Goal: Task Accomplishment & Management: Use online tool/utility

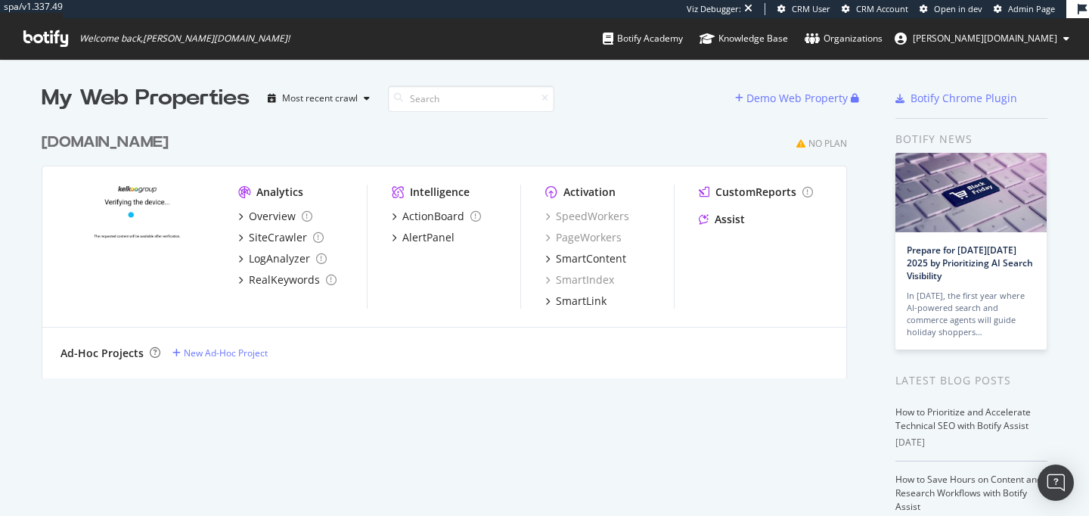
scroll to position [516, 1089]
click at [89, 141] on div "[DOMAIN_NAME]" at bounding box center [105, 143] width 127 height 22
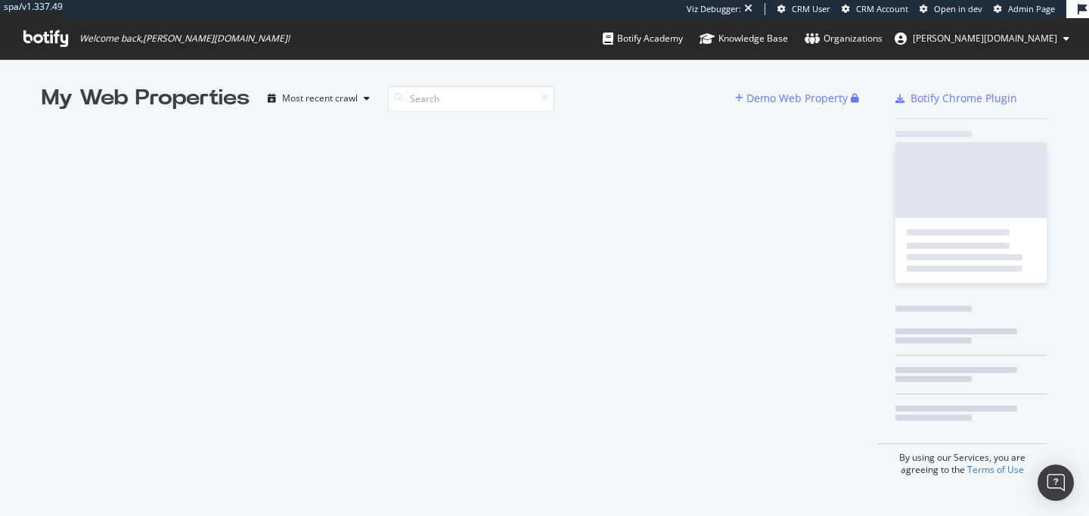
scroll to position [516, 1089]
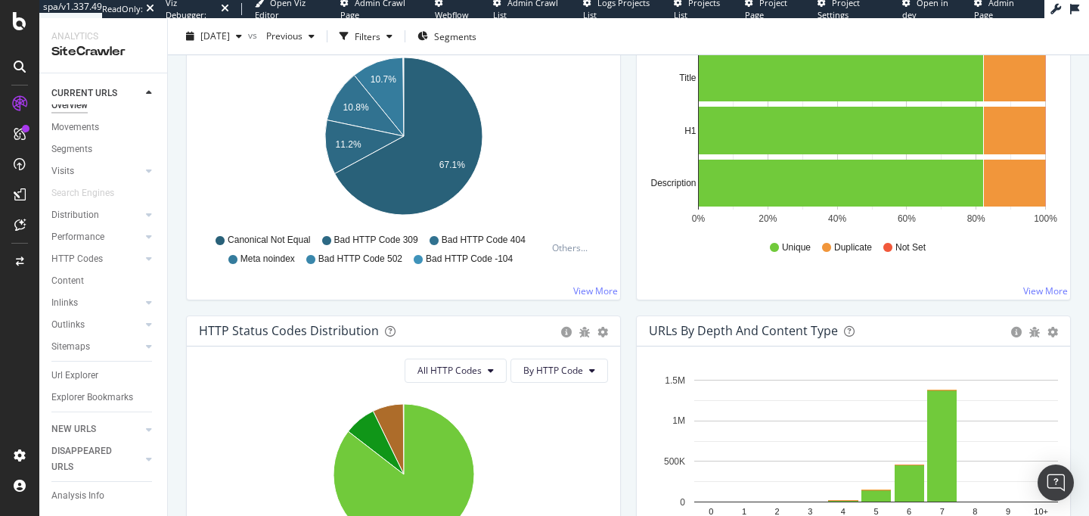
scroll to position [563, 0]
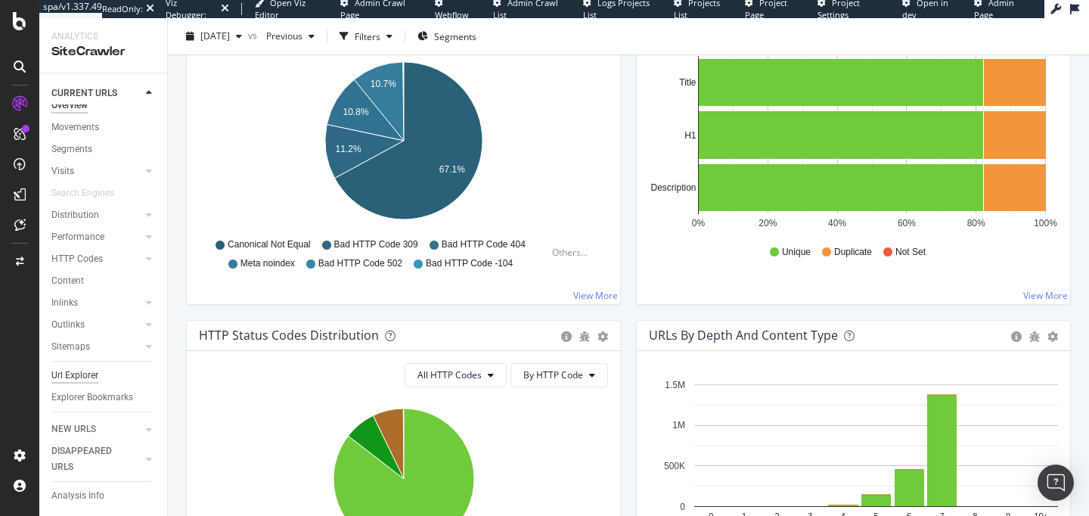
click at [79, 367] on div "Url Explorer" at bounding box center [74, 375] width 47 height 16
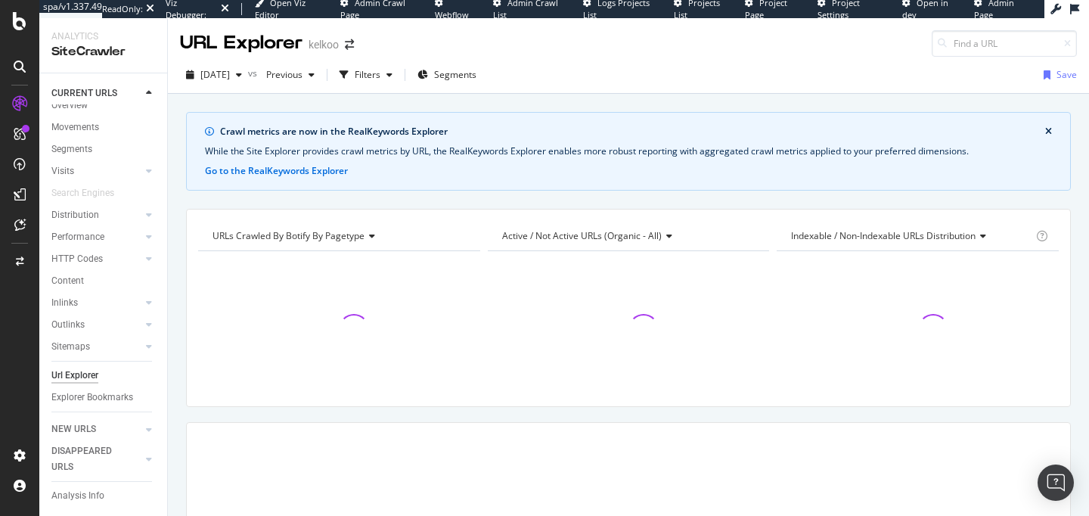
scroll to position [186, 0]
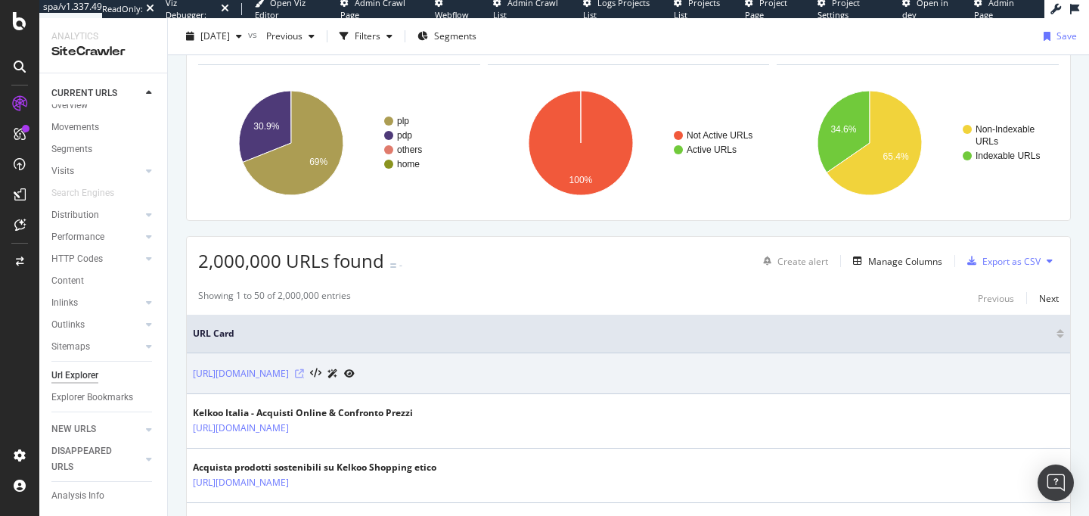
click at [295, 374] on icon at bounding box center [299, 373] width 9 height 9
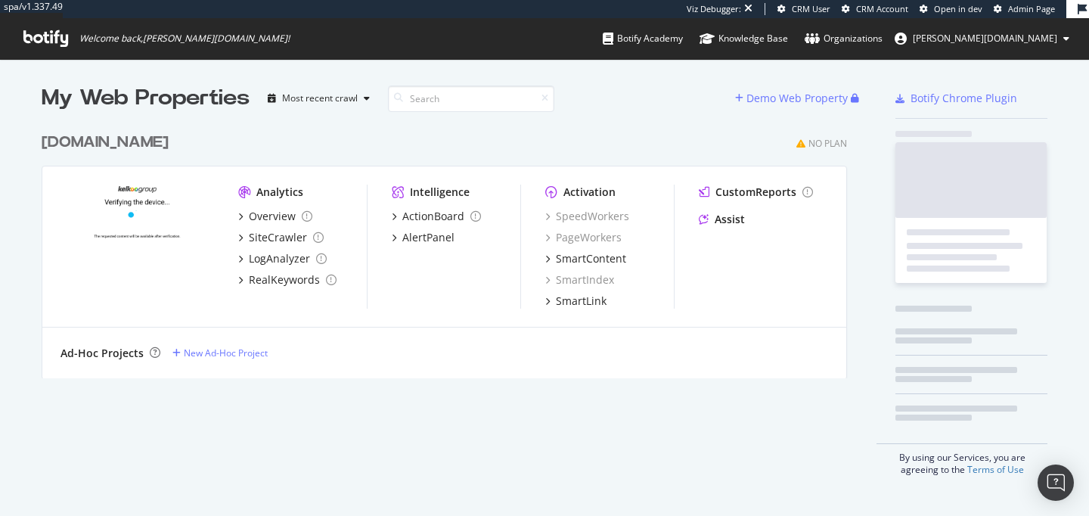
scroll to position [265, 817]
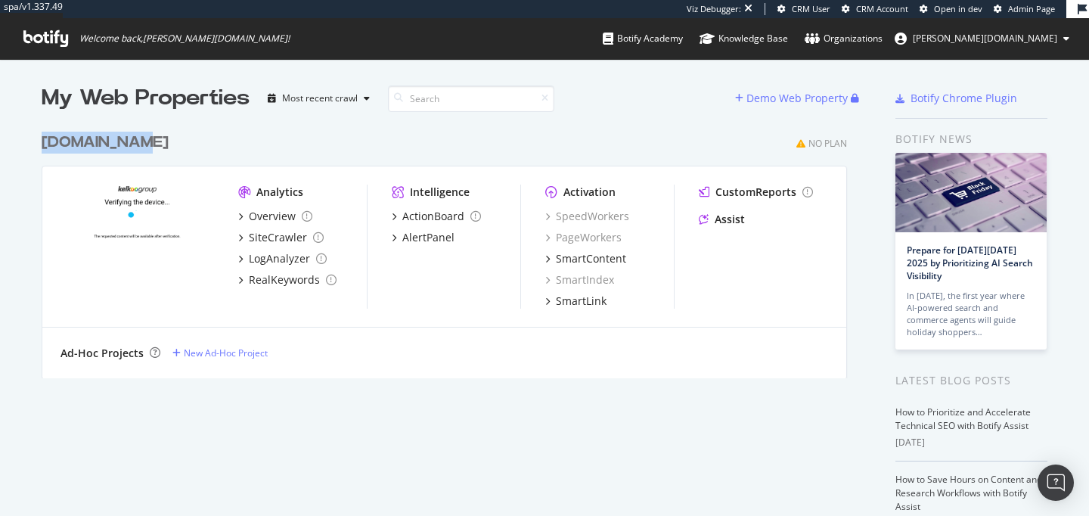
drag, startPoint x: 34, startPoint y: 142, endPoint x: 135, endPoint y: 138, distance: 101.4
click at [136, 138] on div "My Web Properties Most recent crawl Demo Web Property [DOMAIN_NAME] No Plan Ana…" at bounding box center [544, 408] width 1089 height 699
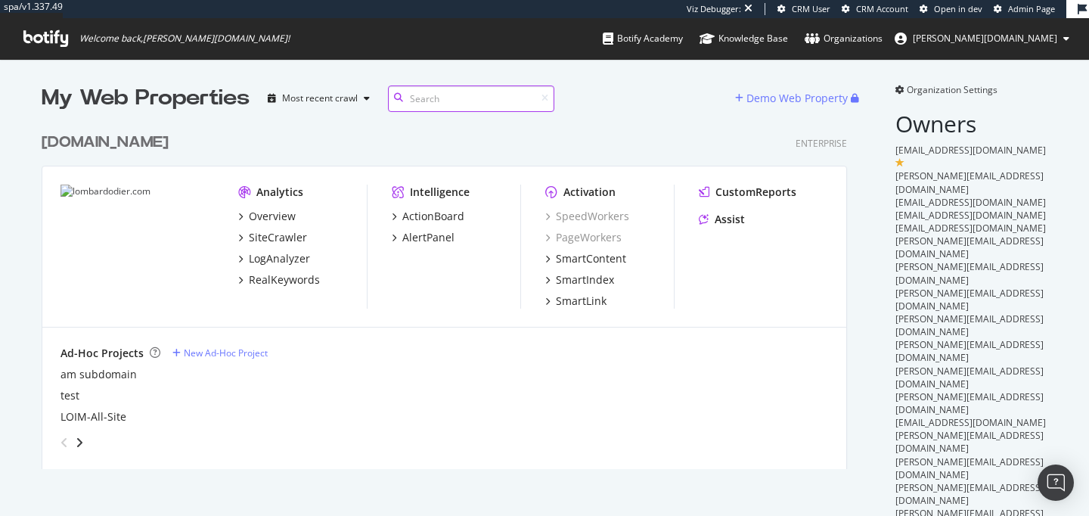
scroll to position [355, 817]
click at [293, 220] on div "Overview" at bounding box center [272, 216] width 47 height 15
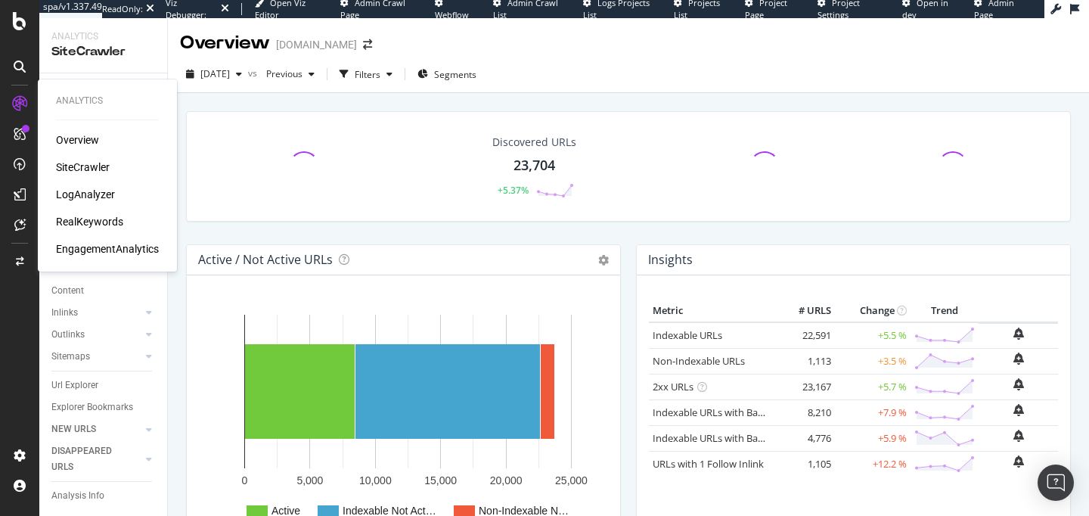
click at [71, 141] on div "Overview" at bounding box center [77, 139] width 43 height 15
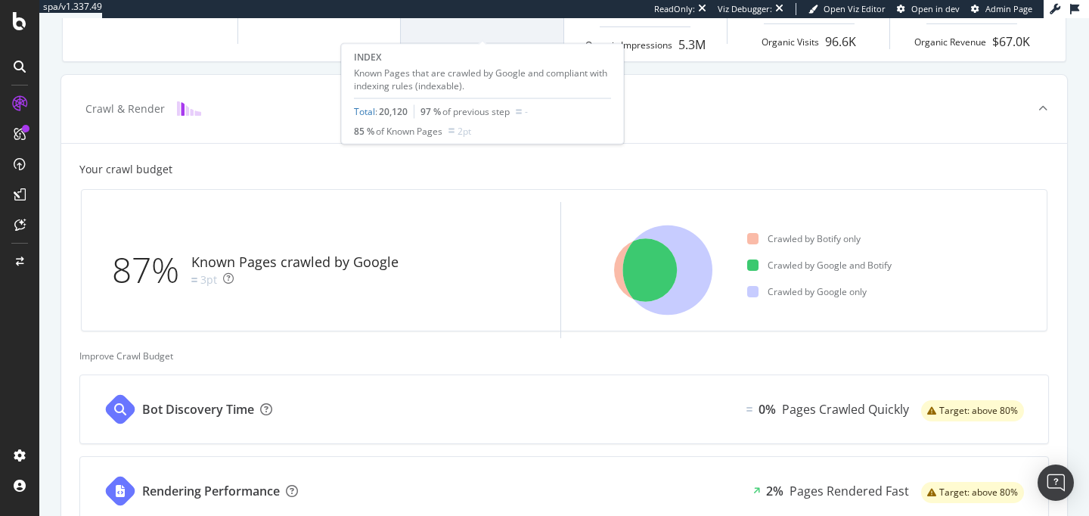
scroll to position [333, 0]
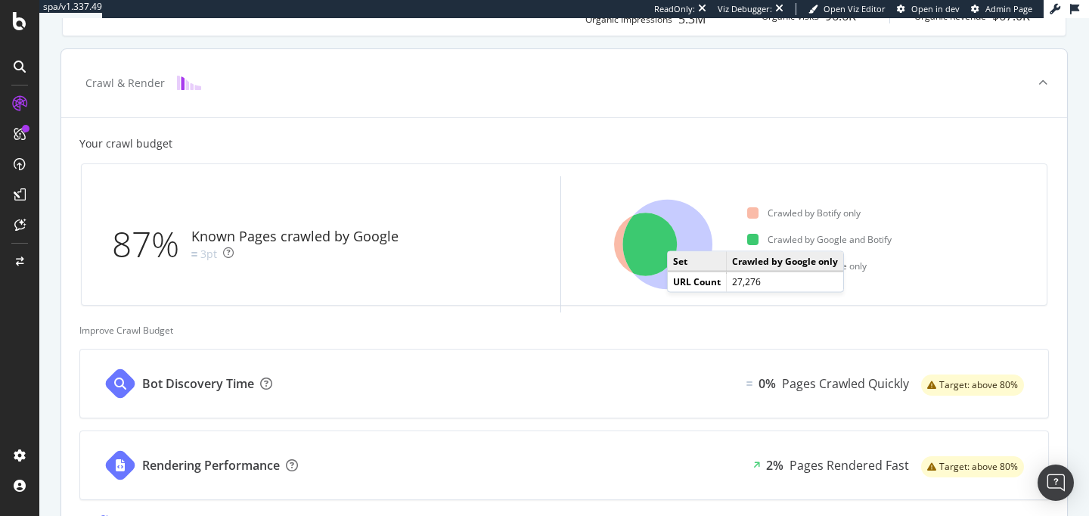
click at [682, 236] on icon at bounding box center [667, 245] width 89 height 90
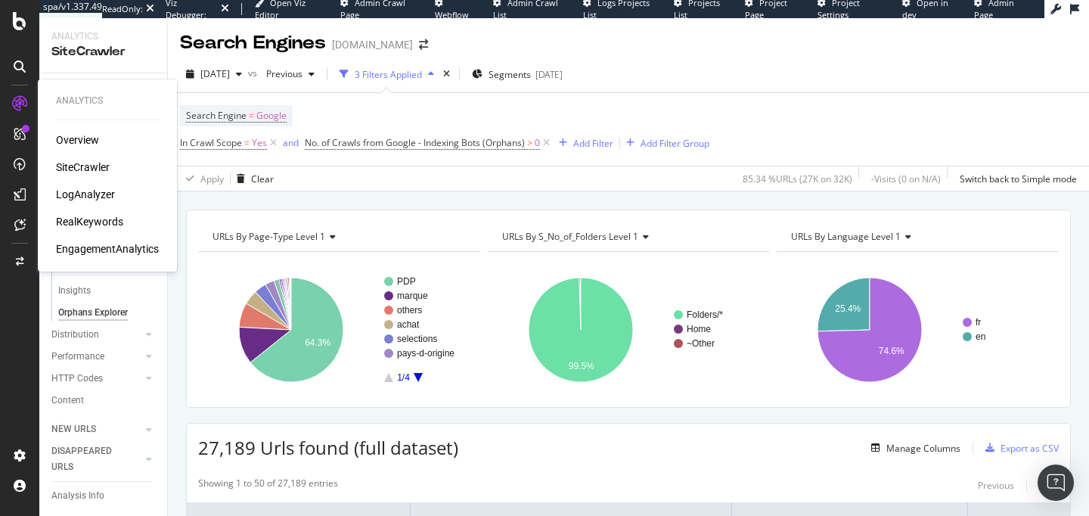
click at [65, 143] on div "Overview" at bounding box center [77, 139] width 43 height 15
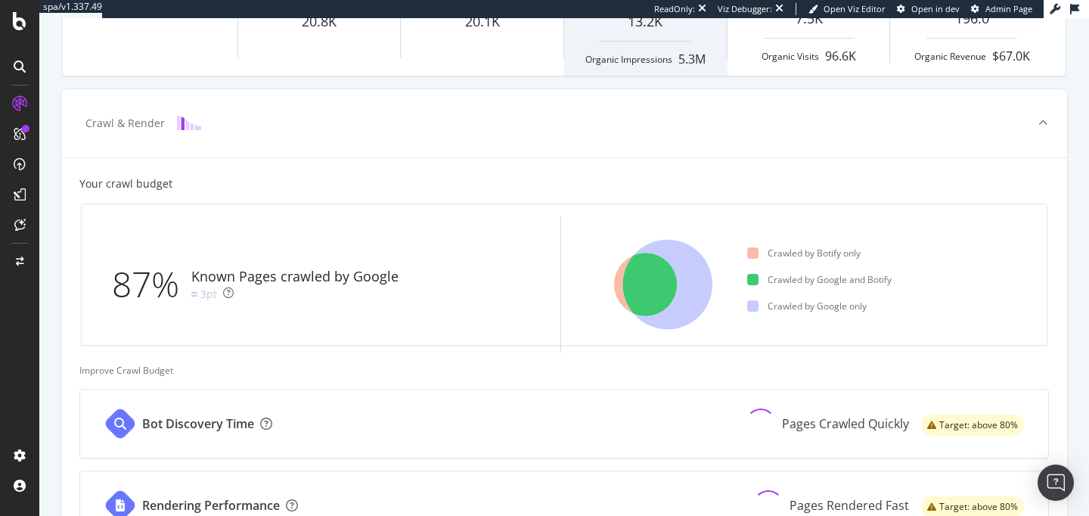
scroll to position [294, 0]
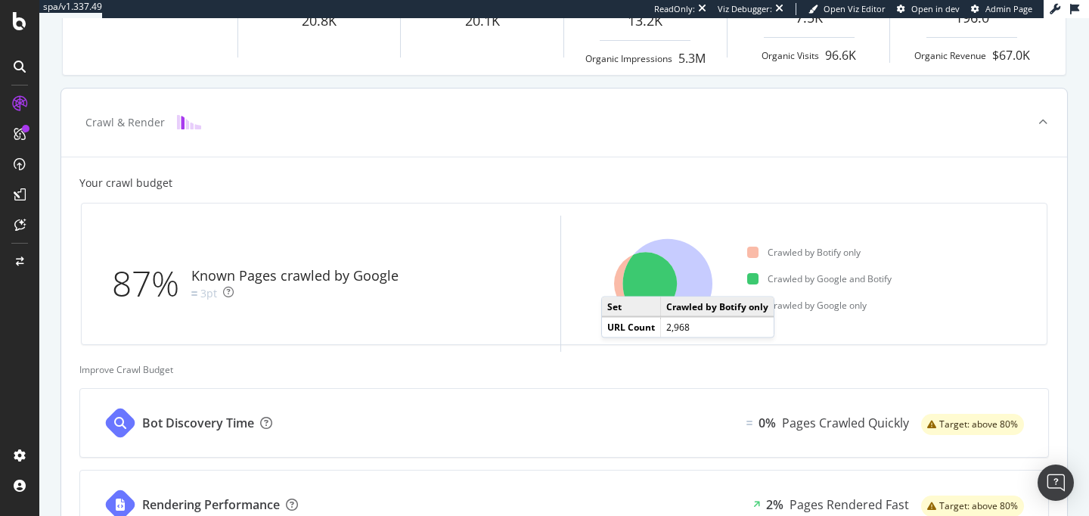
click at [616, 281] on icon at bounding box center [645, 284] width 63 height 63
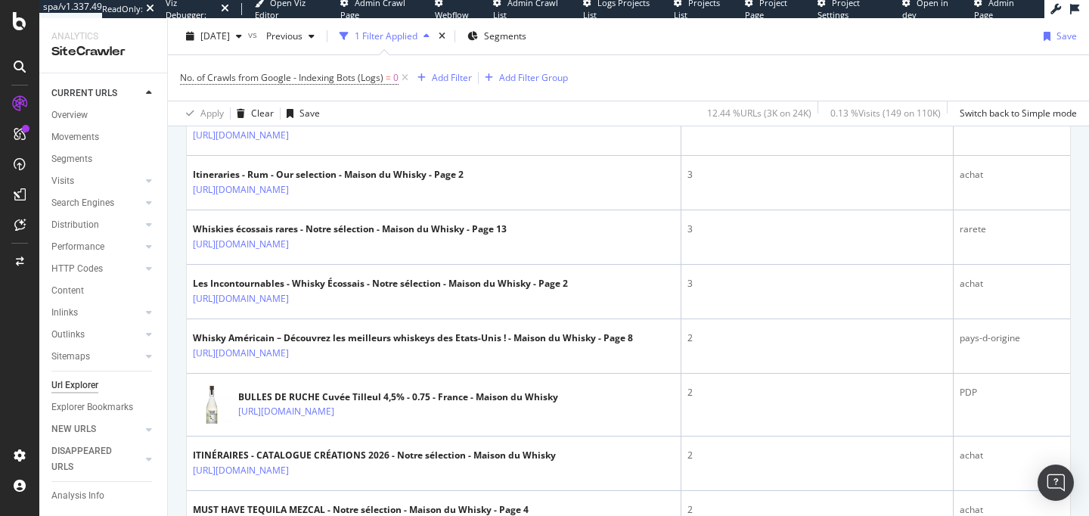
scroll to position [1145, 0]
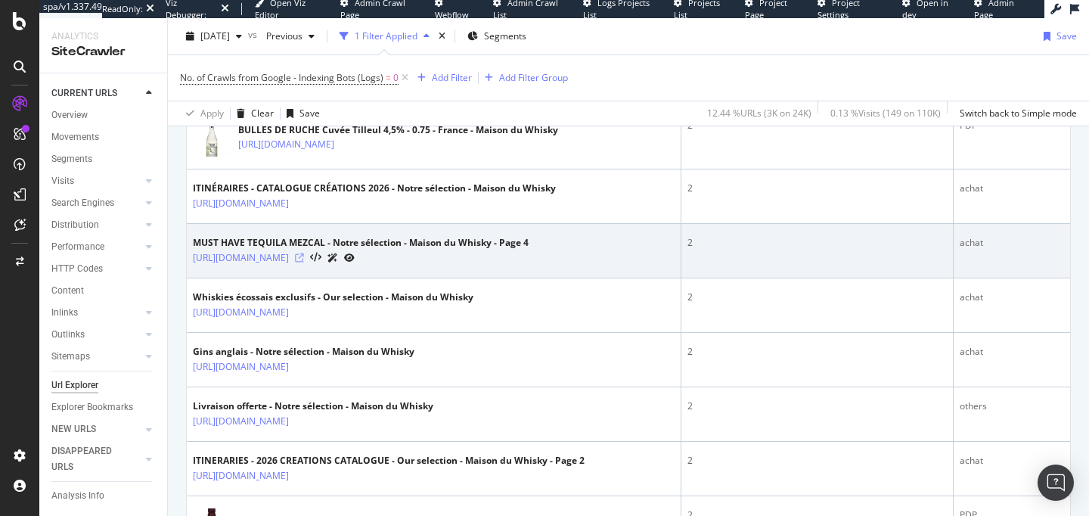
click at [304, 262] on icon at bounding box center [299, 257] width 9 height 9
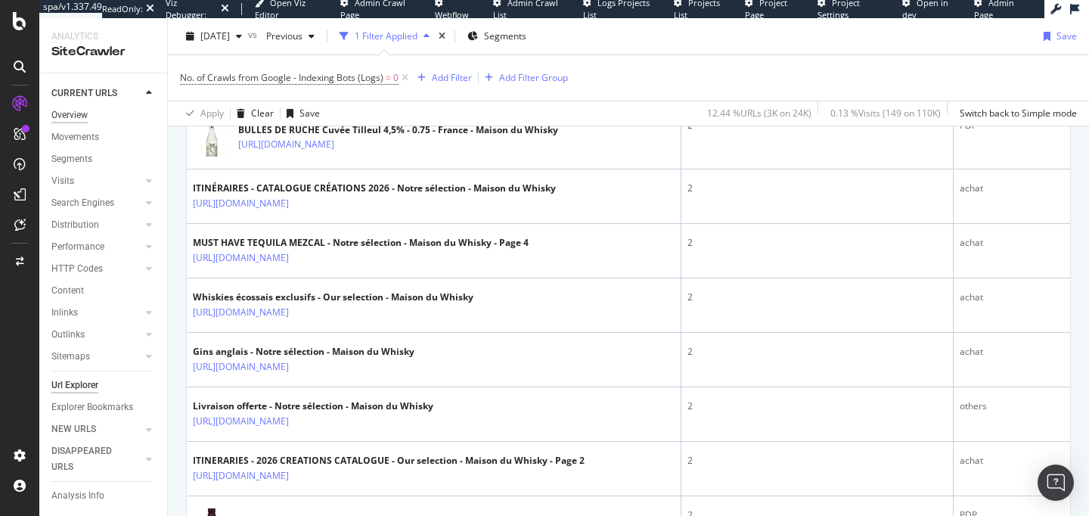
click at [65, 114] on div "Overview" at bounding box center [69, 115] width 36 height 16
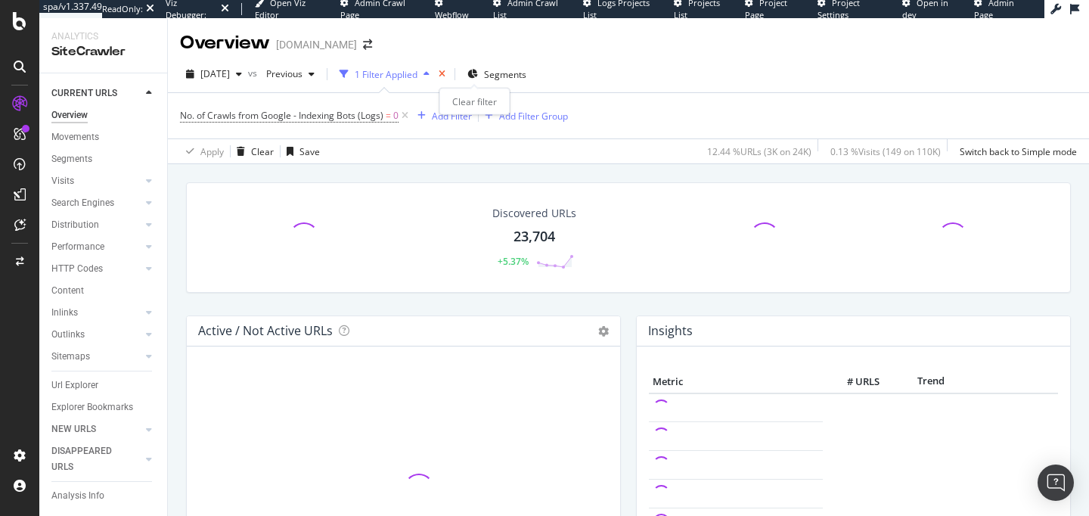
click at [445, 72] on icon "times" at bounding box center [442, 74] width 7 height 9
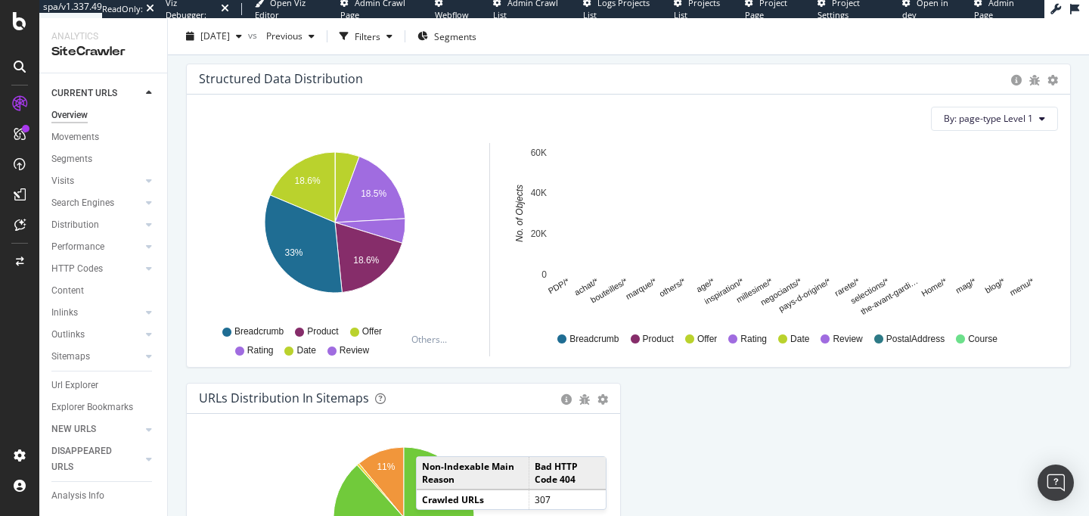
scroll to position [1696, 0]
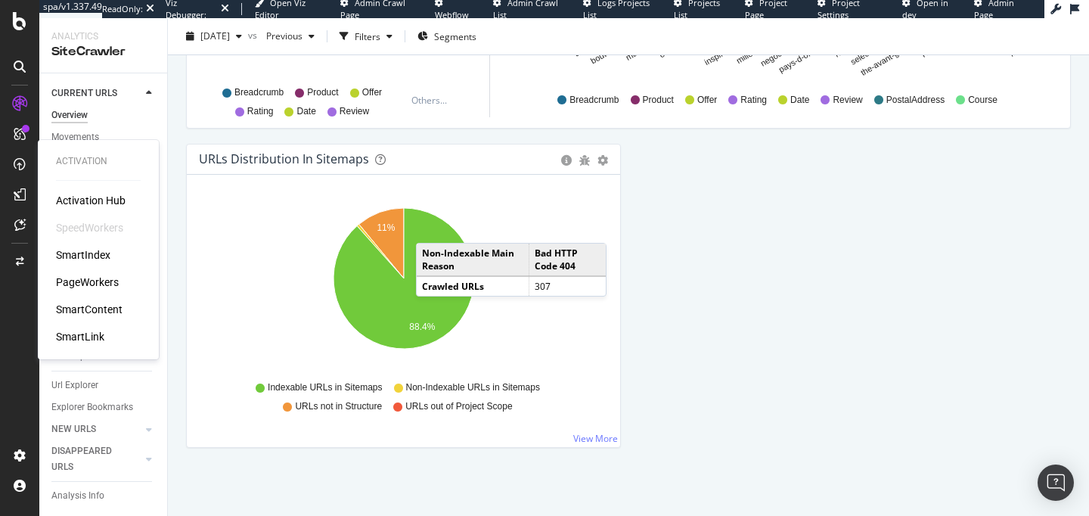
click at [83, 287] on div "PageWorkers" at bounding box center [87, 281] width 63 height 15
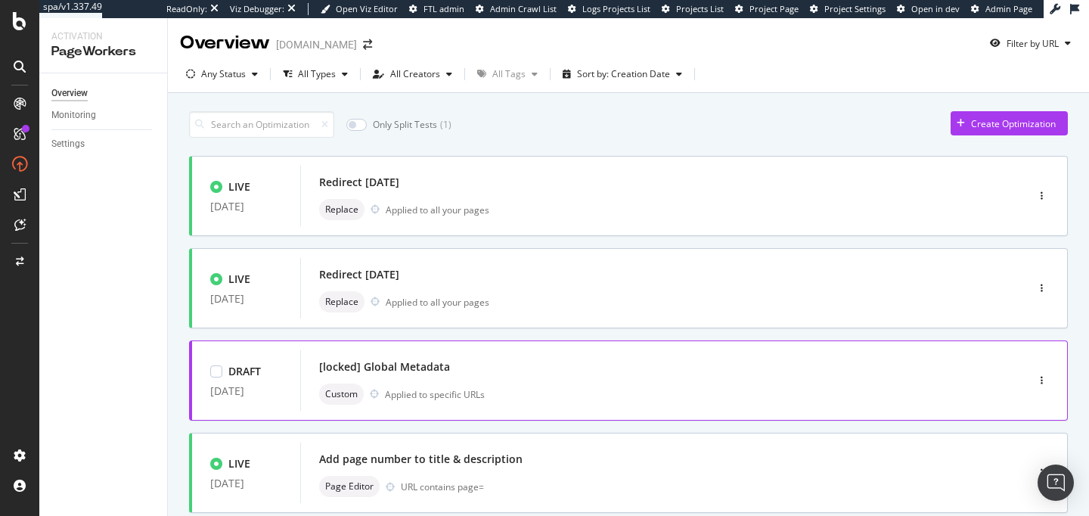
click at [512, 364] on div "[locked] Global Metadata" at bounding box center [640, 366] width 643 height 21
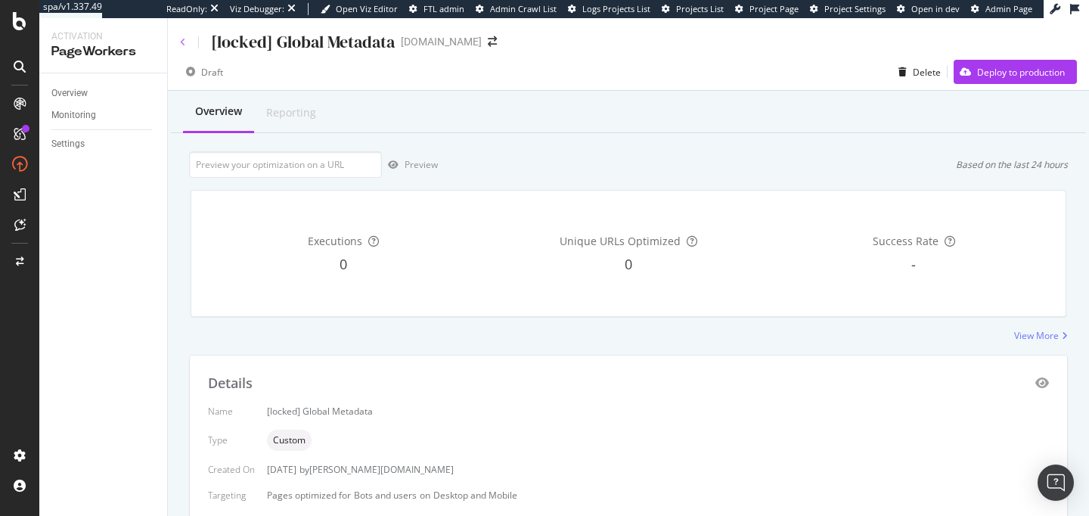
click at [184, 46] on icon at bounding box center [183, 42] width 6 height 9
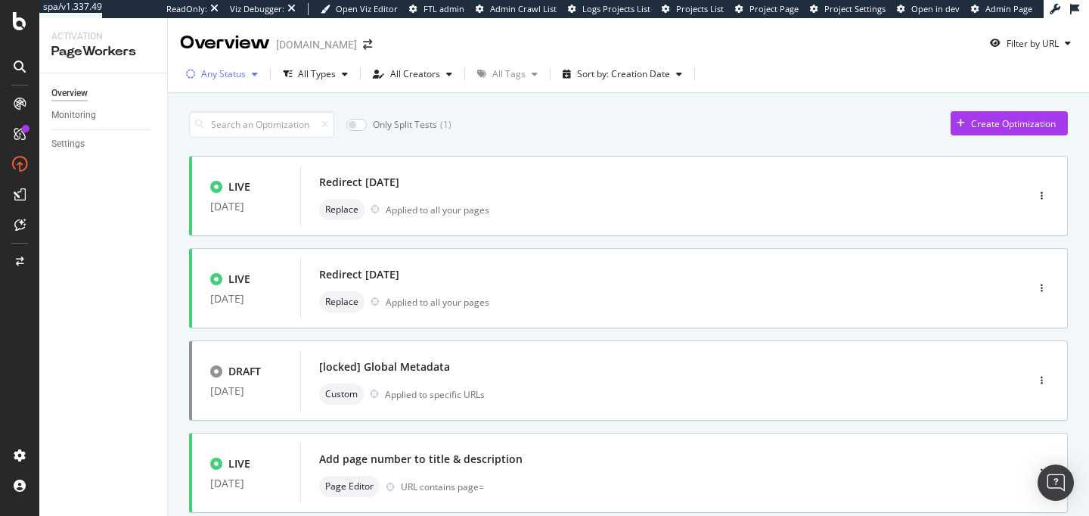
click at [234, 74] on div "Any Status" at bounding box center [223, 74] width 45 height 9
click at [325, 82] on div "All Types" at bounding box center [315, 74] width 77 height 23
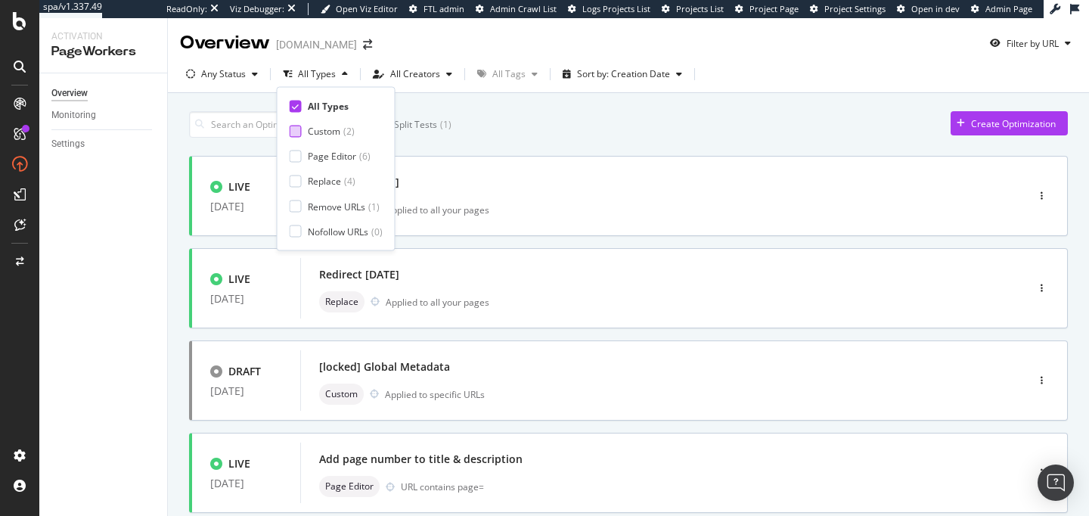
click at [327, 129] on div "Custom" at bounding box center [324, 131] width 33 height 13
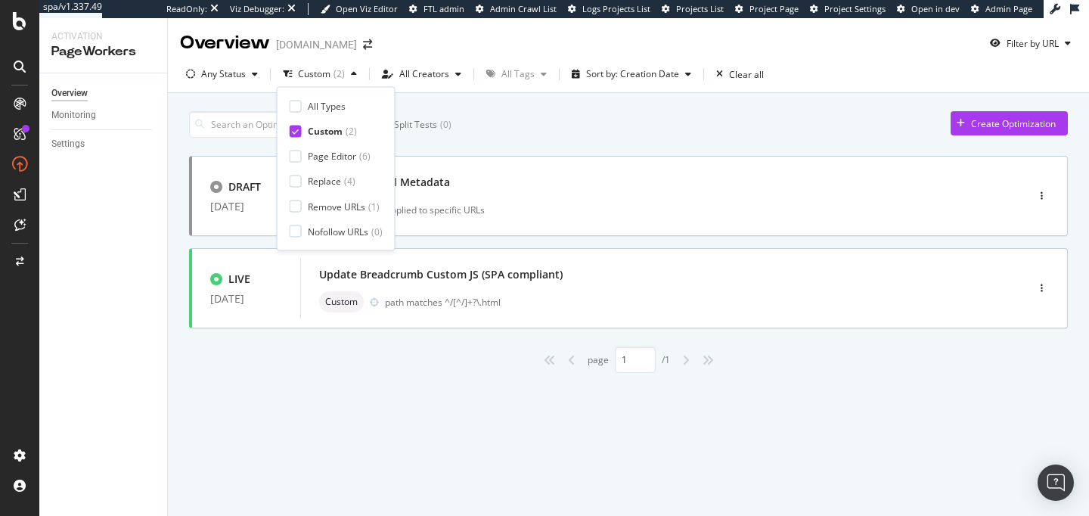
click at [534, 127] on div "Only Split Tests ( 0 ) Create Optimization" at bounding box center [628, 124] width 879 height 26
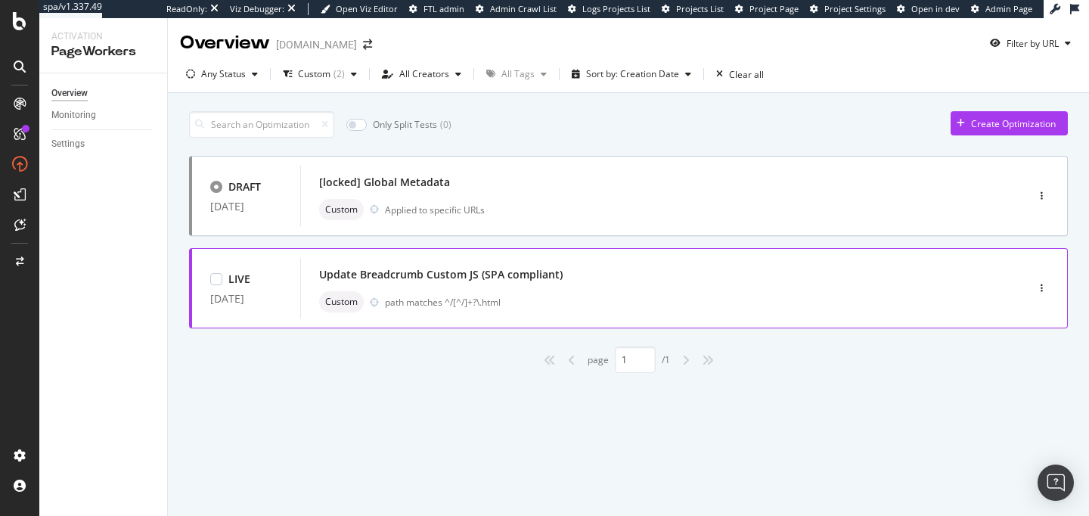
click at [574, 308] on div "Custom path matches ^/[^/]+?\.html" at bounding box center [640, 301] width 643 height 21
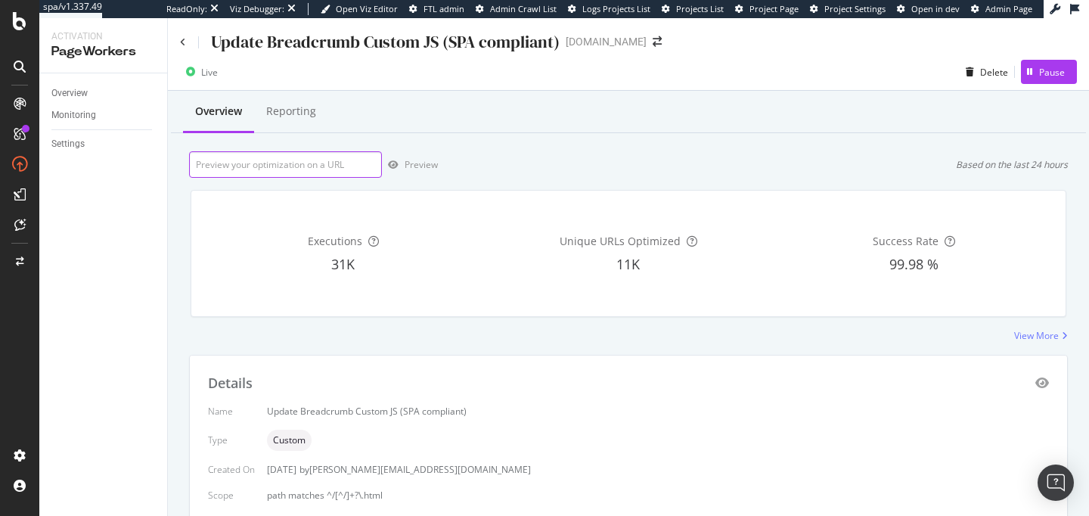
click at [333, 170] on input "url" at bounding box center [285, 164] width 193 height 26
paste input "https://www.whisky.fr/yoichi-single-malt-19639f.html"
type input "https://www.whisky.fr/yoichi-single-malt-19639f.html"
click at [405, 170] on div "Preview" at bounding box center [421, 164] width 33 height 13
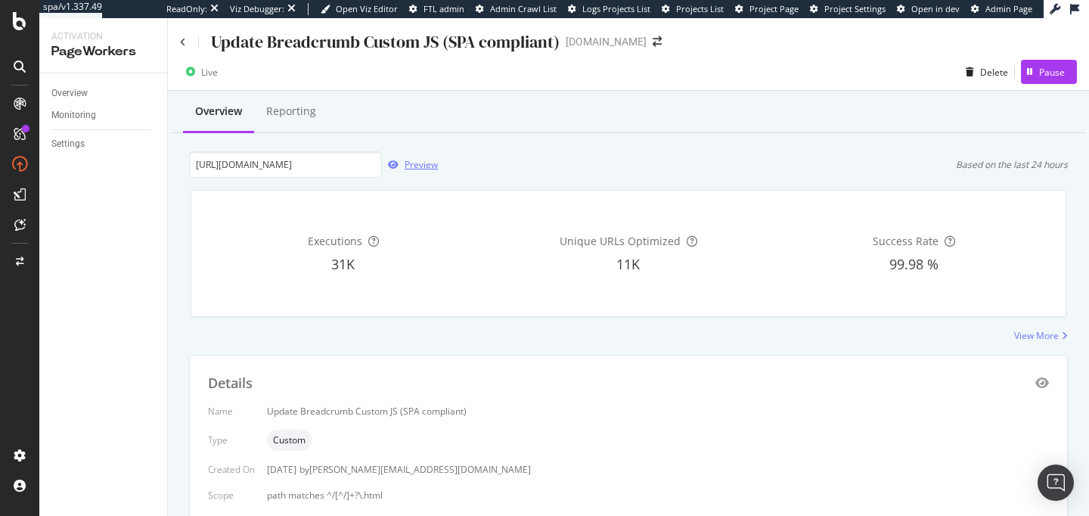
scroll to position [0, 0]
click at [181, 40] on icon at bounding box center [183, 42] width 6 height 9
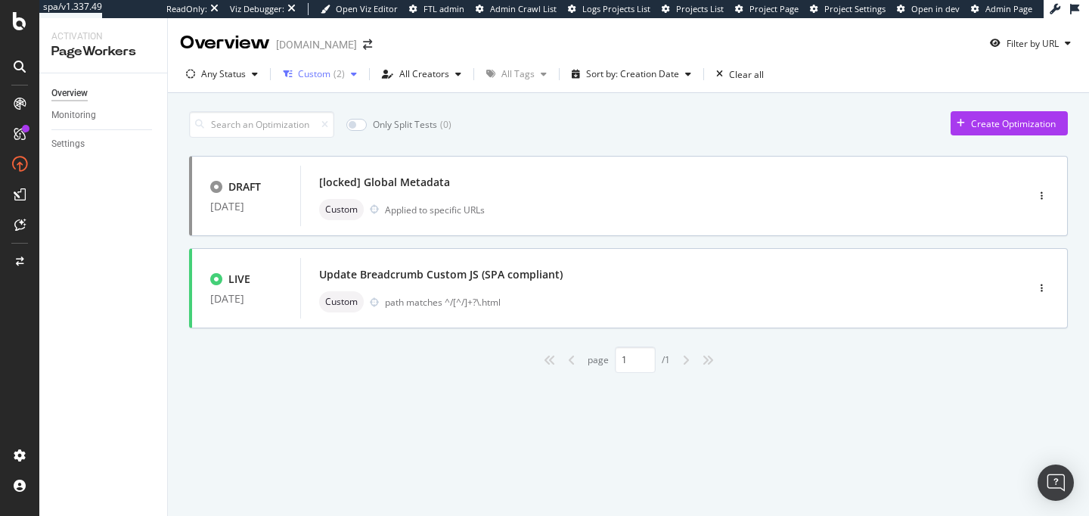
click at [330, 76] on div "Custom ( 2 )" at bounding box center [321, 74] width 47 height 9
click at [320, 128] on div "Custom" at bounding box center [325, 131] width 35 height 13
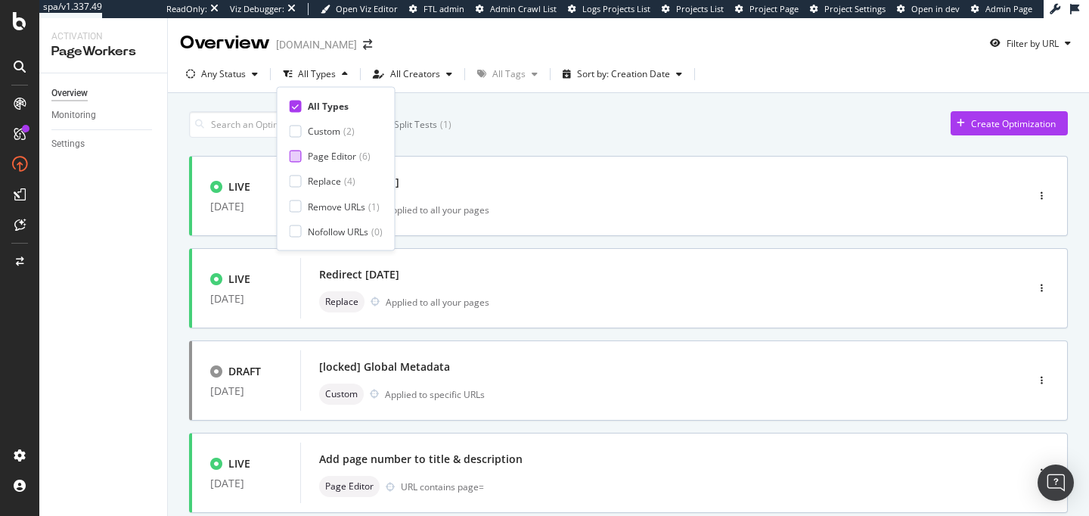
click at [322, 155] on div "Page Editor" at bounding box center [332, 156] width 48 height 13
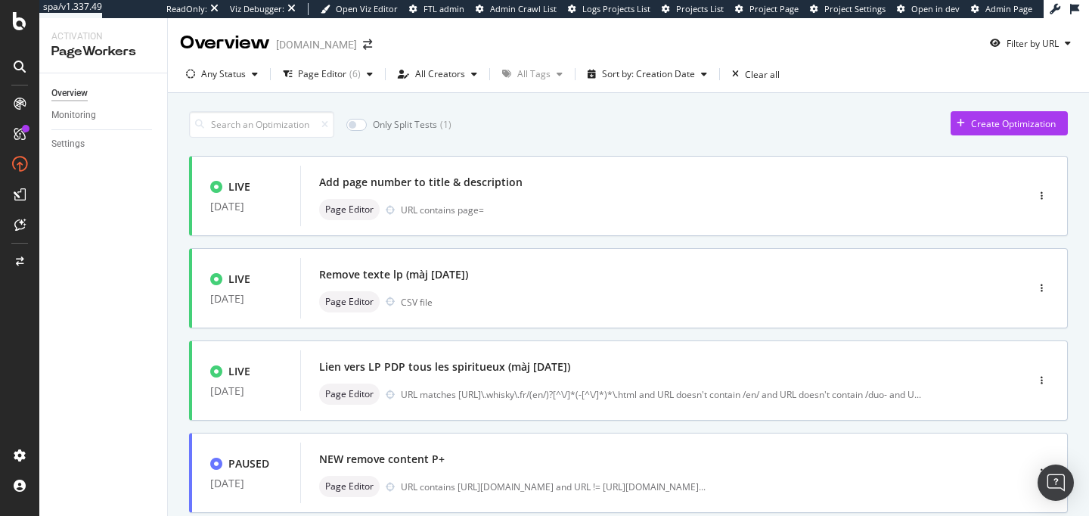
click at [164, 254] on div "Overview Monitoring Settings" at bounding box center [103, 294] width 128 height 442
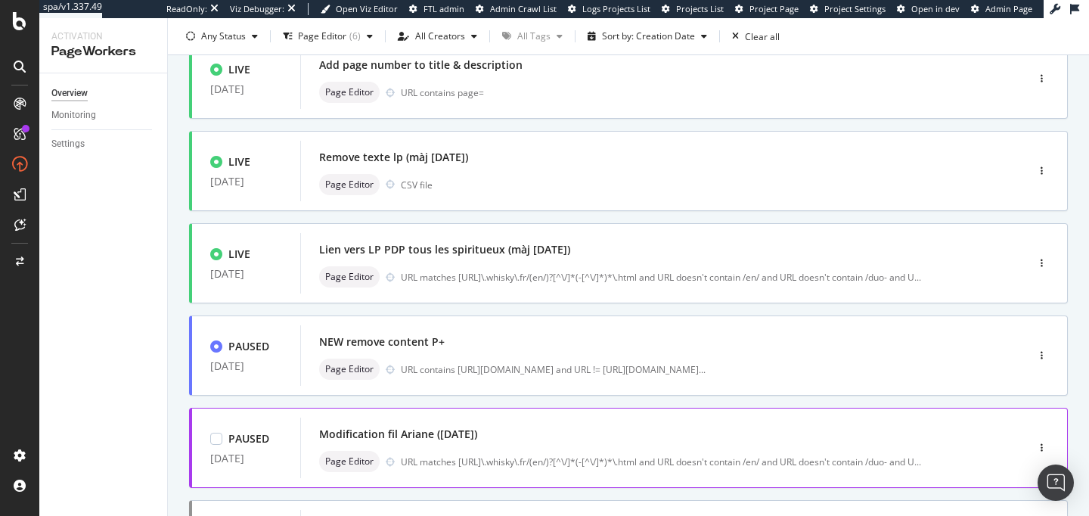
scroll to position [115, 0]
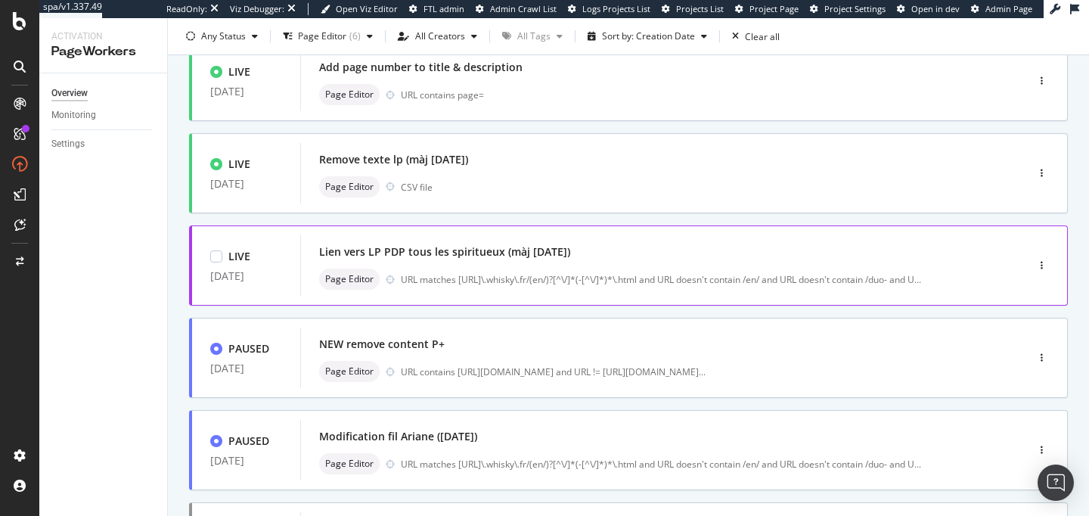
click at [482, 267] on div "Lien vers LP PDP tous les spiritueux (màj 05/09/2025) Page Editor URL matches h…" at bounding box center [640, 265] width 643 height 48
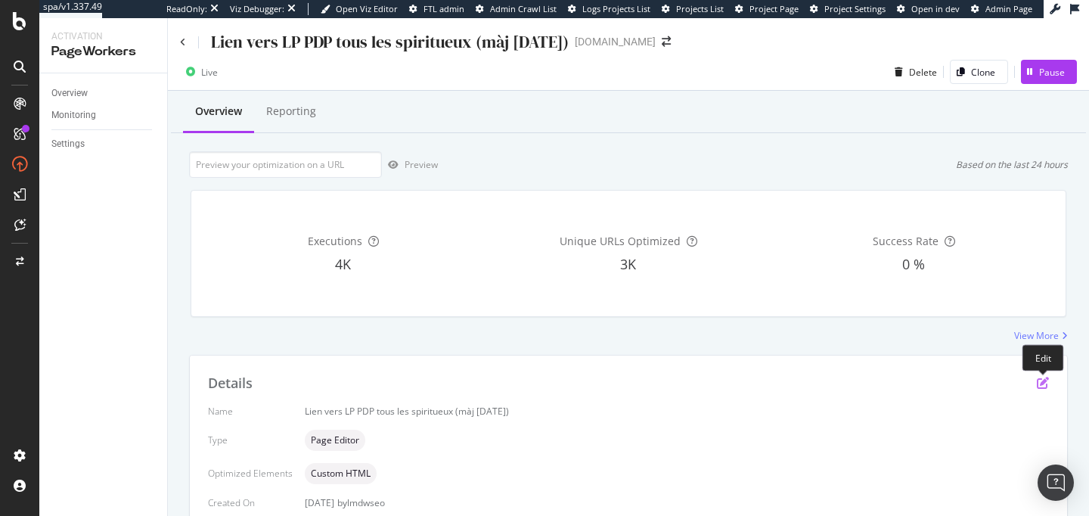
click at [1038, 383] on icon "pen-to-square" at bounding box center [1043, 383] width 12 height 12
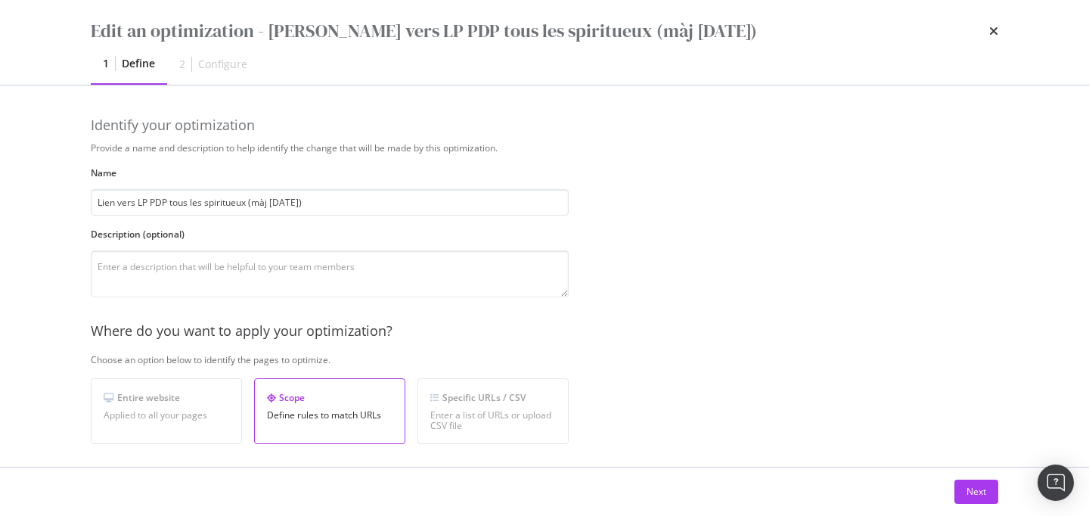
scroll to position [744, 0]
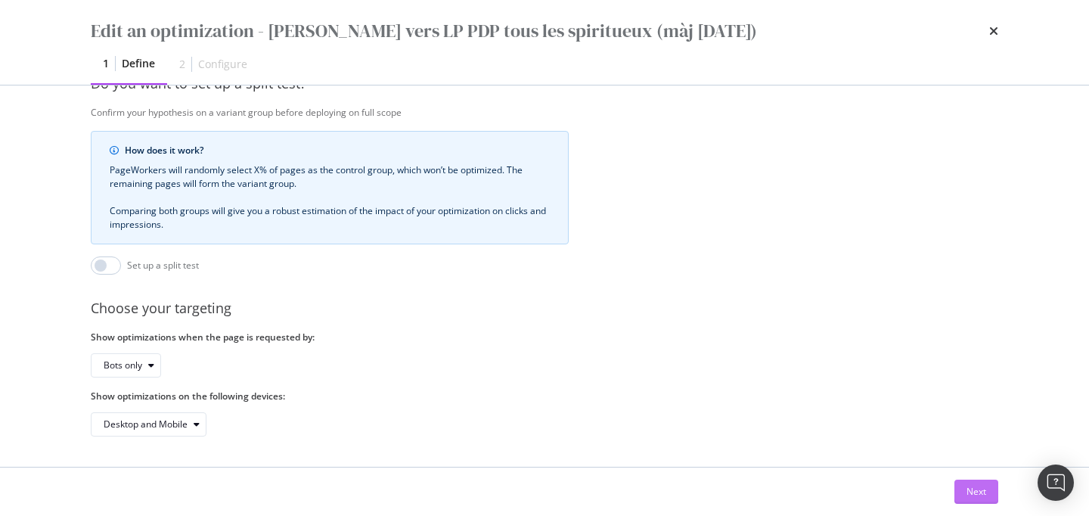
click at [972, 488] on div "Next" at bounding box center [976, 491] width 20 height 13
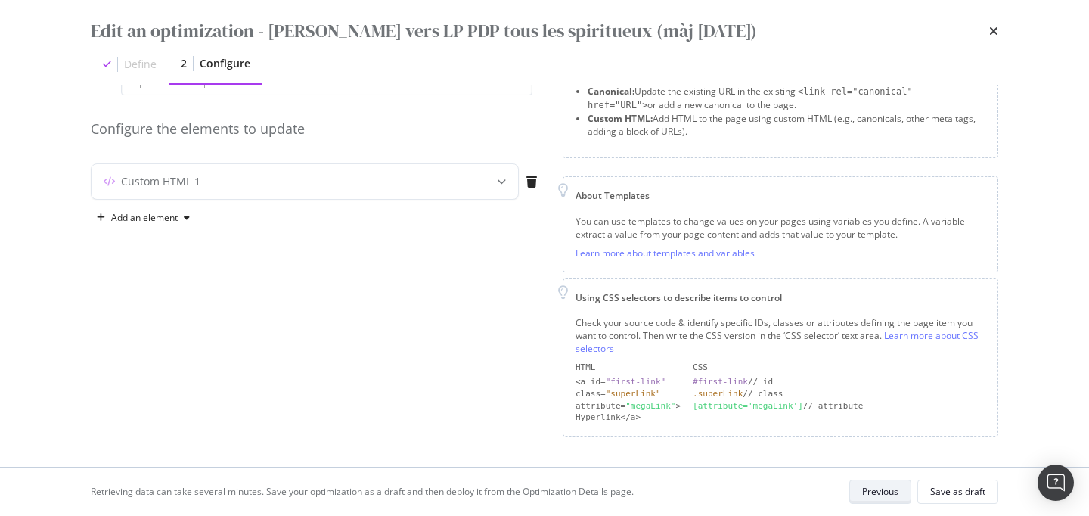
scroll to position [108, 0]
click at [433, 190] on div "Custom HTML 1" at bounding box center [274, 183] width 367 height 15
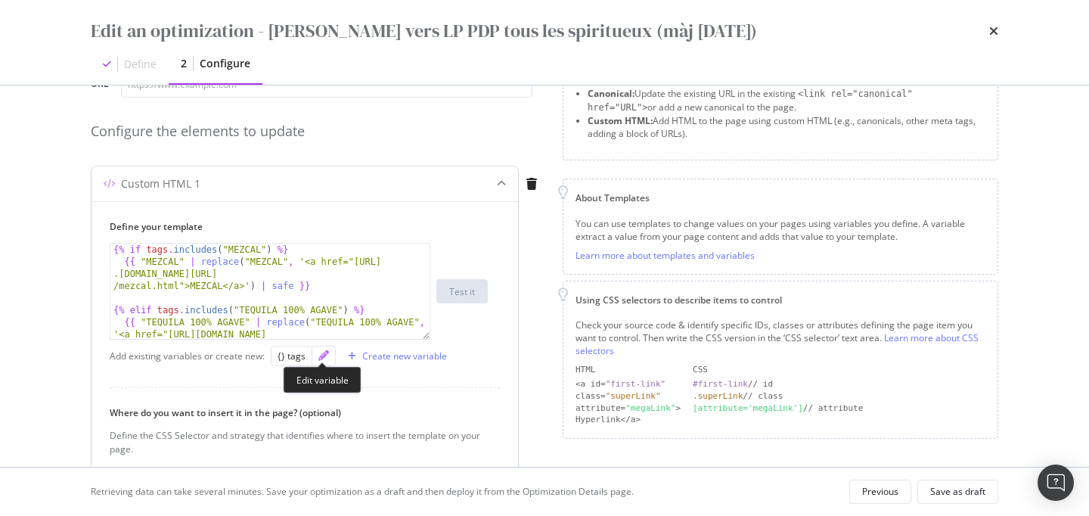
click at [324, 355] on icon "pencil" at bounding box center [323, 355] width 11 height 11
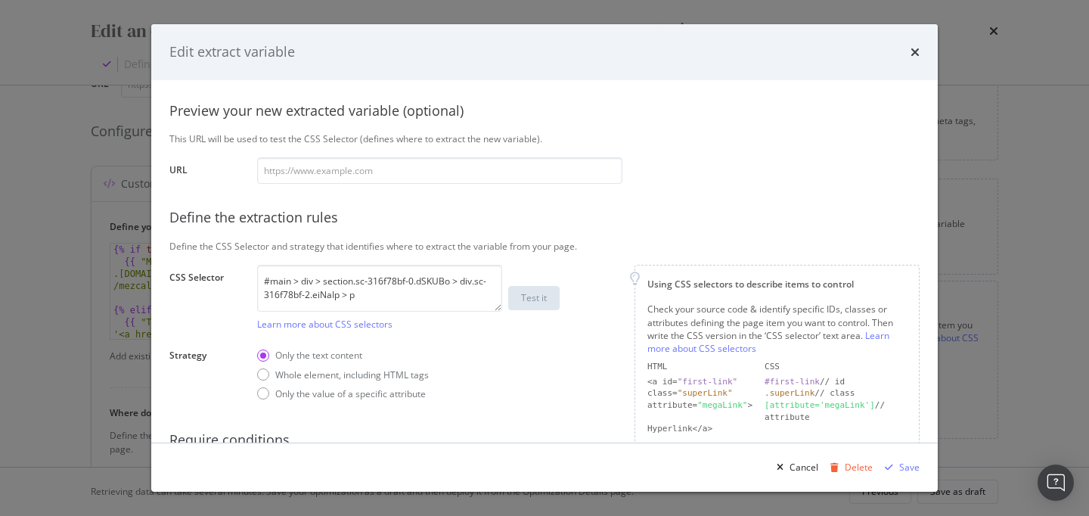
scroll to position [147, 0]
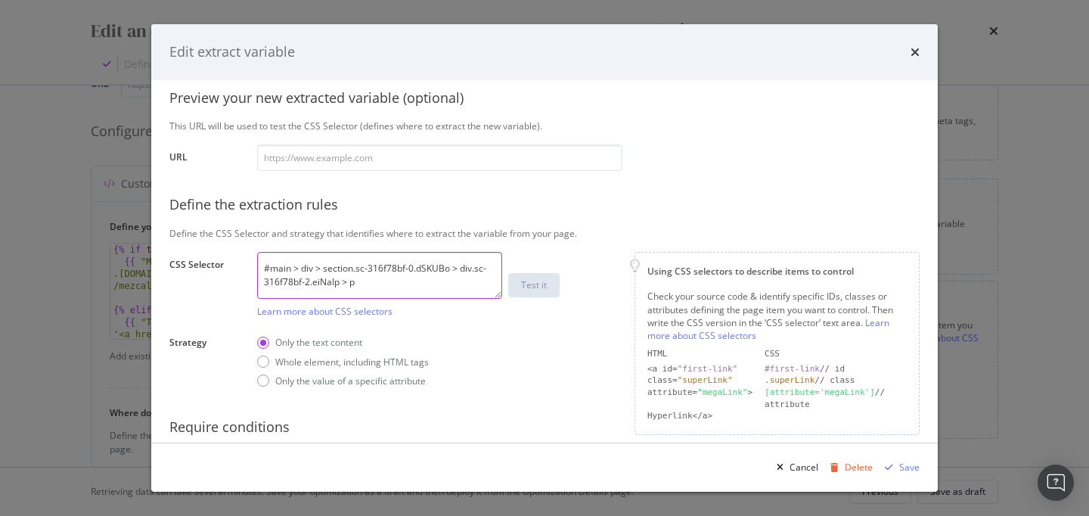
drag, startPoint x: 365, startPoint y: 286, endPoint x: 246, endPoint y: 256, distance: 123.1
click at [246, 256] on div "Define your variable Name tags Displayed as {{ tags }} in your template Preview…" at bounding box center [544, 221] width 750 height 541
click at [461, 268] on textarea "#main > div > section.sc-316f78bf-0.dSKUBo > div.sc-316f78bf-2.eiNaIp > p" at bounding box center [379, 275] width 245 height 47
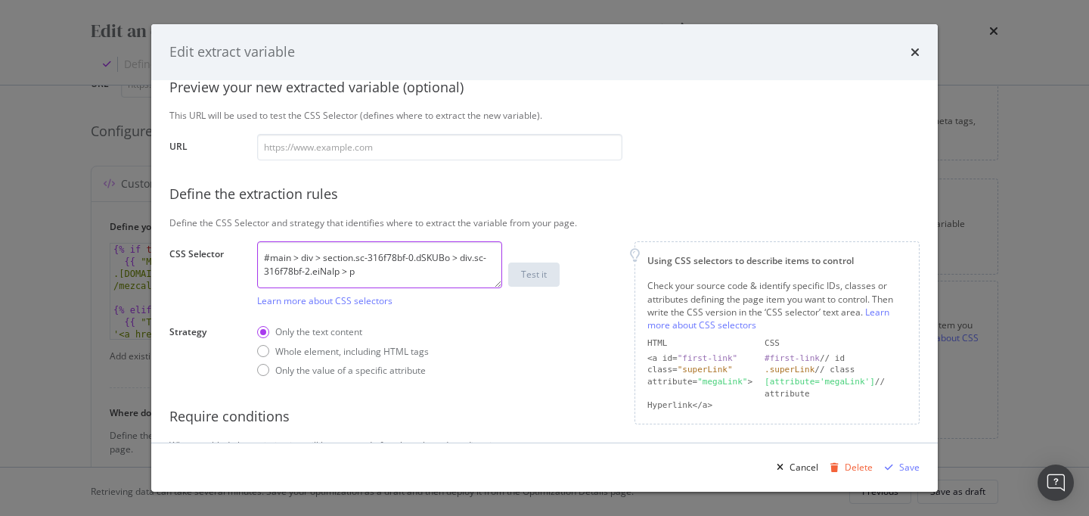
scroll to position [157, 0]
drag, startPoint x: 460, startPoint y: 259, endPoint x: 339, endPoint y: 274, distance: 122.6
click at [339, 274] on textarea "#main > div > section.sc-316f78bf-0.dSKUBo > div.sc-316f78bf-2.eiNaIp > p" at bounding box center [379, 265] width 245 height 47
click at [912, 47] on icon "times" at bounding box center [914, 52] width 9 height 12
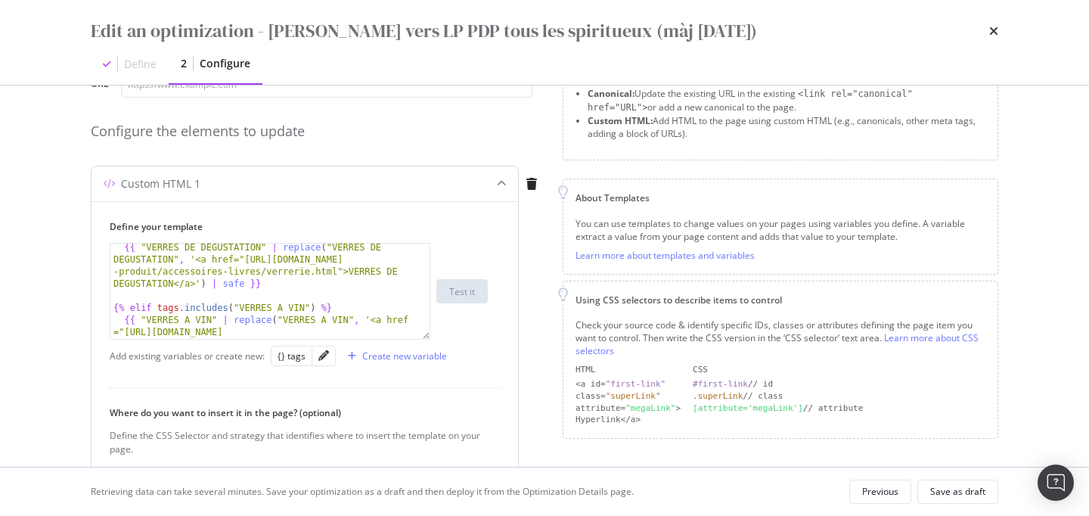
scroll to position [210, 0]
click at [427, 338] on div "{{ "VERRES DE DEGUSTATION" | replace ( "VERRES DE DEGUSTATION" , '<a href="http…" at bounding box center [270, 291] width 321 height 97
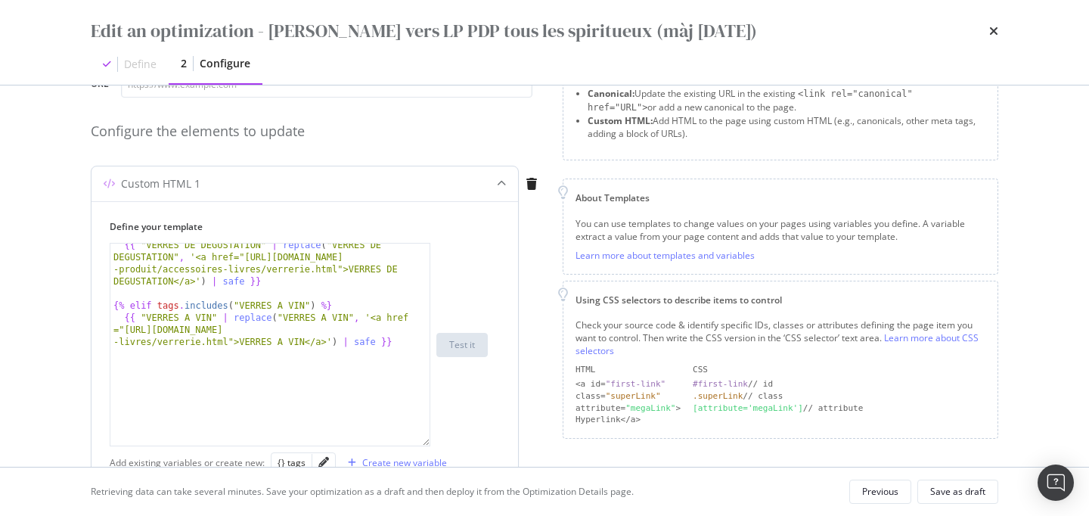
drag, startPoint x: 426, startPoint y: 335, endPoint x: 426, endPoint y: 461, distance: 126.3
click at [426, 446] on div "{{ "VERRES DE DEGUSTATION" | replace ( "VERRES DE DEGUSTATION" , '<a href="http…" at bounding box center [270, 344] width 321 height 203
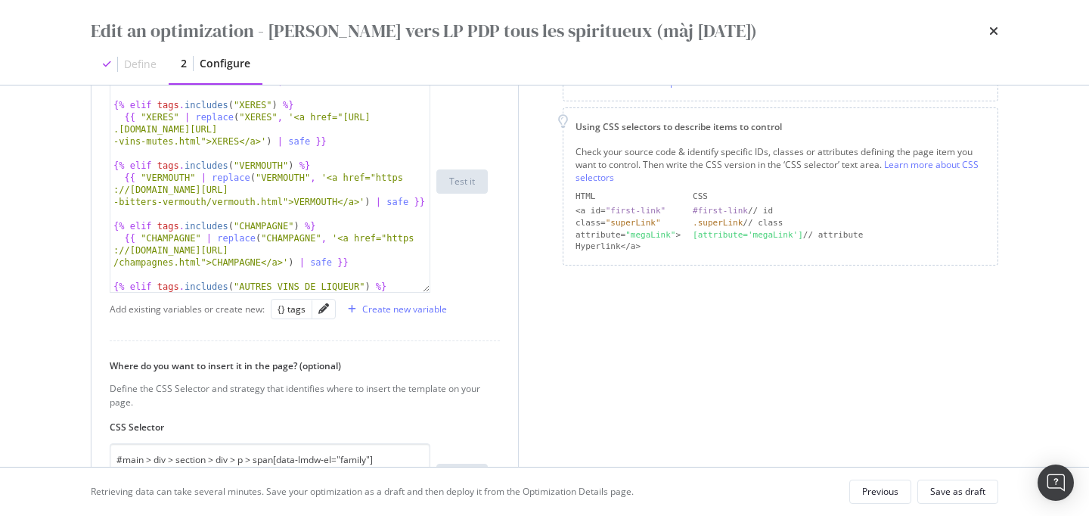
scroll to position [290, 0]
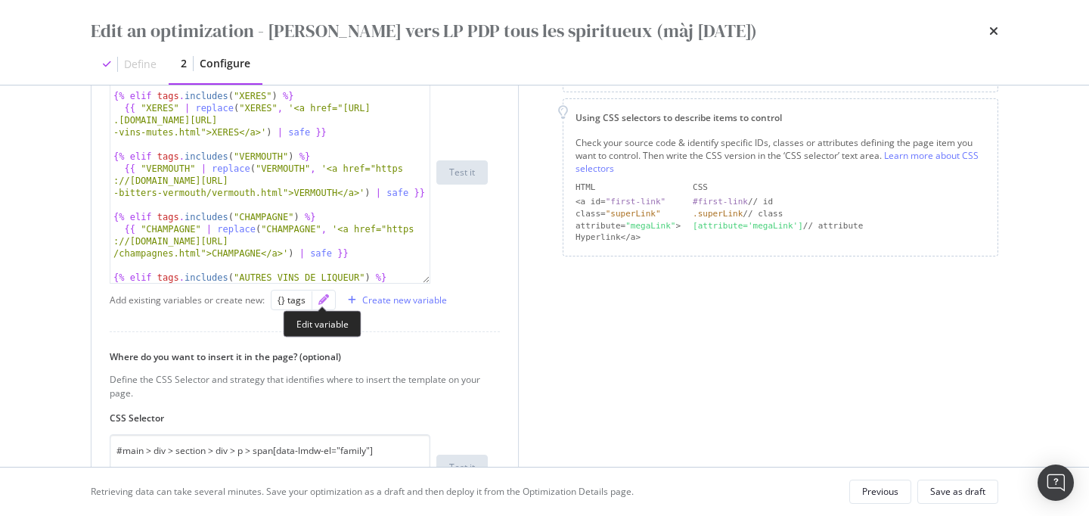
click at [318, 296] on icon "pencil" at bounding box center [323, 299] width 11 height 11
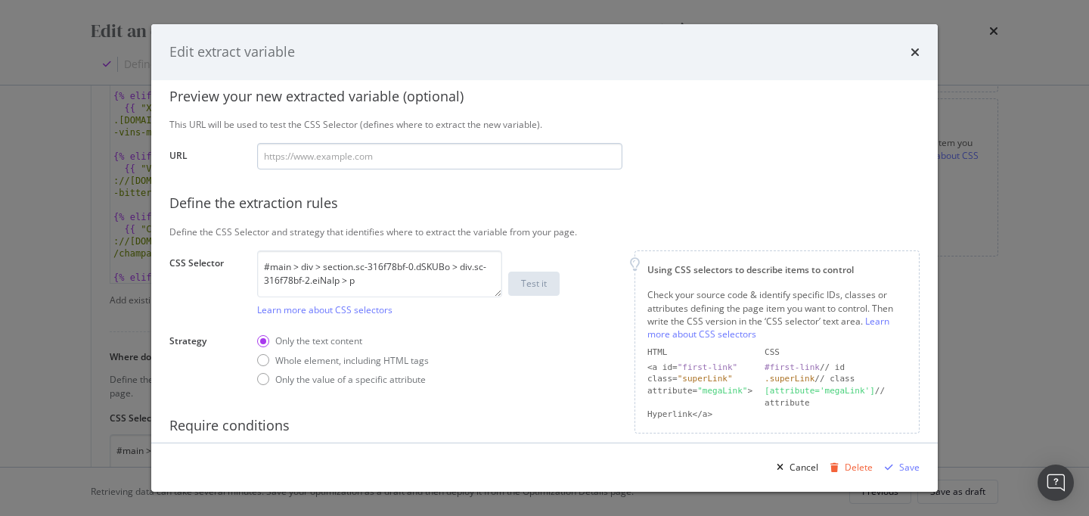
scroll to position [150, 0]
click at [369, 278] on textarea "#main > div > section.sc-316f78bf-0.dSKUBo > div.sc-316f78bf-2.eiNaIp > p" at bounding box center [379, 273] width 245 height 47
paste textarea "#main > div > section.sc-59f2d226-0.pJKkr > div.sc-59f2d226-2.iGKdau > p > span…"
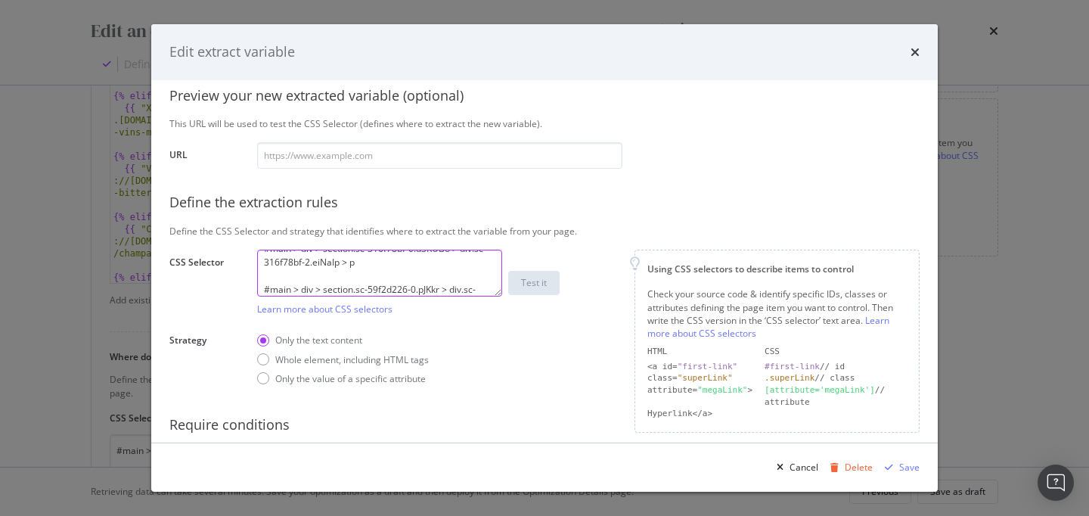
scroll to position [31, 0]
drag, startPoint x: 496, startPoint y: 290, endPoint x: 504, endPoint y: 350, distance: 60.3
click at [504, 350] on body "spa/v1.337.49 ReadOnly: Viz Debugger: Open Viz Editor FTL admin Admin Crawl Lis…" at bounding box center [544, 258] width 1089 height 516
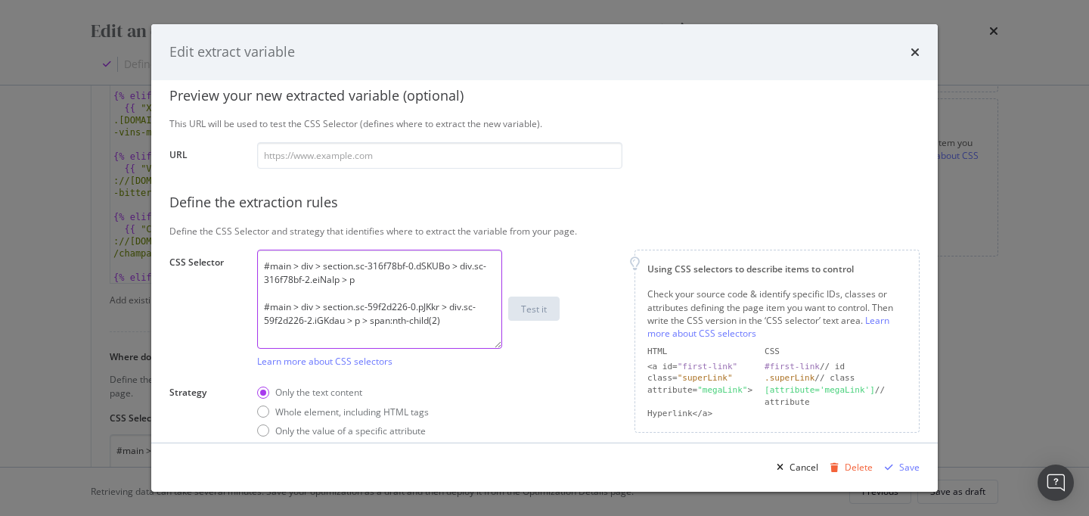
scroll to position [0, 0]
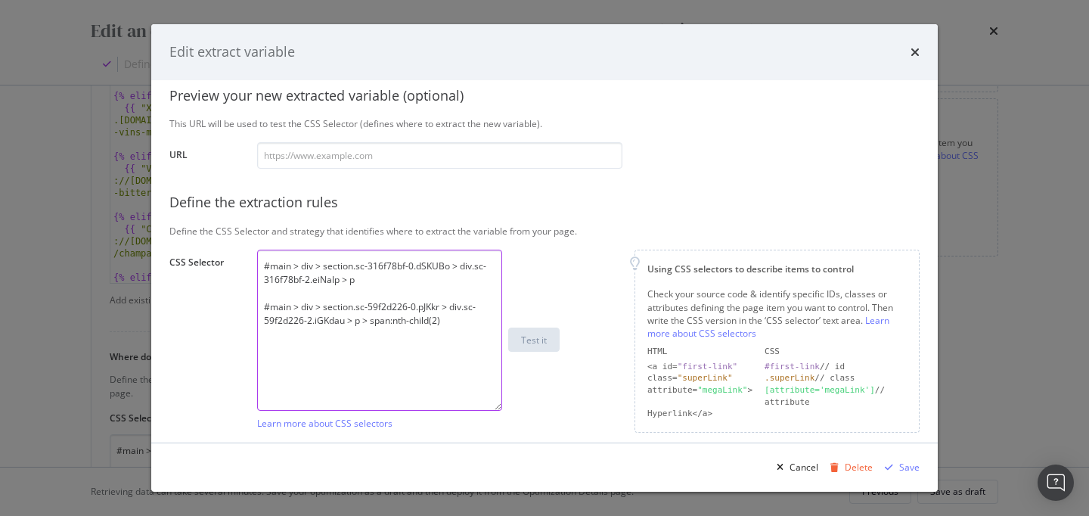
drag, startPoint x: 498, startPoint y: 293, endPoint x: 505, endPoint y: 408, distance: 115.2
click at [505, 408] on div "#main > div > section.sc-316f78bf-0.dSKUBo > div.sc-316f78bf-2.eiNaIp > p #main…" at bounding box center [439, 340] width 365 height 180
drag, startPoint x: 263, startPoint y: 309, endPoint x: 252, endPoint y: 250, distance: 60.1
click at [252, 250] on div "Define your variable Name tags Displayed as {{ tags }} in your template Preview…" at bounding box center [544, 277] width 750 height 656
drag, startPoint x: 361, startPoint y: 281, endPoint x: 468, endPoint y: 281, distance: 107.4
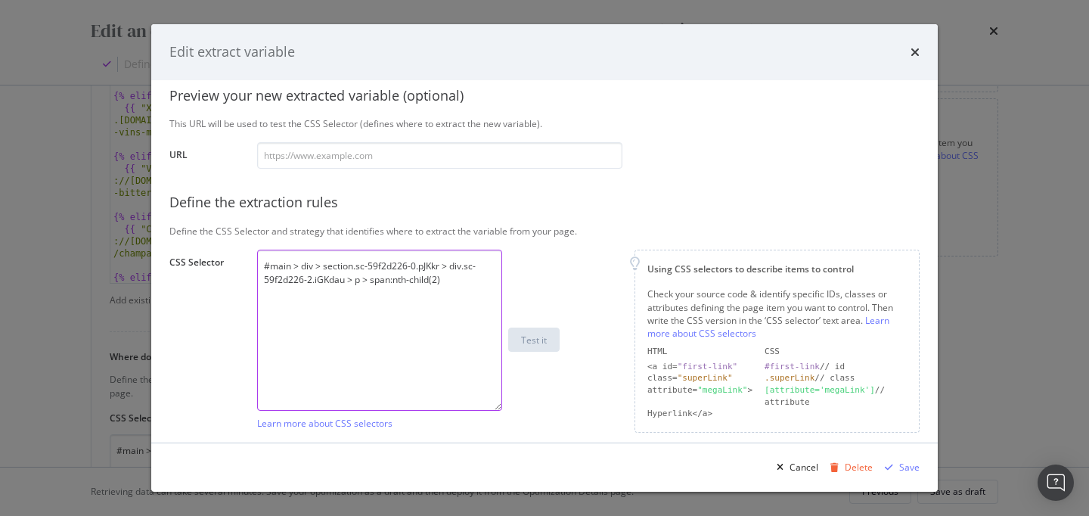
click at [468, 281] on textarea "#main > div > section.sc-59f2d226-0.pJKkr > div.sc-59f2d226-2.iGKdau > p > span…" at bounding box center [379, 330] width 245 height 161
type textarea "#main > div > section.sc-59f2d226-0.pJKkr > div.sc-59f2d226-2.iGKdau > p"
click at [349, 163] on input "modal" at bounding box center [439, 155] width 365 height 26
paste input "https://www.whisky.fr/yoichi-single-malt-19639f.html"
type input "https://www.whisky.fr/yoichi-single-malt-19639f.html"
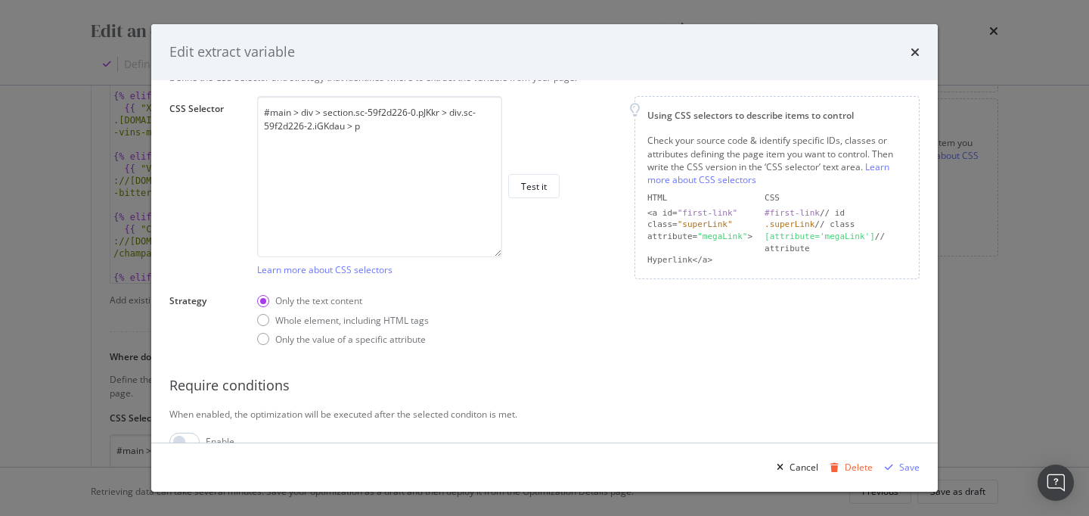
scroll to position [306, 0]
type input "https://www.whisky.fr/yoichi-single-malt-19639f.html"
click at [547, 191] on button "Test it" at bounding box center [533, 183] width 51 height 24
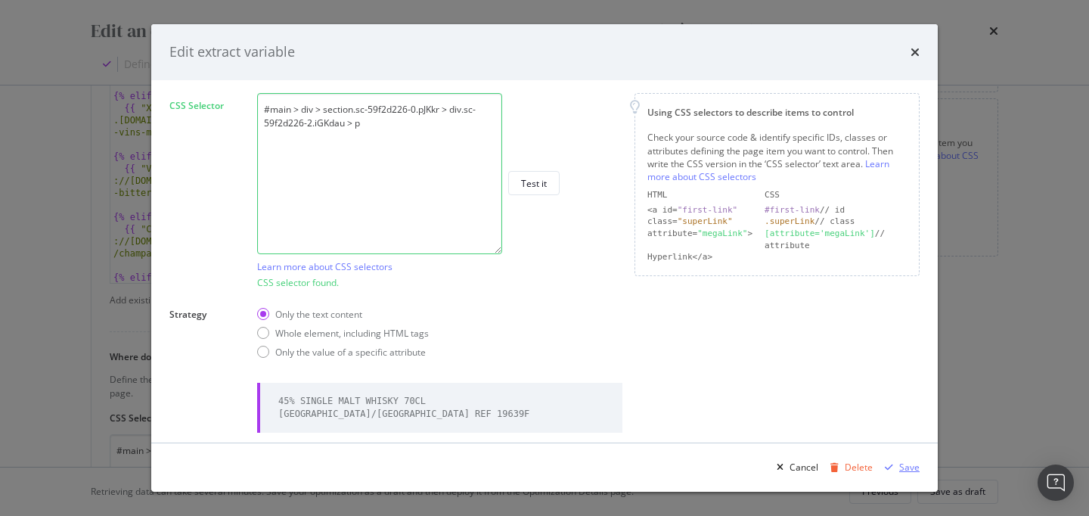
click at [904, 470] on div "Save" at bounding box center [909, 466] width 20 height 13
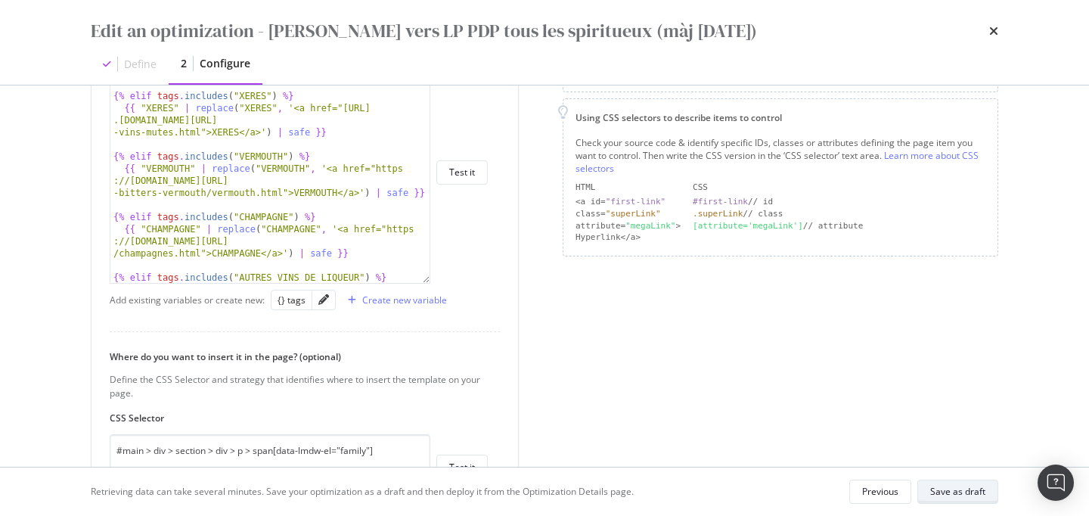
click at [944, 497] on div "Save as draft" at bounding box center [957, 491] width 55 height 13
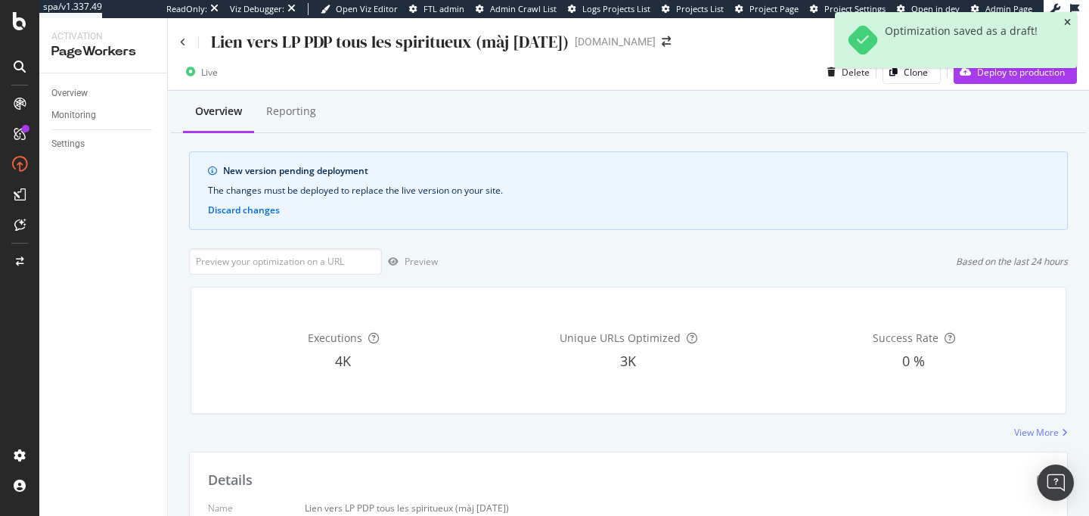
click at [1065, 18] on icon "close toast" at bounding box center [1067, 22] width 7 height 9
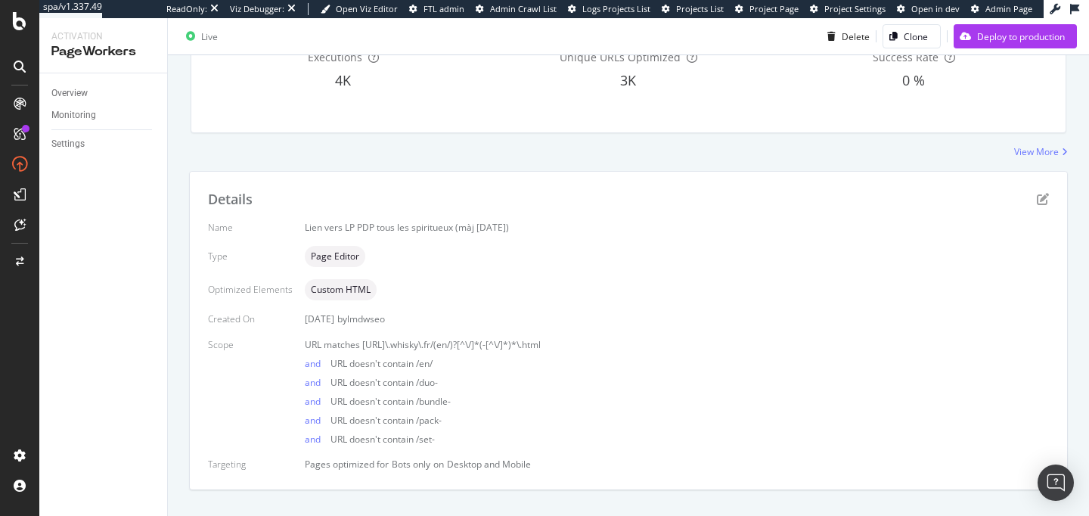
scroll to position [283, 0]
click at [1043, 197] on icon "pen-to-square" at bounding box center [1043, 197] width 12 height 12
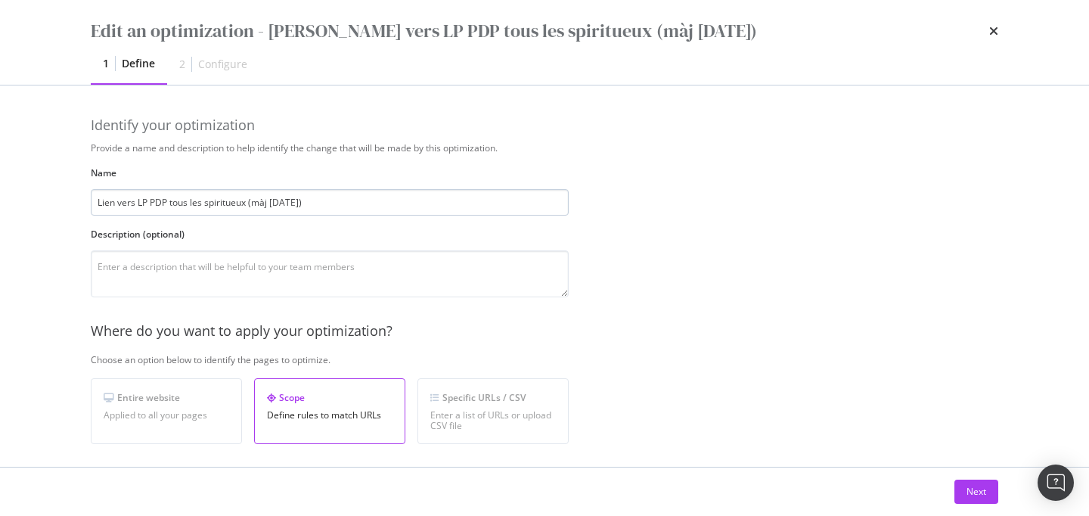
click at [281, 203] on input "Lien vers LP PDP tous les spiritueux (màj 05/09/2025)" at bounding box center [330, 202] width 478 height 26
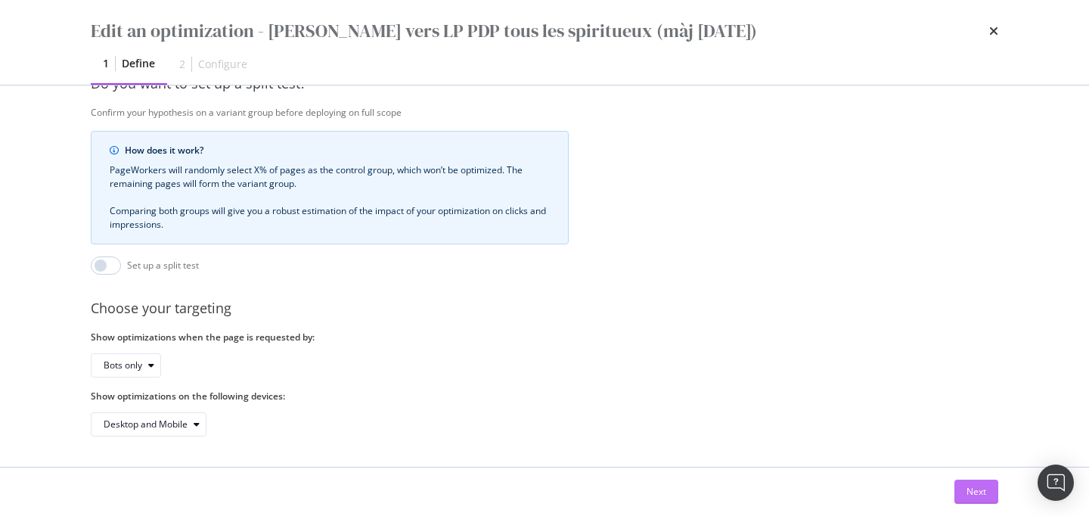
type input "Lien vers LP PDP tous les spiritueux (màj 30/09/2025)"
click at [969, 495] on div "Next" at bounding box center [976, 491] width 20 height 13
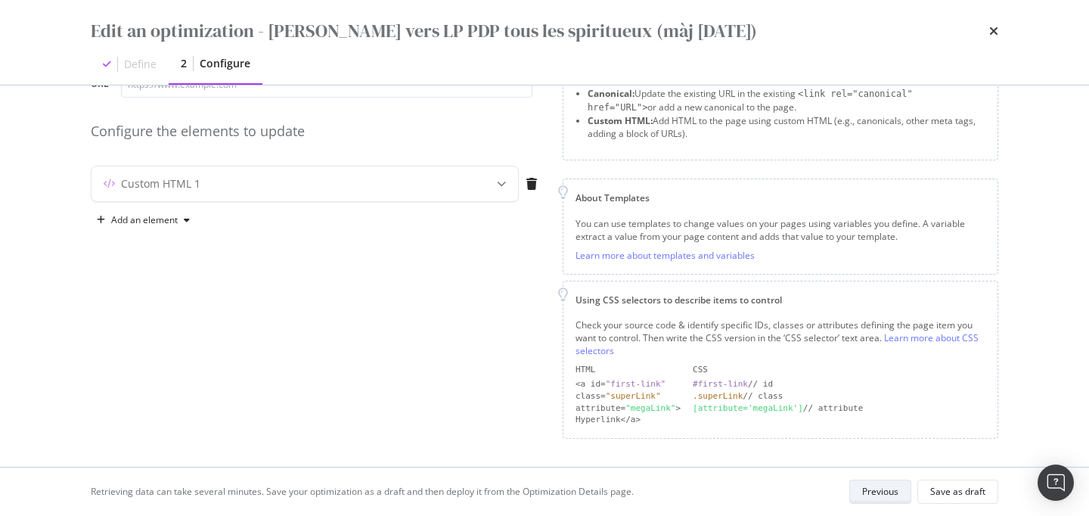
click at [969, 495] on div "Save as draft" at bounding box center [957, 491] width 55 height 13
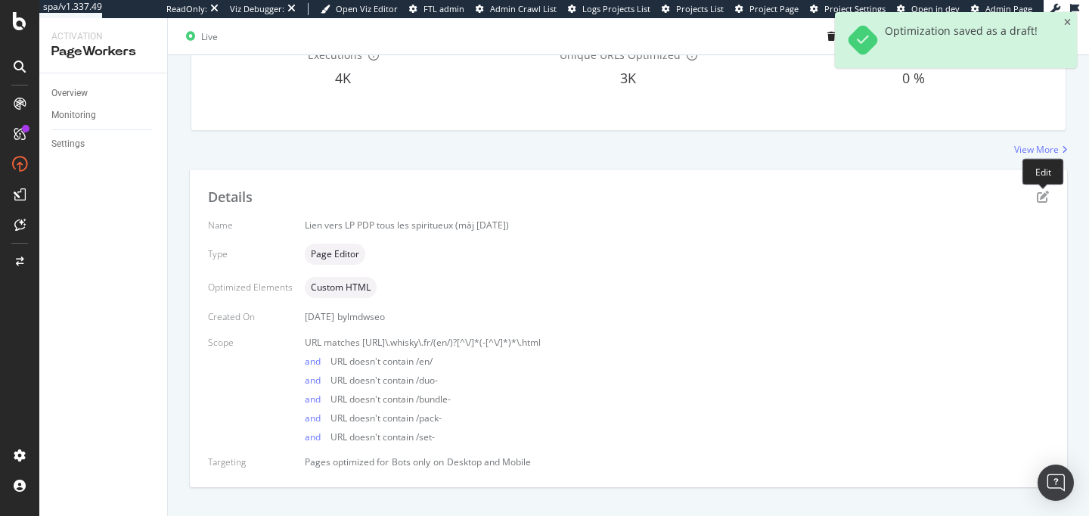
click at [1049, 193] on div "Details Name Lien vers LP PDP tous les spiritueux (màj 30/09/2025) Type Page Ed…" at bounding box center [628, 328] width 877 height 318
click at [1039, 199] on icon "pen-to-square" at bounding box center [1043, 197] width 12 height 12
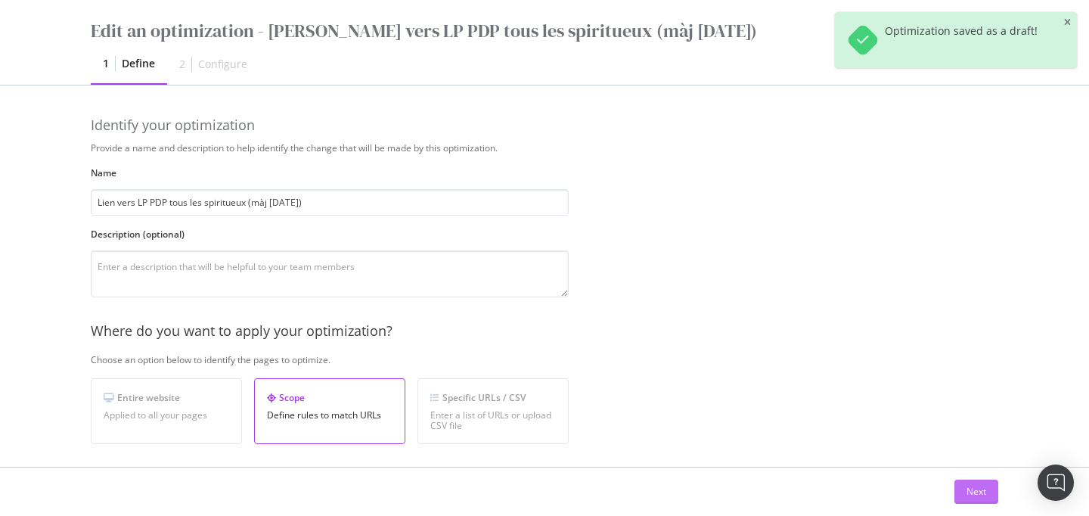
click at [978, 498] on div "Next" at bounding box center [976, 491] width 20 height 23
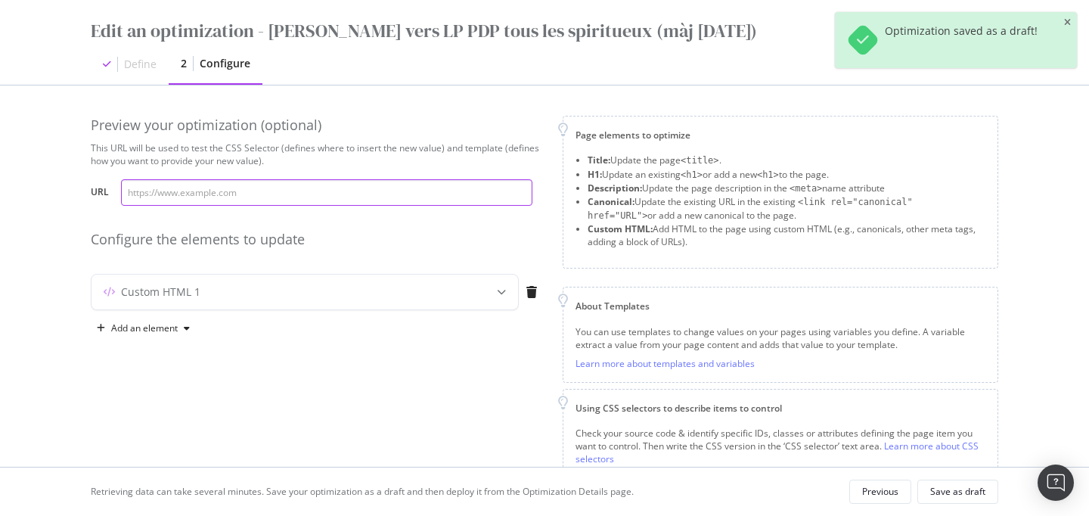
click at [344, 185] on input "modal" at bounding box center [326, 192] width 411 height 26
paste input "https://www.whisky.fr/yoichi-single-malt-19639f.html"
type input "https://www.whisky.fr/yoichi-single-malt-19639f.html"
click at [402, 292] on div "Custom HTML 1" at bounding box center [274, 291] width 367 height 15
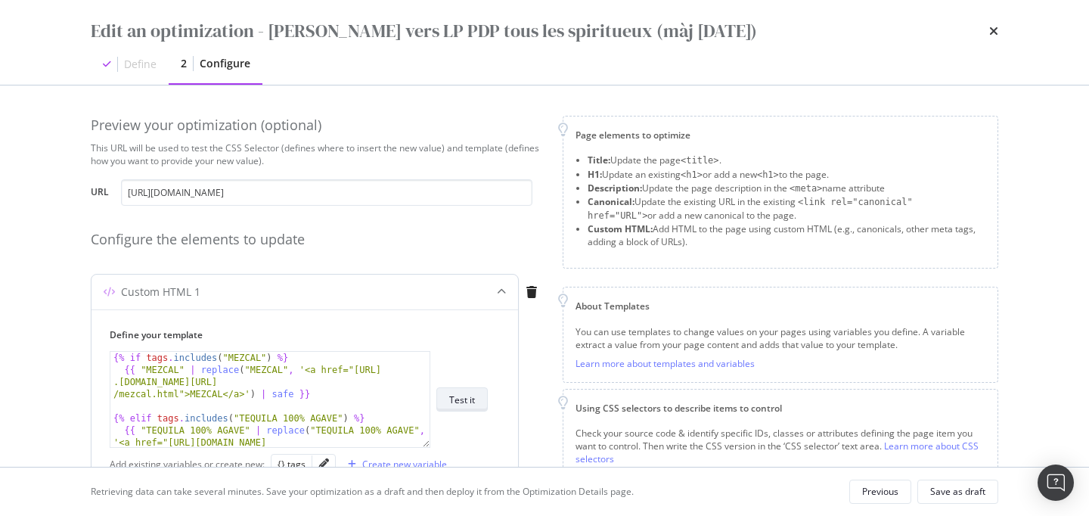
click at [467, 401] on div "Test it" at bounding box center [462, 399] width 26 height 13
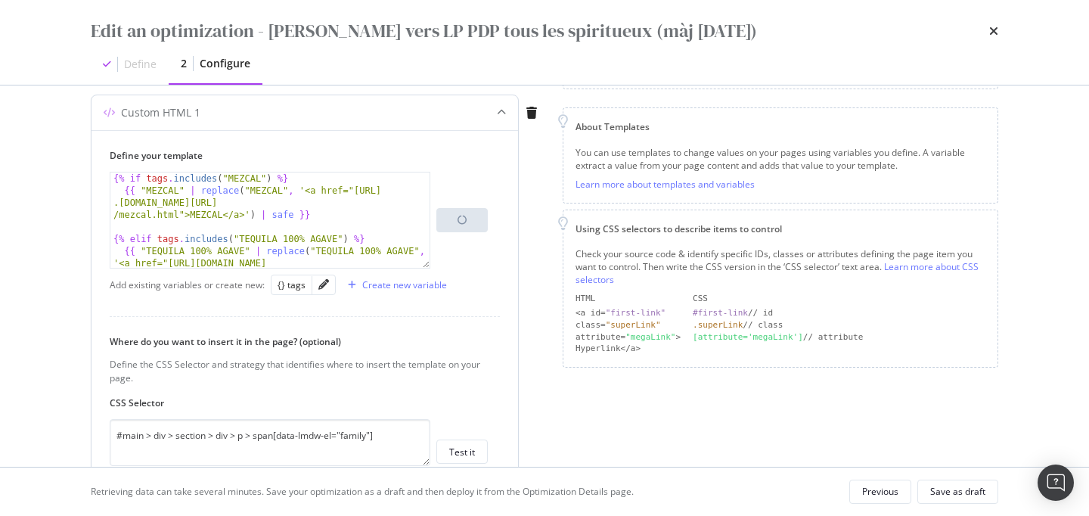
scroll to position [182, 0]
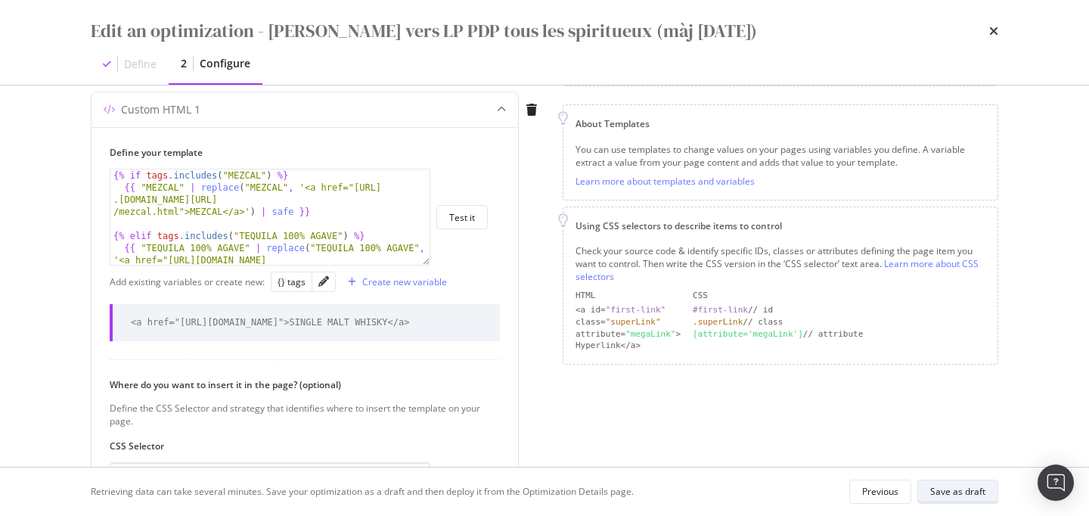
click at [952, 491] on div "Save as draft" at bounding box center [957, 491] width 55 height 13
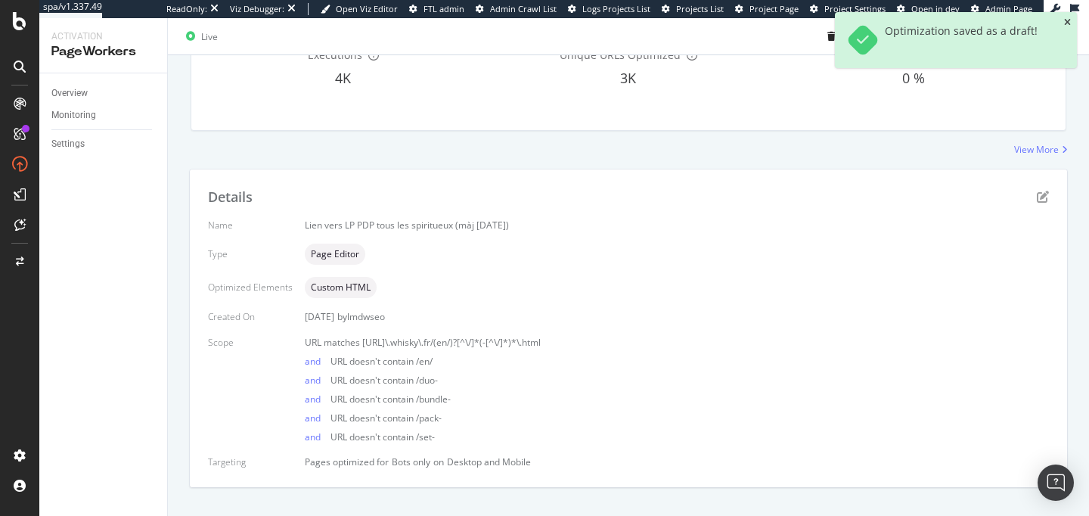
click at [1067, 23] on icon "close toast" at bounding box center [1067, 22] width 7 height 9
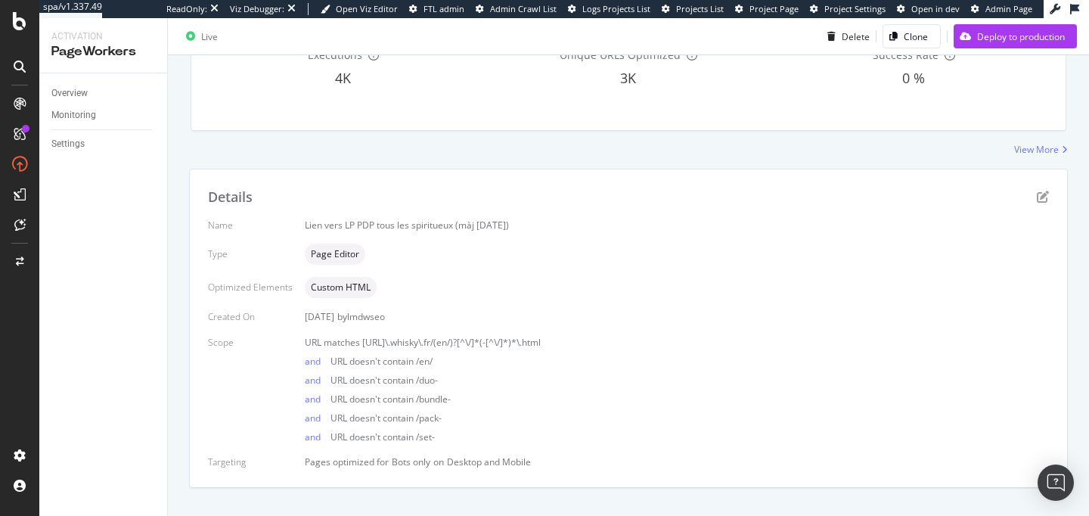
scroll to position [0, 0]
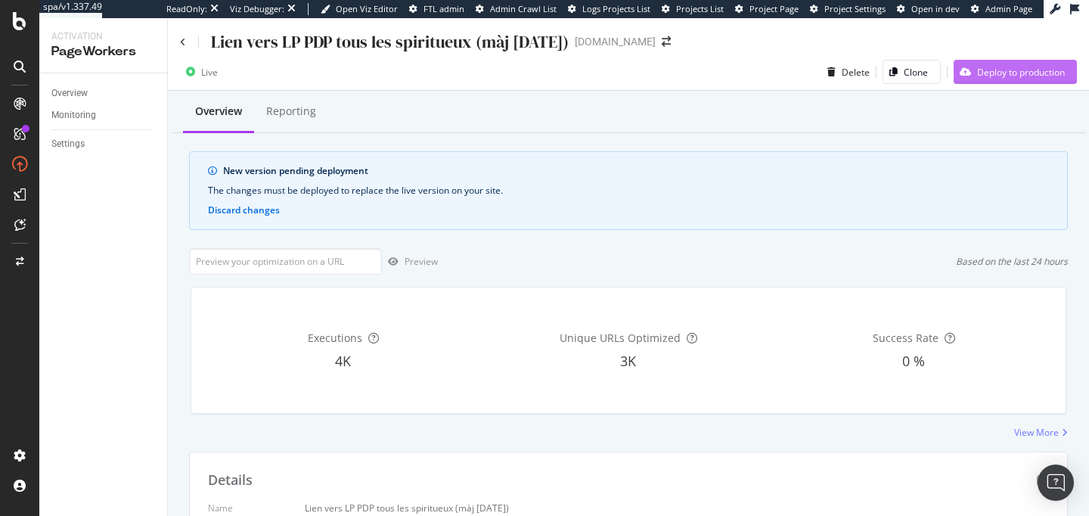
click at [1014, 79] on div "Deploy to production" at bounding box center [1008, 71] width 111 height 23
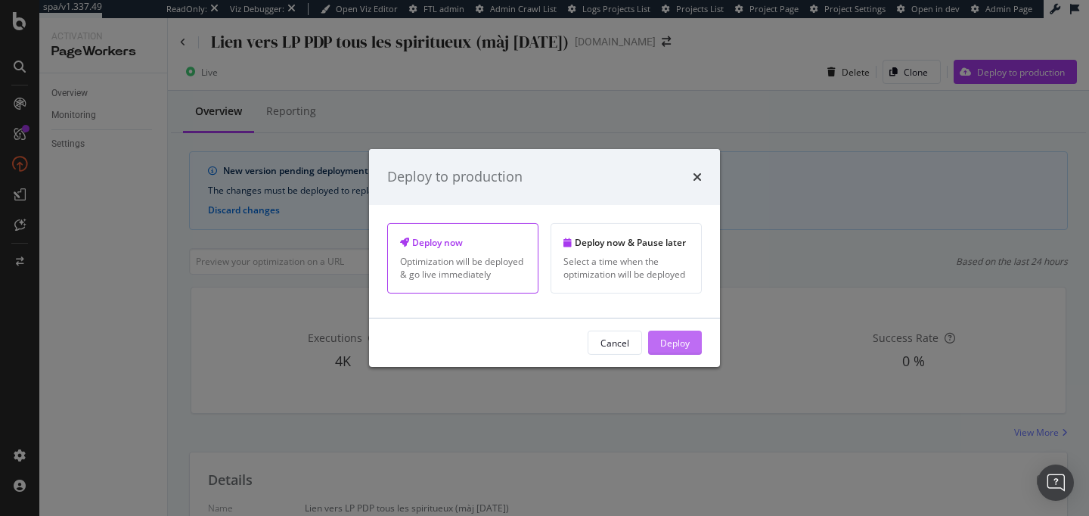
click at [675, 333] on div "Deploy" at bounding box center [674, 342] width 29 height 23
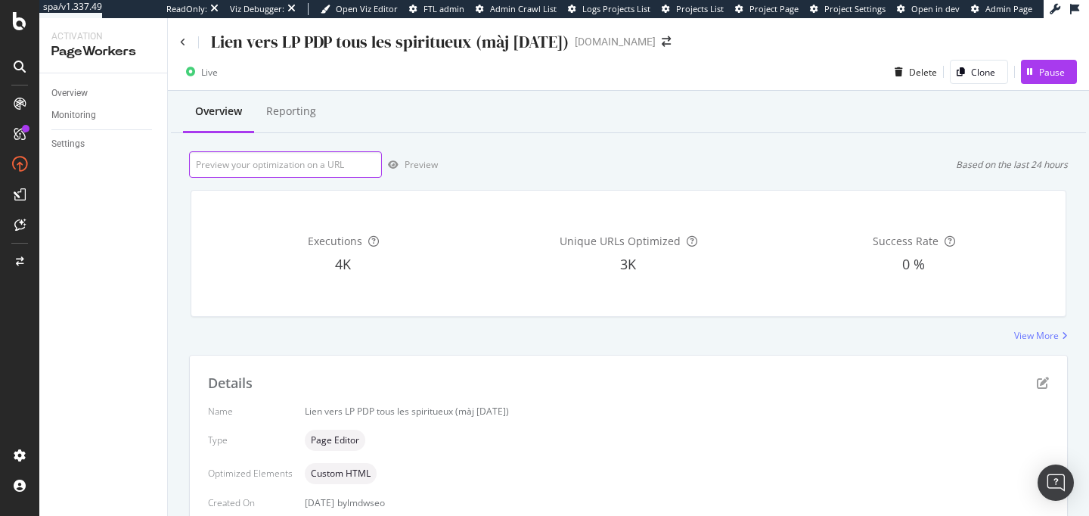
click at [330, 166] on input "url" at bounding box center [285, 164] width 193 height 26
paste input "https://www.whisky.fr/yoichi-single-malt-19639f.html"
type input "https://www.whisky.fr/yoichi-single-malt-19639f.html"
click at [427, 157] on div "Preview" at bounding box center [410, 164] width 56 height 23
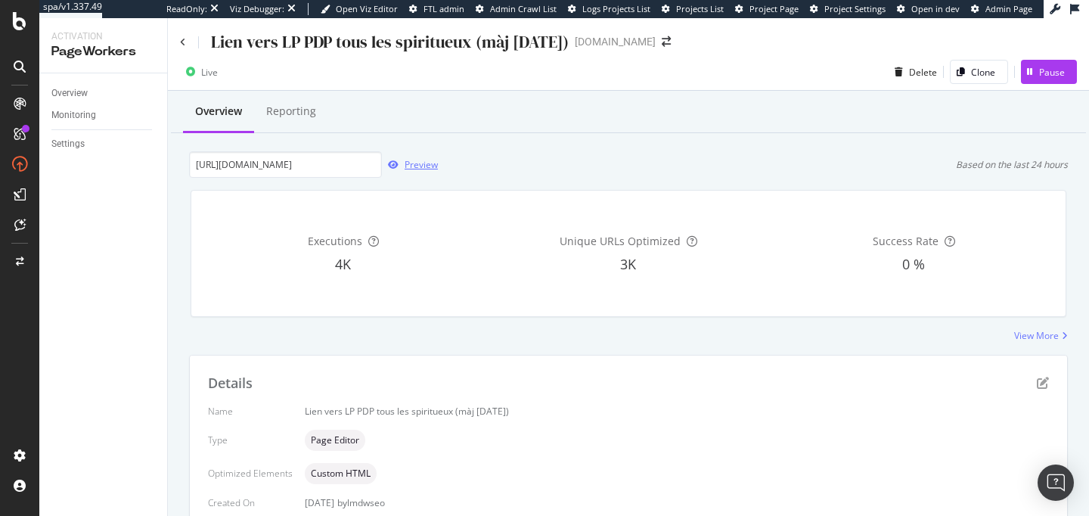
scroll to position [0, 0]
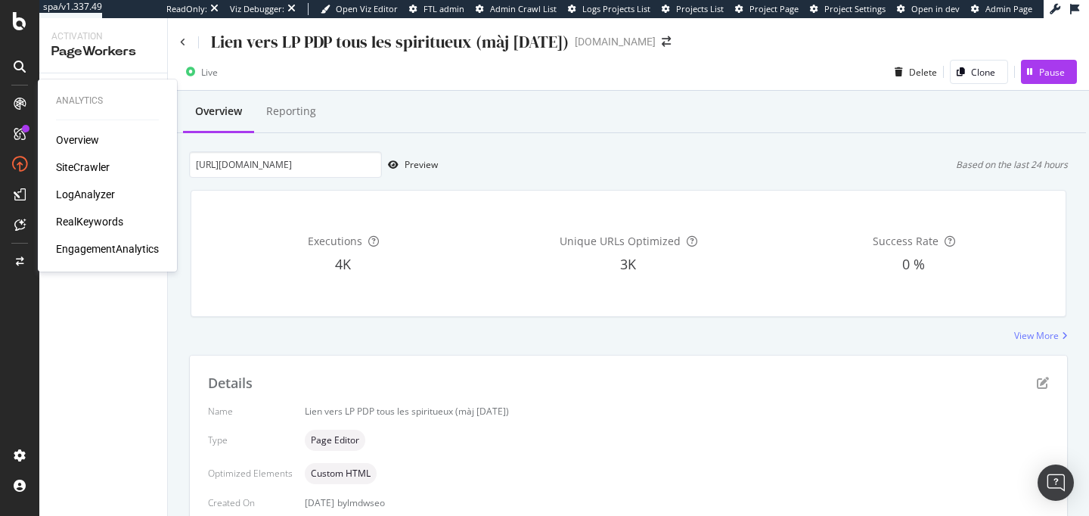
click at [76, 169] on div "SiteCrawler" at bounding box center [83, 167] width 54 height 15
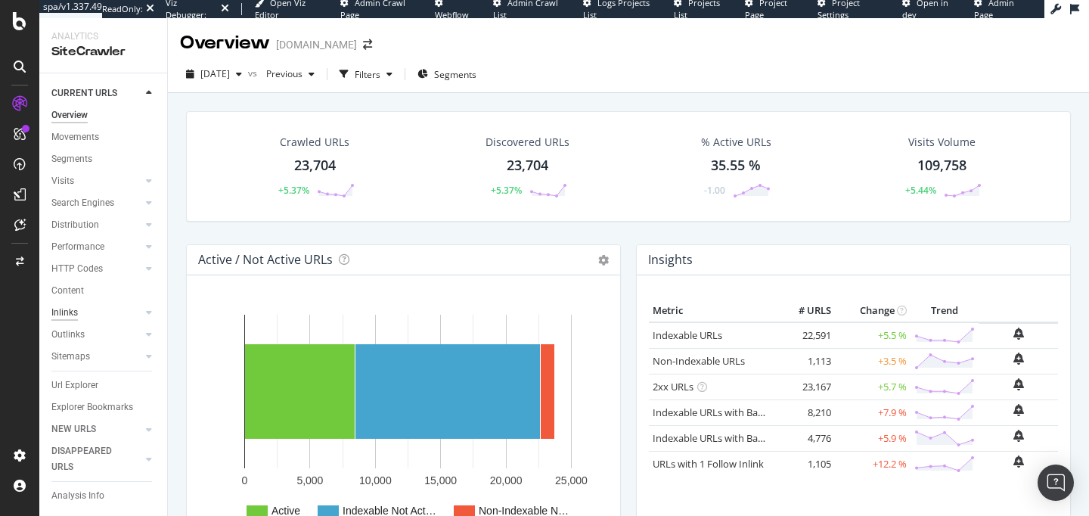
click at [66, 316] on div "Inlinks" at bounding box center [64, 313] width 26 height 16
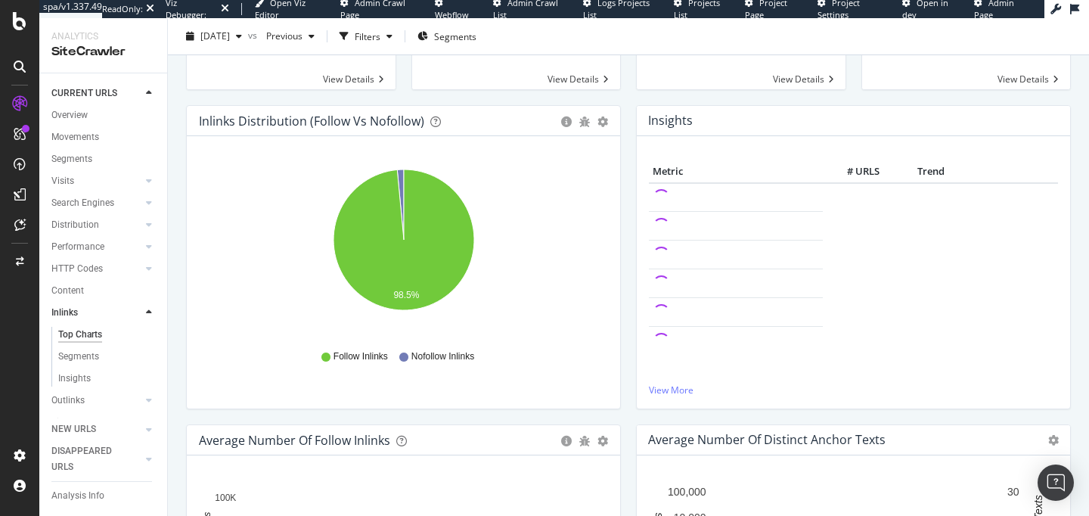
scroll to position [119, 0]
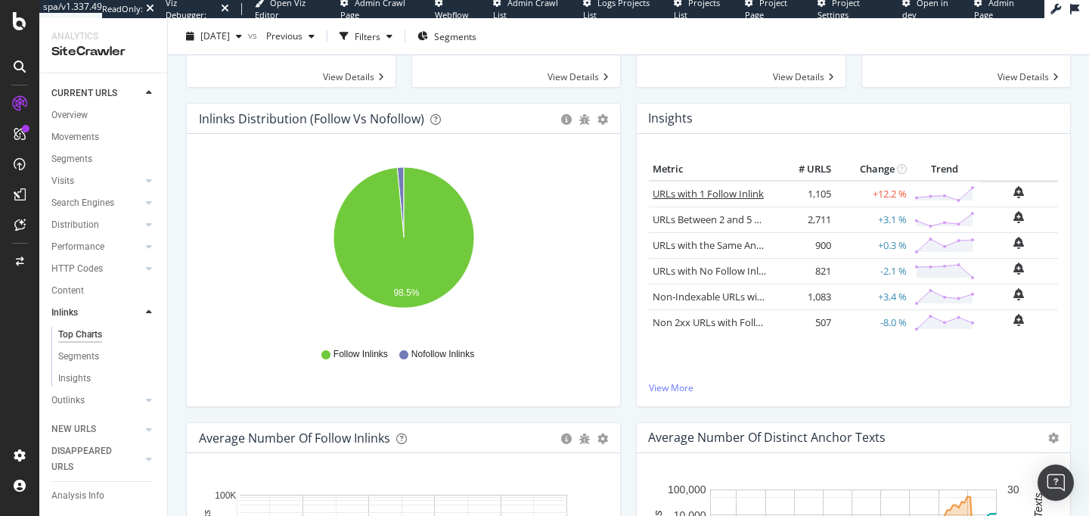
click at [730, 192] on link "URLs with 1 Follow Inlink" at bounding box center [708, 194] width 111 height 14
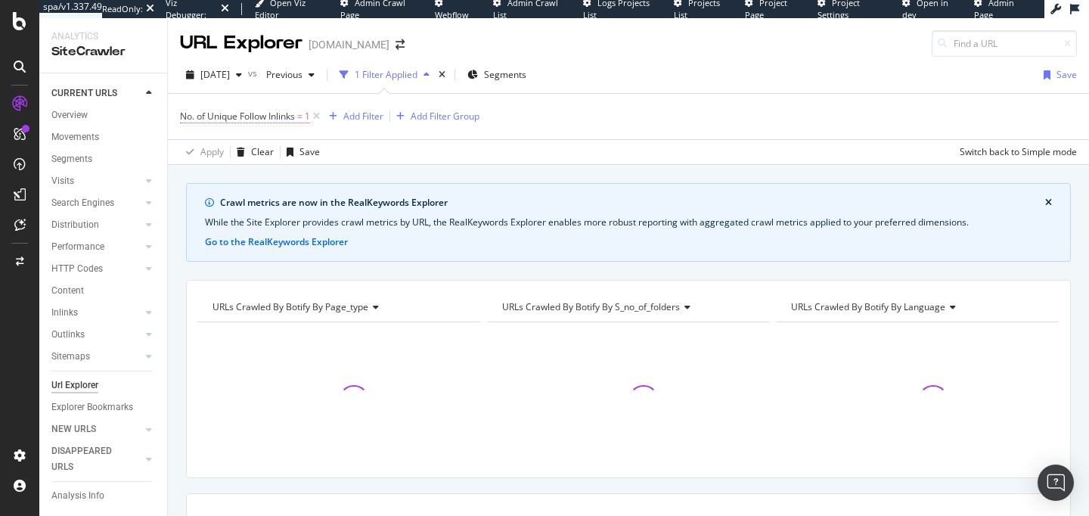
click at [266, 116] on span "No. of Unique Follow Inlinks" at bounding box center [237, 116] width 115 height 13
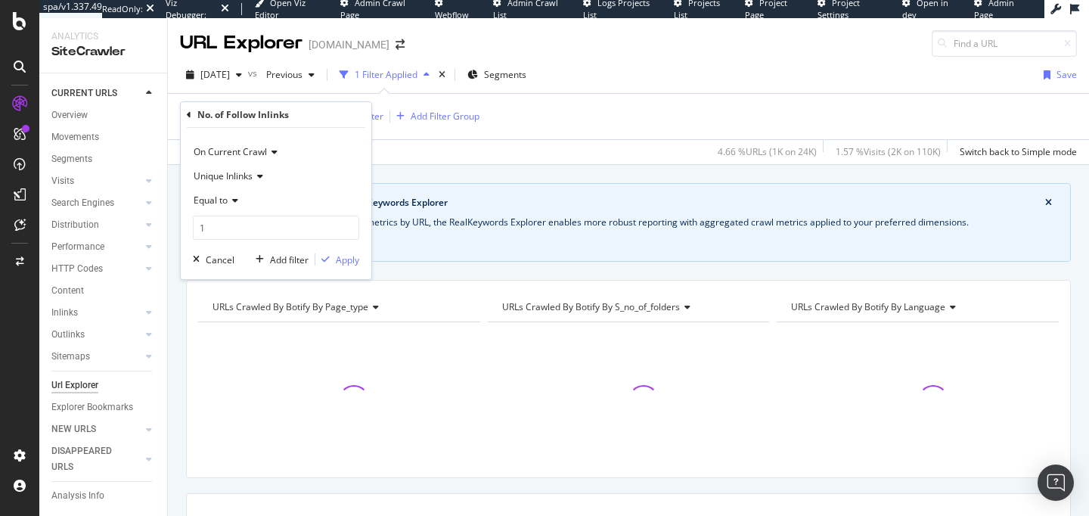
click at [231, 200] on icon at bounding box center [233, 200] width 11 height 9
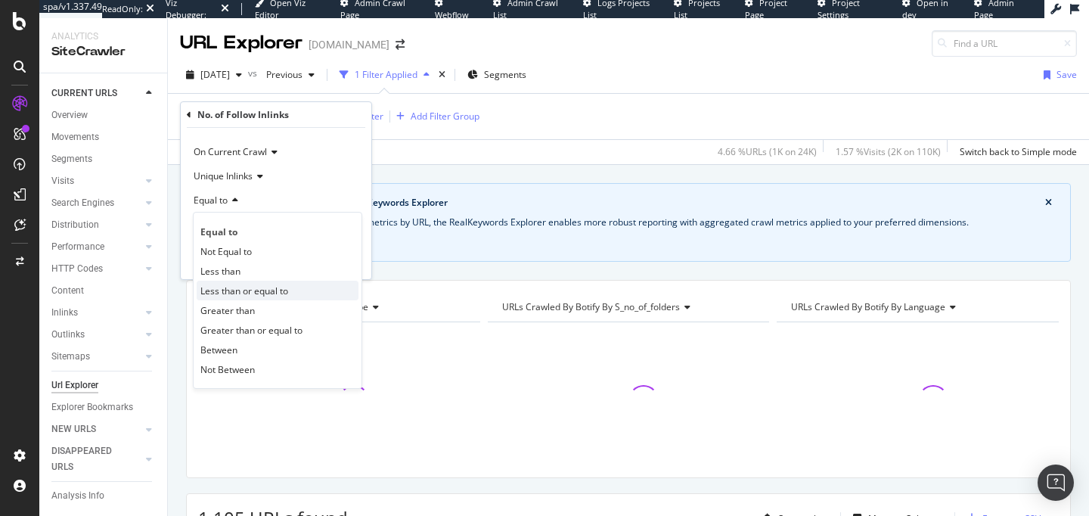
click at [245, 292] on span "Less than or equal to" at bounding box center [244, 290] width 88 height 13
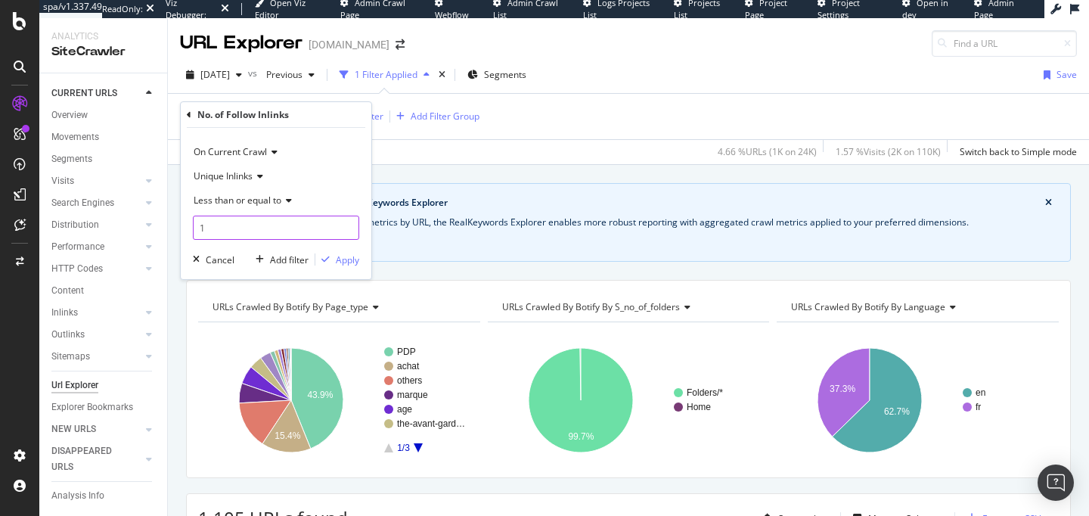
click at [220, 233] on input "1" at bounding box center [276, 227] width 166 height 24
type input "5"
click at [336, 259] on div "Apply" at bounding box center [347, 259] width 23 height 13
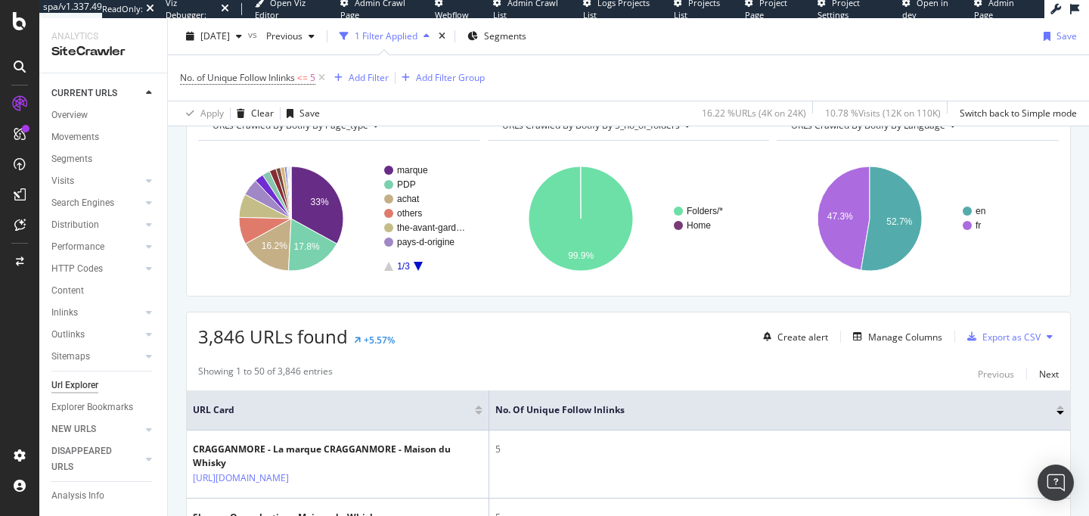
scroll to position [170, 0]
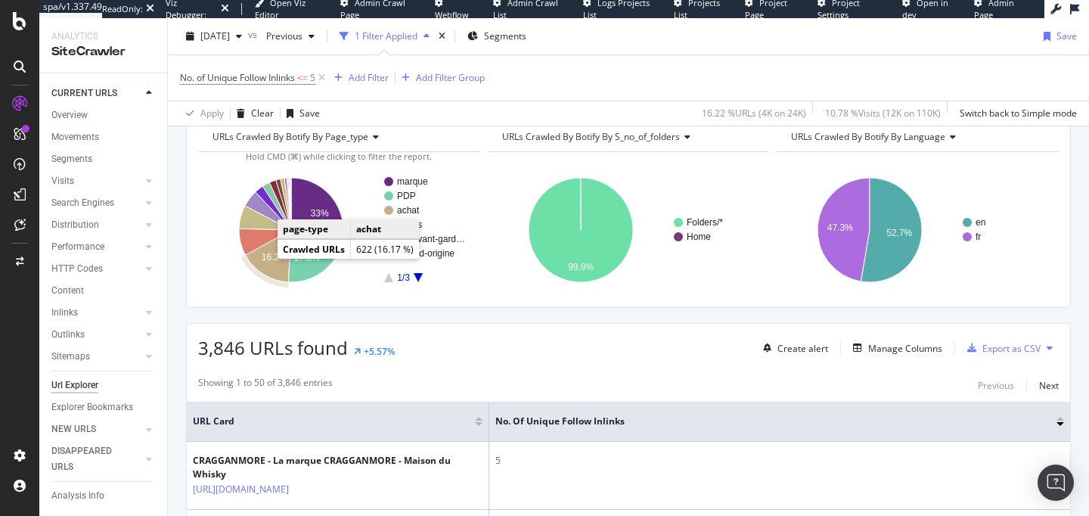
click at [267, 264] on icon "A chart." at bounding box center [268, 256] width 45 height 52
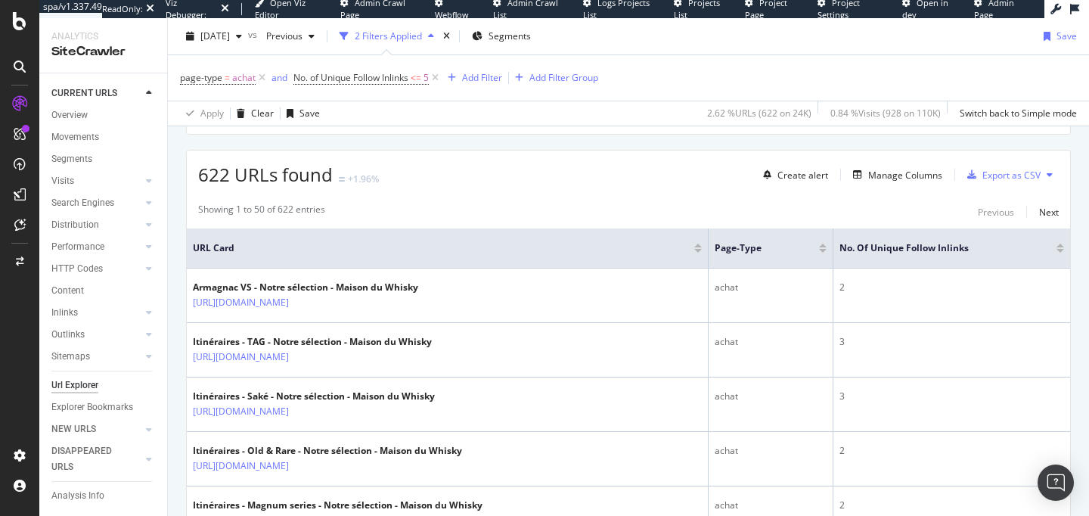
scroll to position [367, 0]
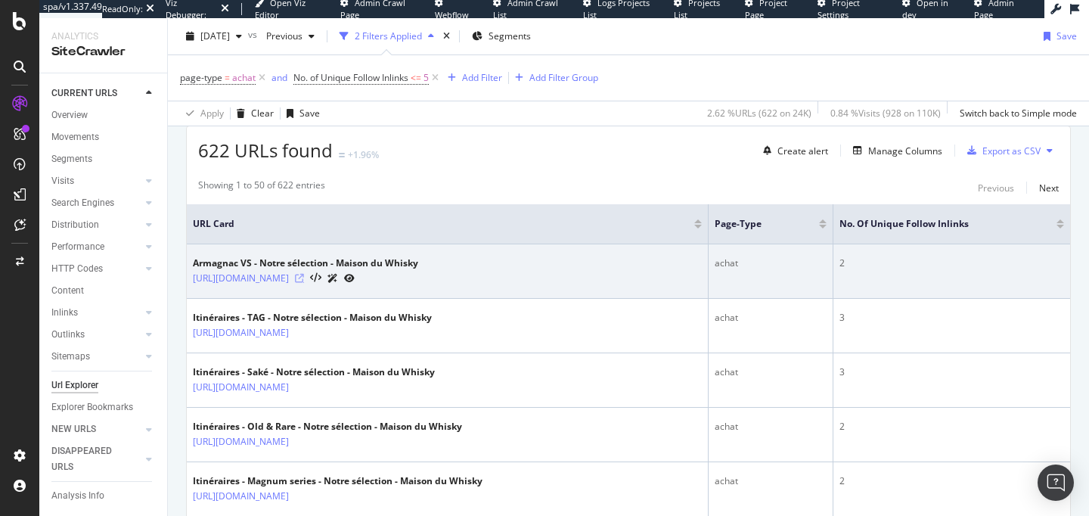
click at [304, 283] on icon at bounding box center [299, 278] width 9 height 9
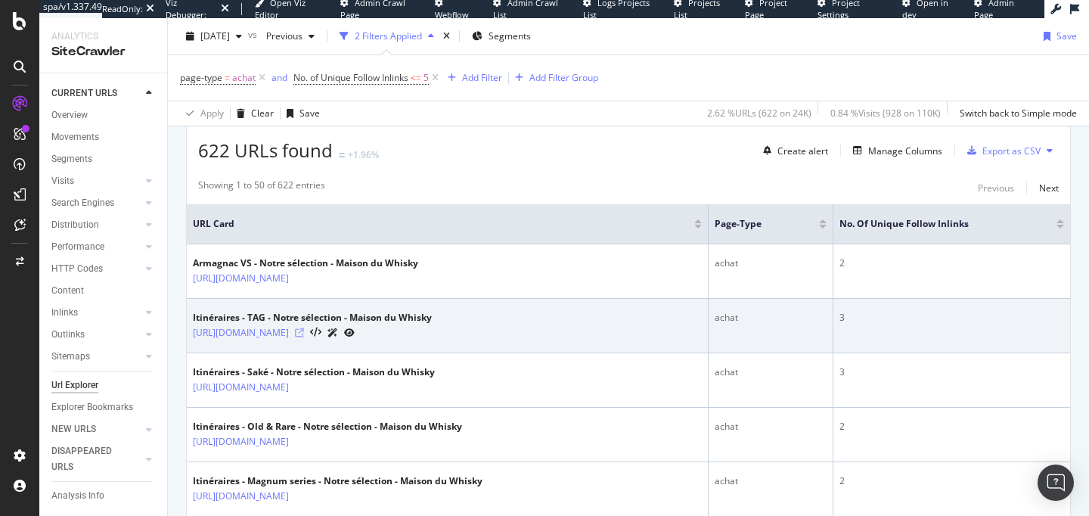
click at [304, 337] on icon at bounding box center [299, 332] width 9 height 9
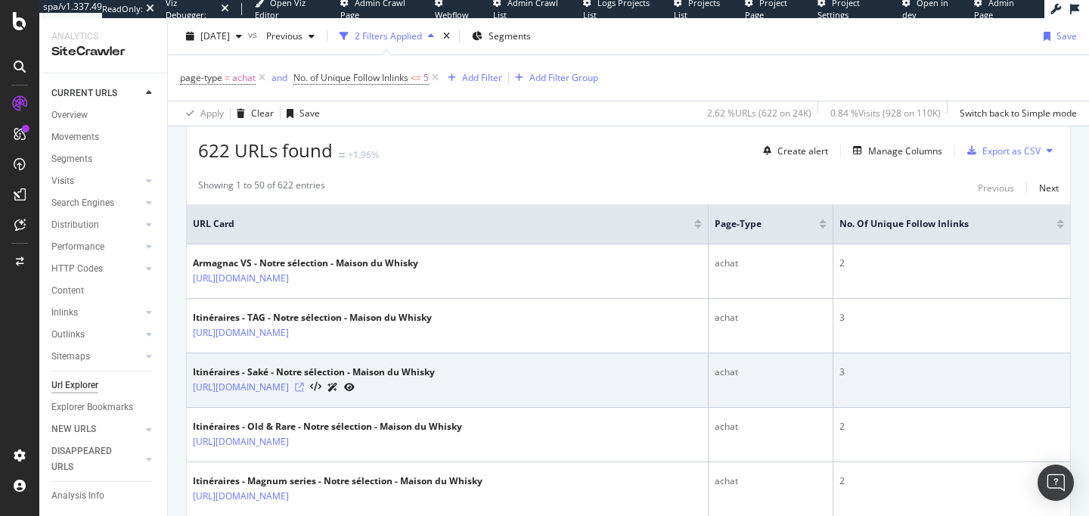
click at [304, 392] on icon at bounding box center [299, 387] width 9 height 9
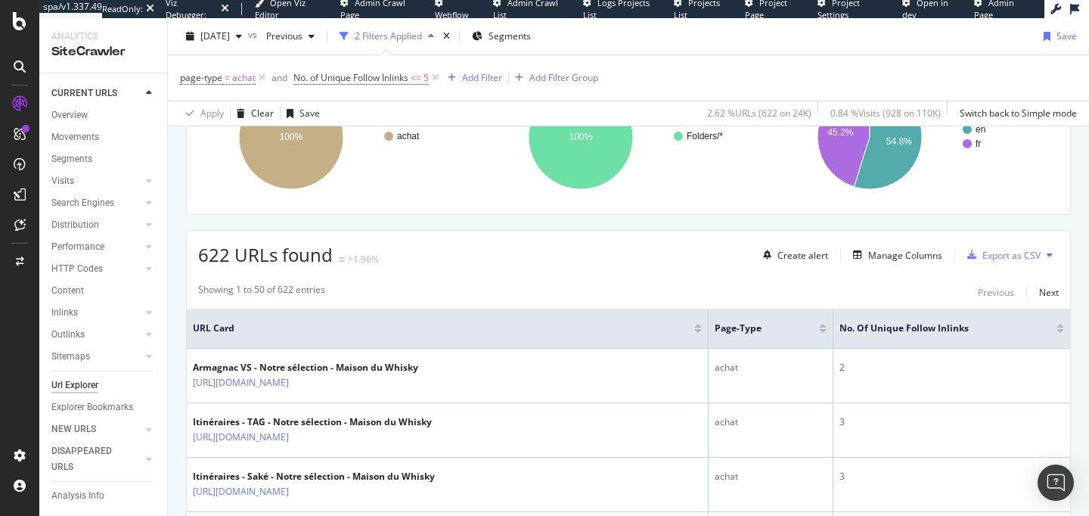
scroll to position [0, 0]
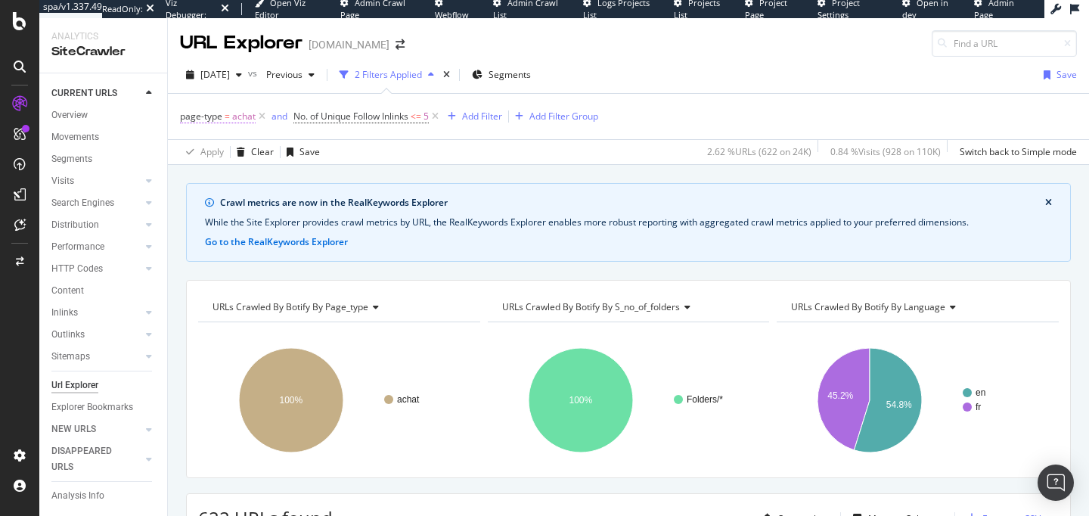
click at [227, 117] on span "=" at bounding box center [227, 116] width 5 height 13
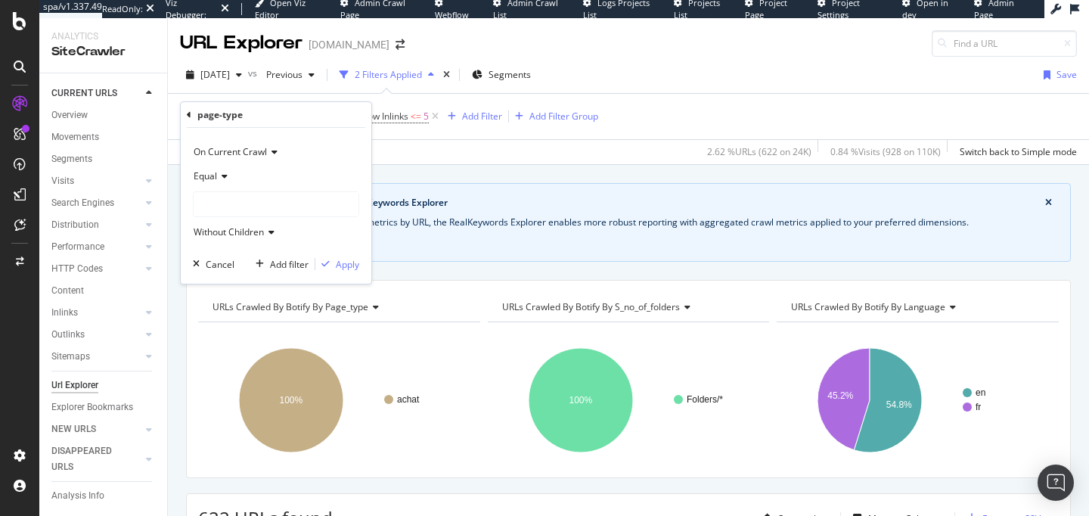
click at [214, 203] on div at bounding box center [276, 204] width 165 height 24
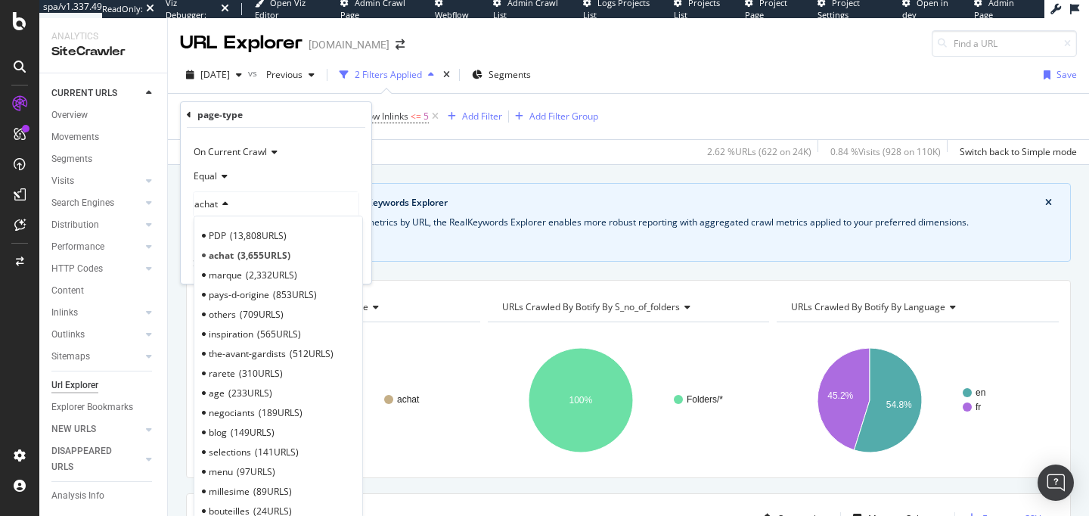
click at [180, 132] on div "page-type On Current Crawl Equal achat PDP 13,808 URLS achat 3,655 URLS marque …" at bounding box center [276, 192] width 192 height 183
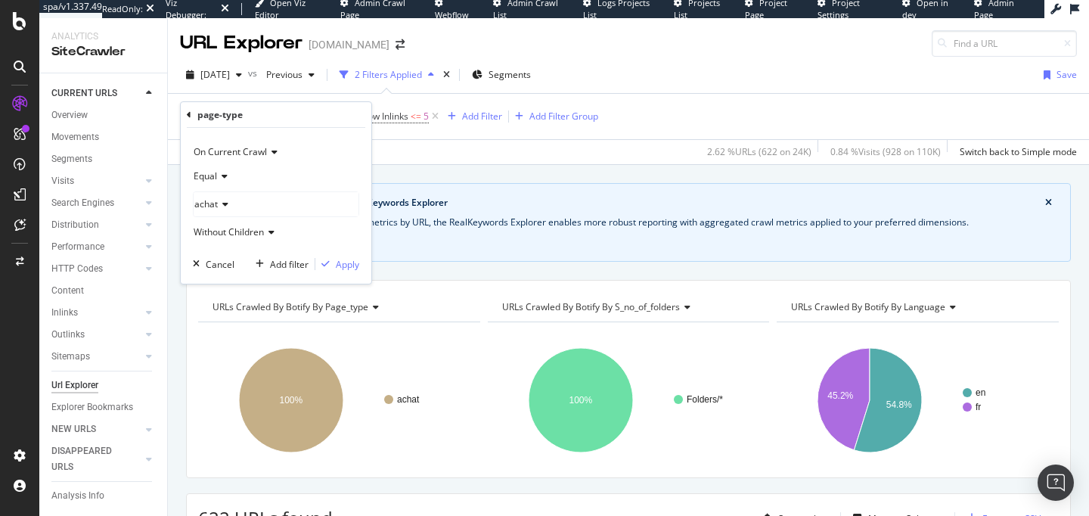
click at [170, 132] on div "page-type = achat and No. of Unique Follow Inlinks <= 5 Add Filter Add Filter G…" at bounding box center [628, 128] width 921 height 71
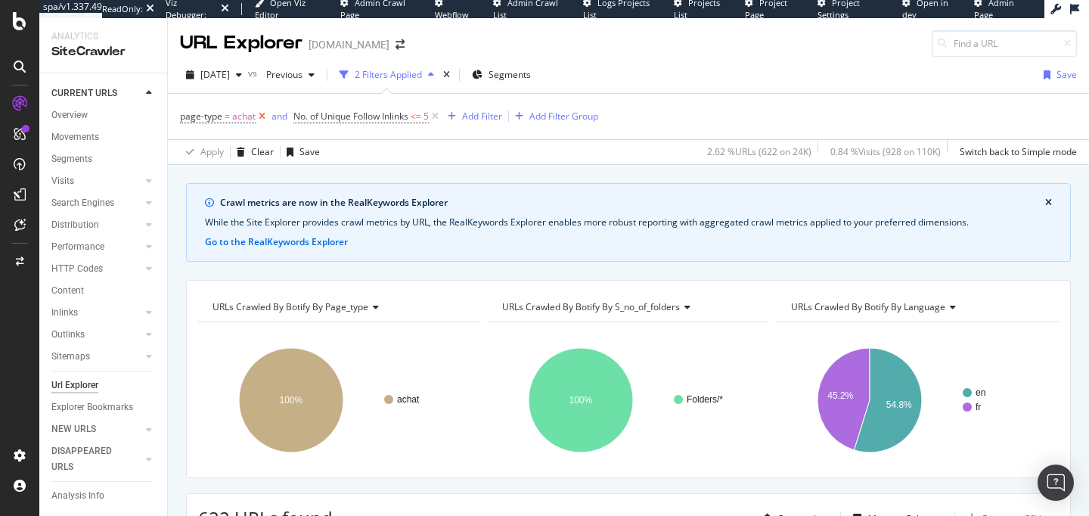
click at [262, 119] on icon at bounding box center [262, 116] width 13 height 15
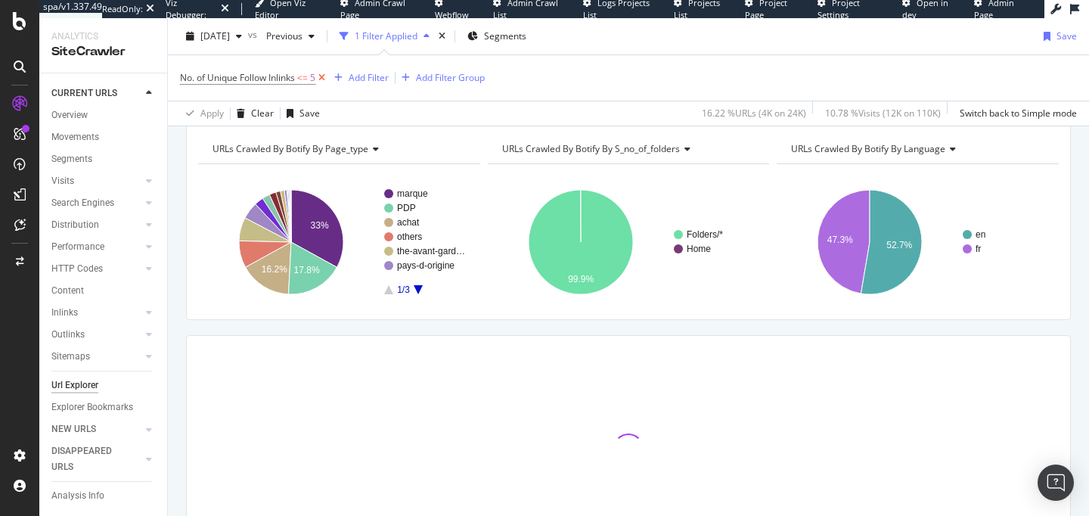
scroll to position [176, 0]
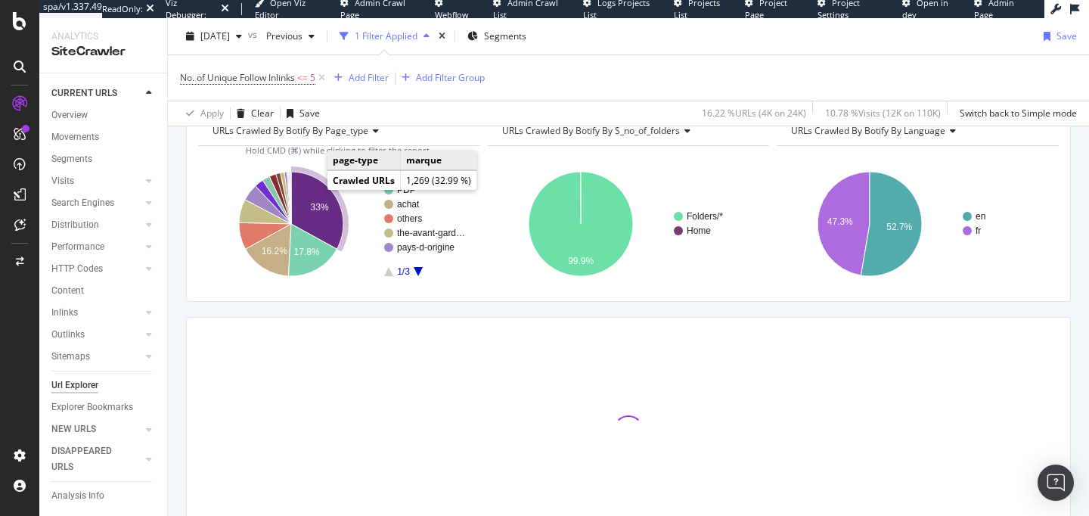
click at [318, 201] on icon "A chart." at bounding box center [317, 210] width 52 height 77
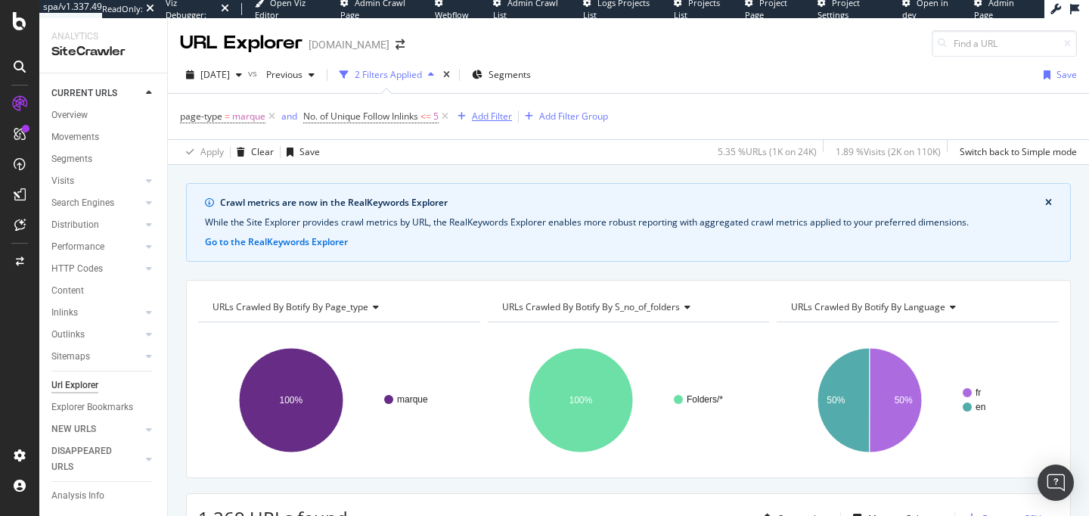
click at [499, 113] on div "Add Filter" at bounding box center [492, 116] width 40 height 13
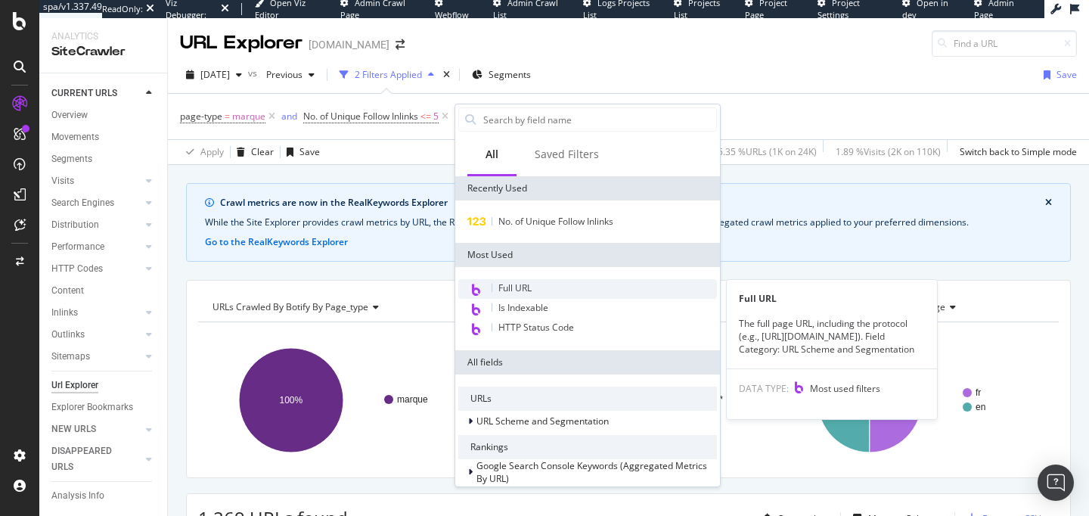
click at [530, 286] on span "Full URL" at bounding box center [514, 287] width 33 height 13
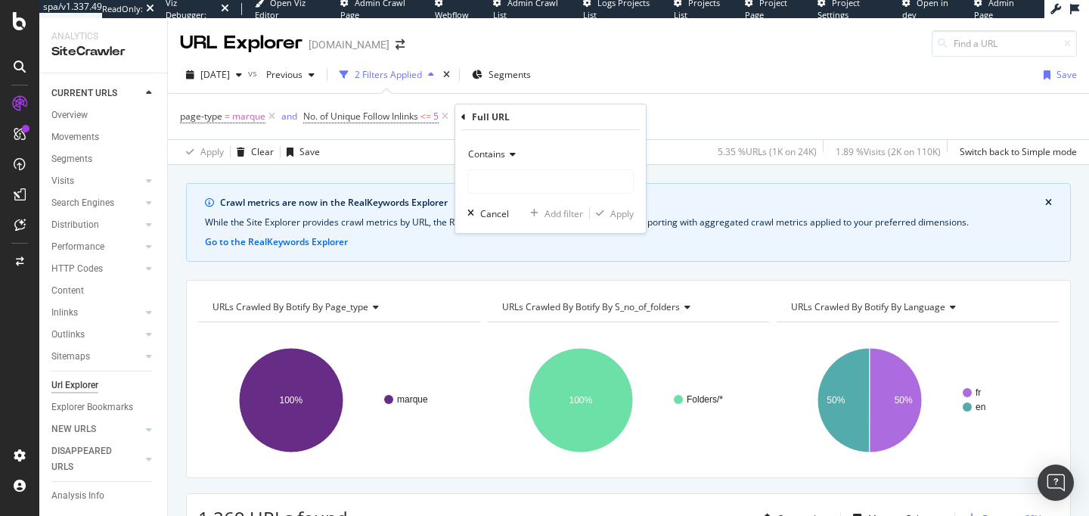
click at [489, 157] on span "Contains" at bounding box center [486, 153] width 37 height 13
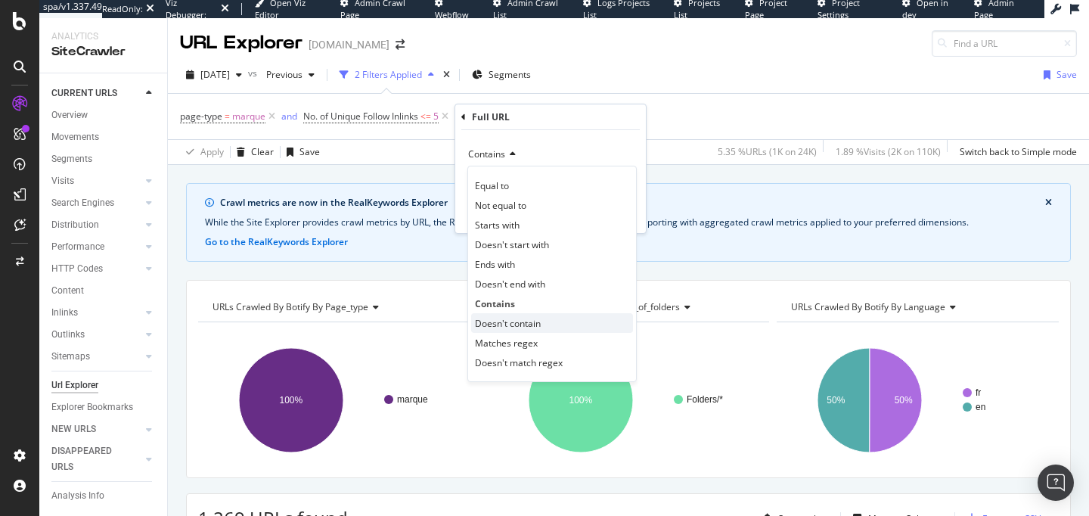
click at [516, 326] on span "Doesn't contain" at bounding box center [508, 323] width 66 height 13
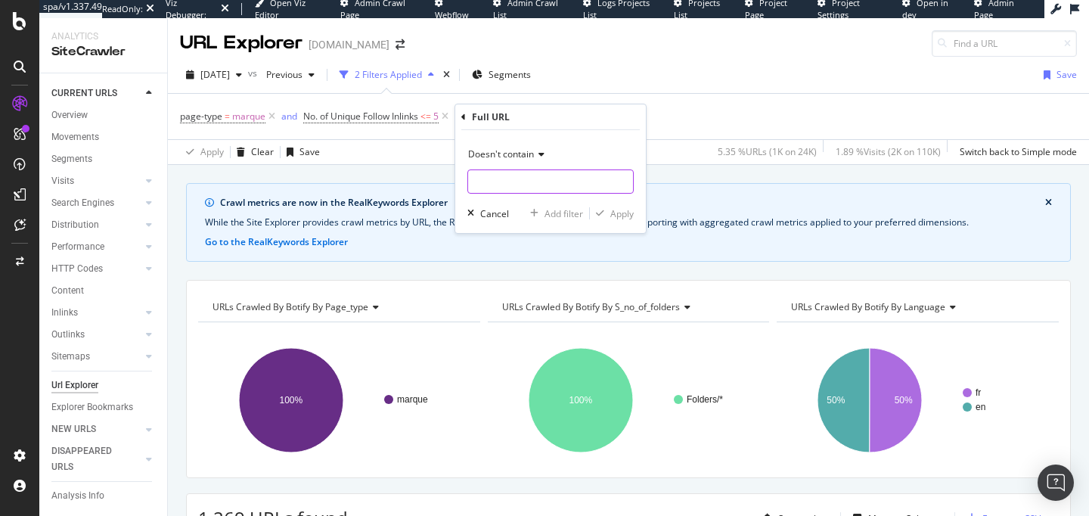
click at [508, 190] on input "text" at bounding box center [550, 181] width 165 height 24
type input "page="
click at [614, 213] on div "Apply" at bounding box center [621, 213] width 23 height 13
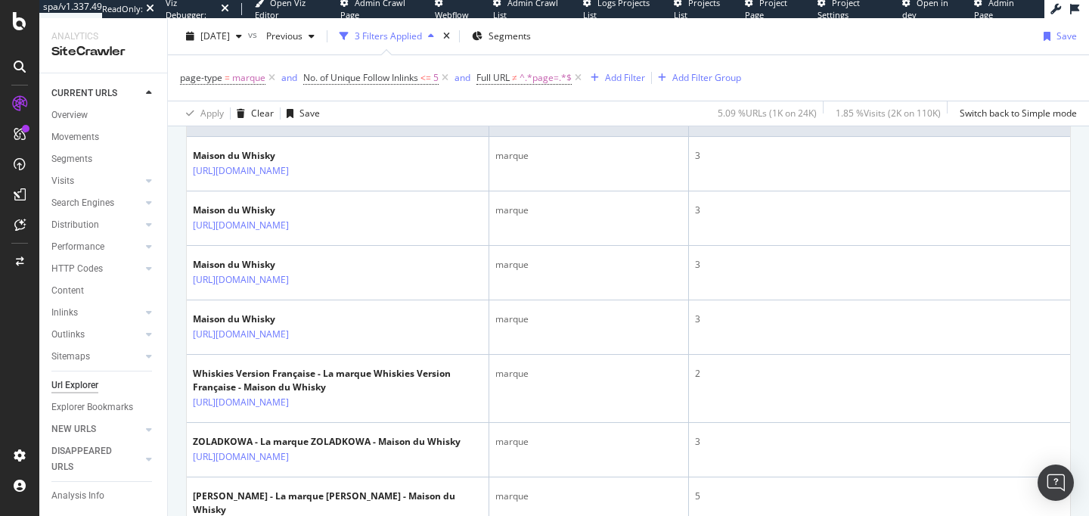
scroll to position [520, 0]
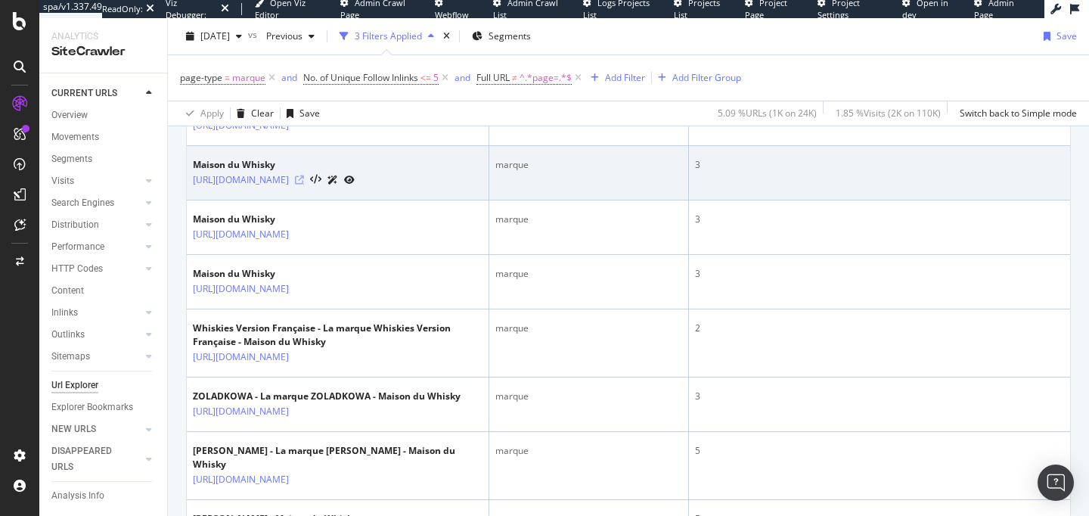
click at [304, 184] on icon at bounding box center [299, 179] width 9 height 9
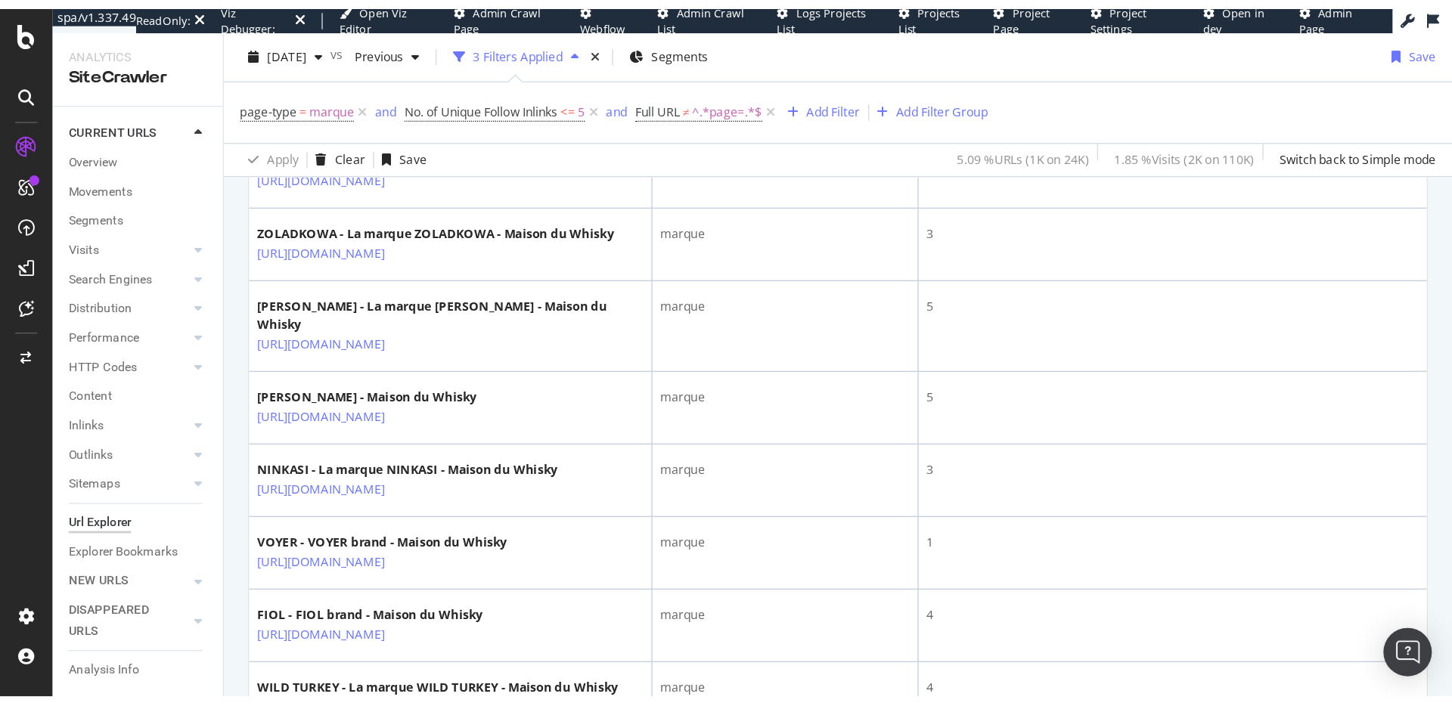
scroll to position [749, 0]
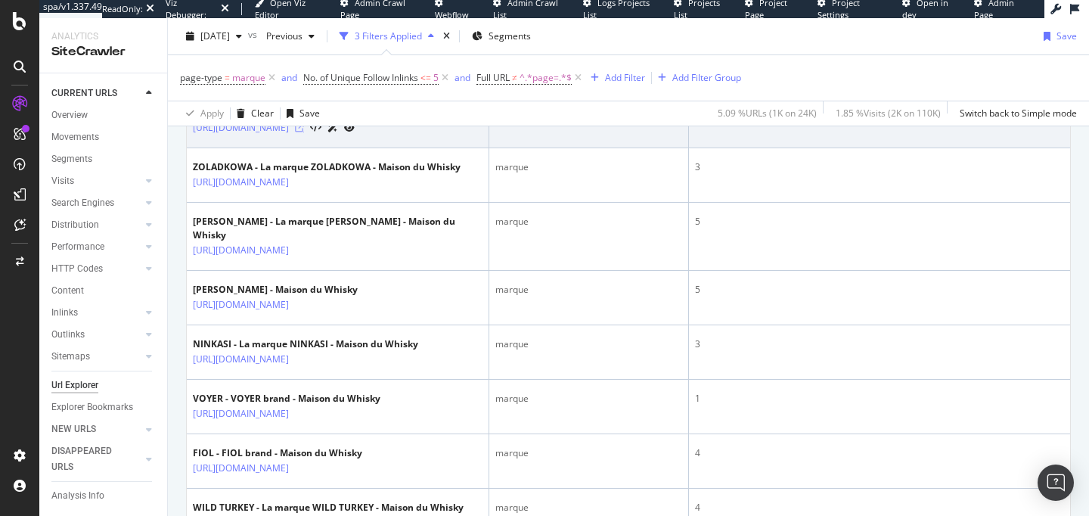
click at [304, 132] on icon at bounding box center [299, 127] width 9 height 9
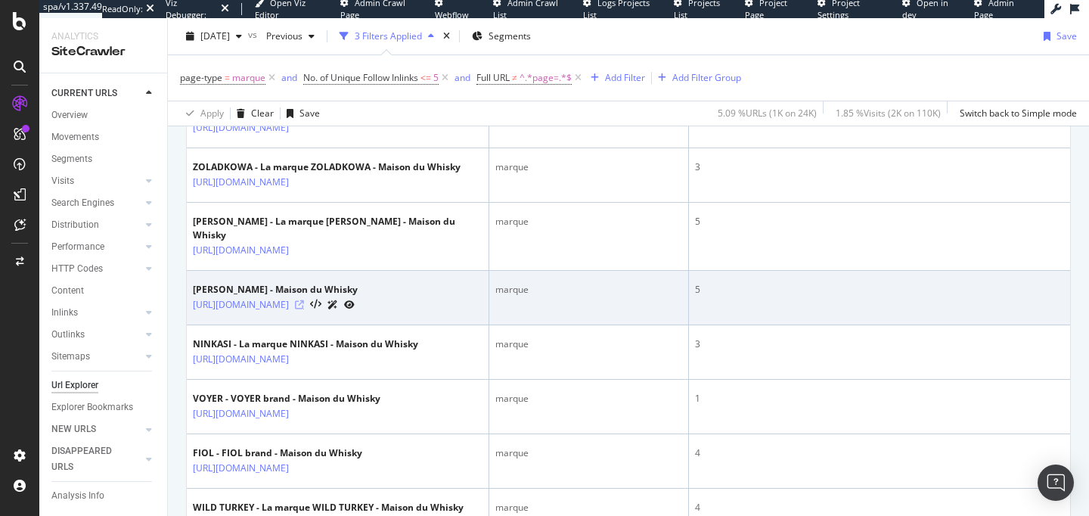
click at [304, 309] on icon at bounding box center [299, 304] width 9 height 9
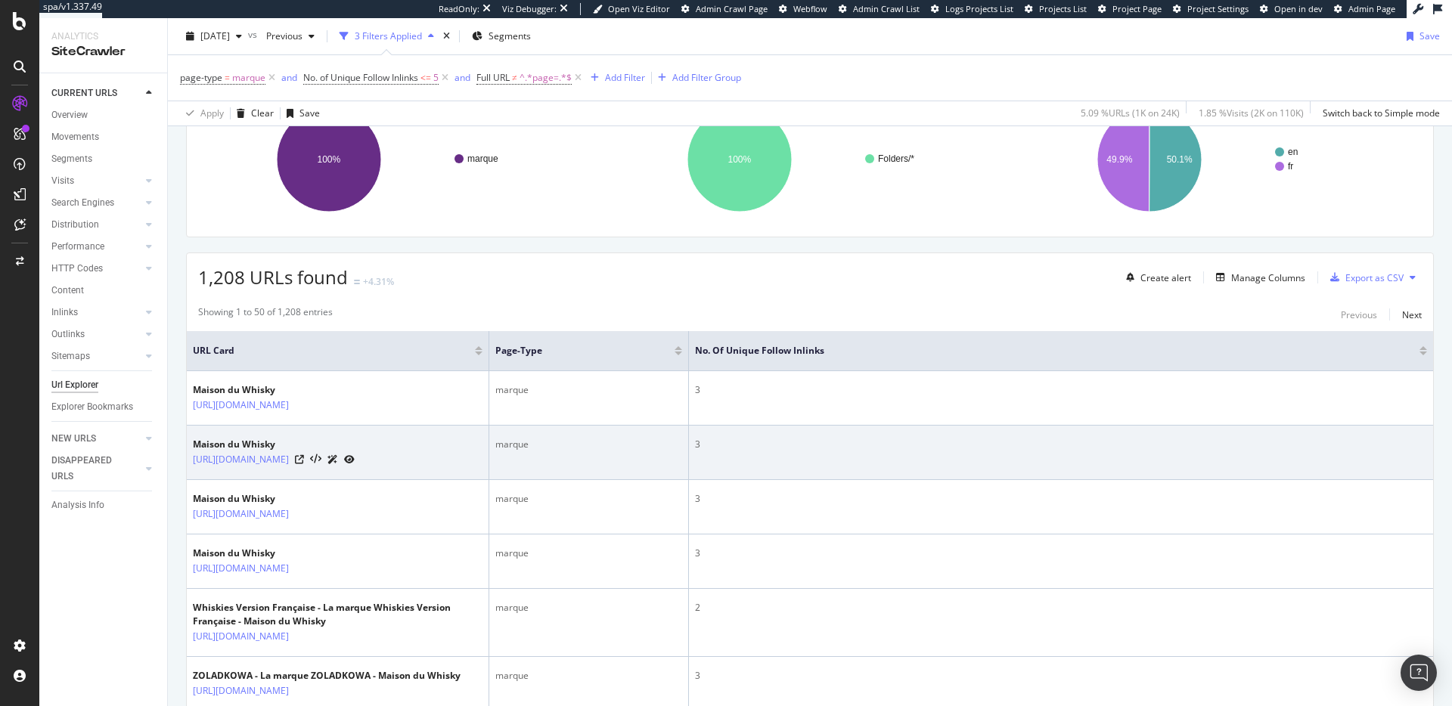
scroll to position [0, 0]
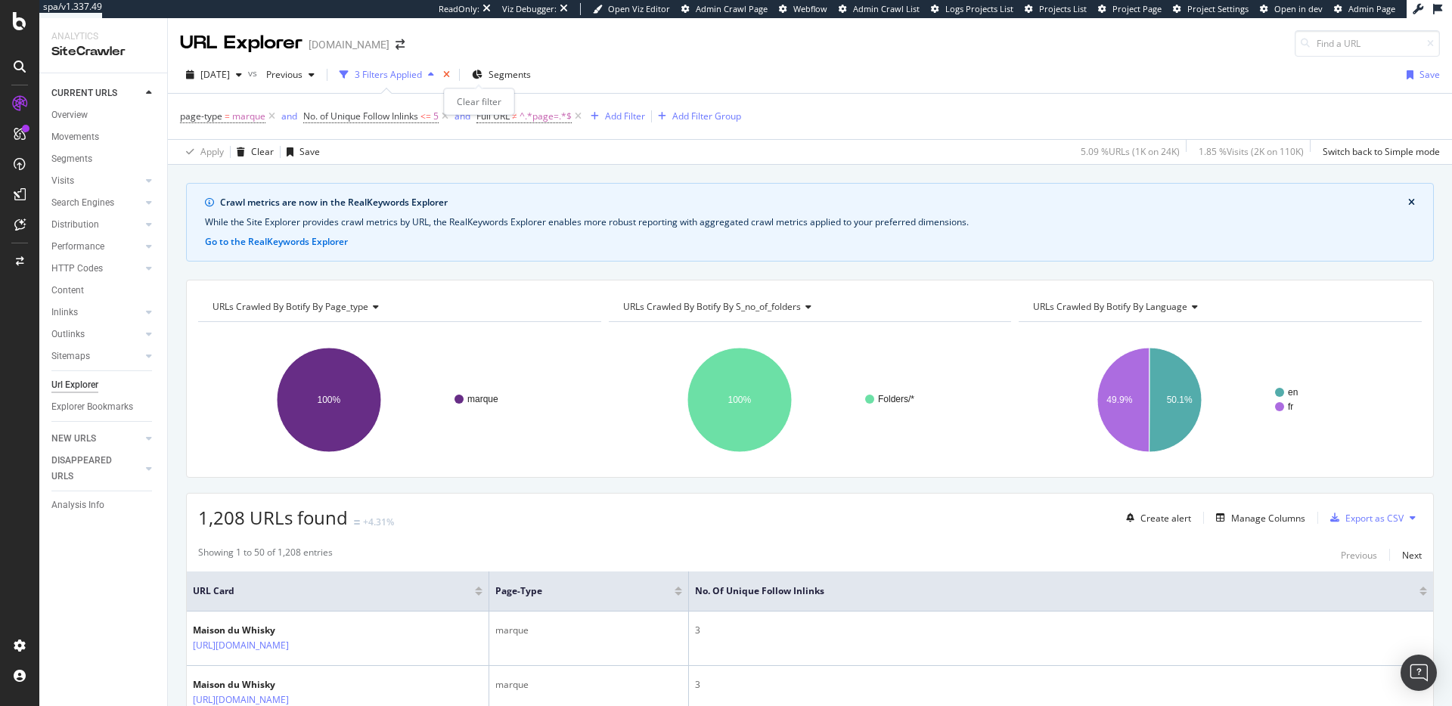
click at [450, 77] on icon "times" at bounding box center [446, 74] width 7 height 9
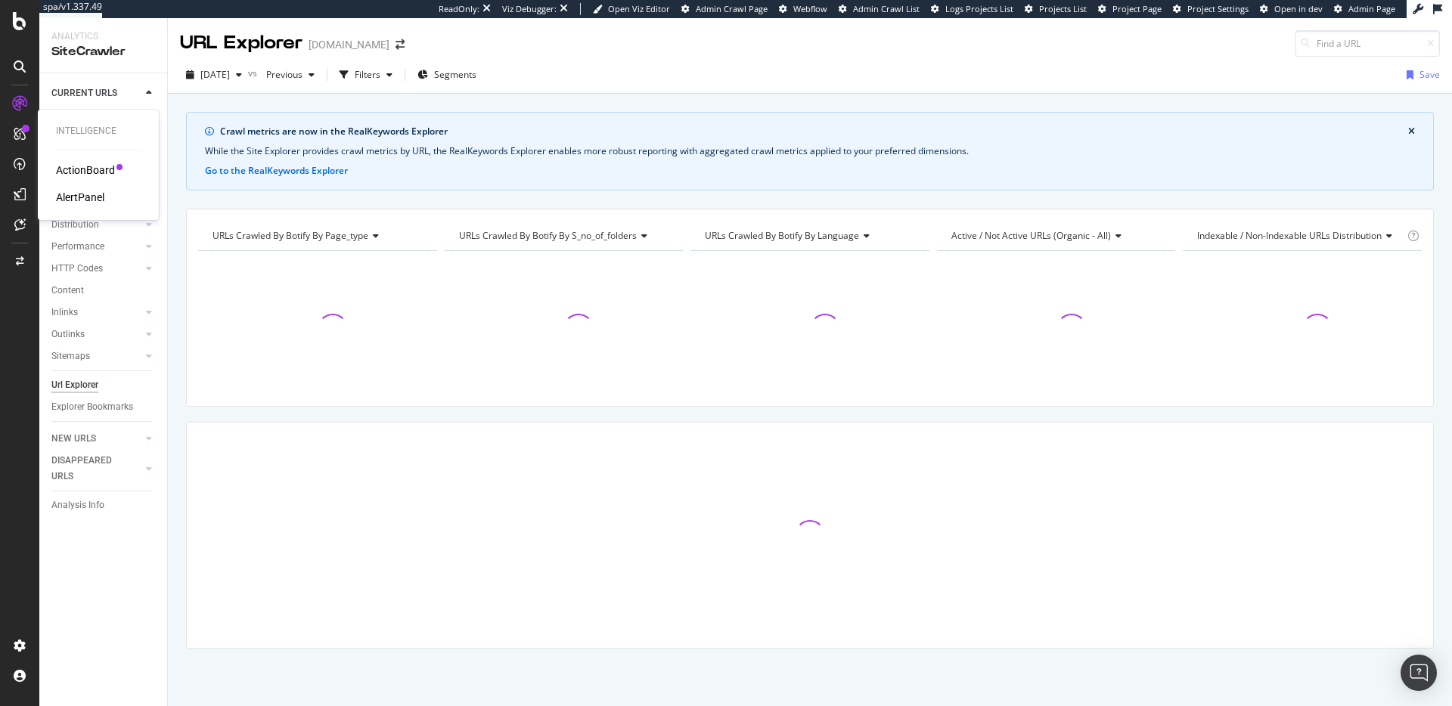
click at [82, 168] on div "ActionBoard" at bounding box center [85, 170] width 59 height 15
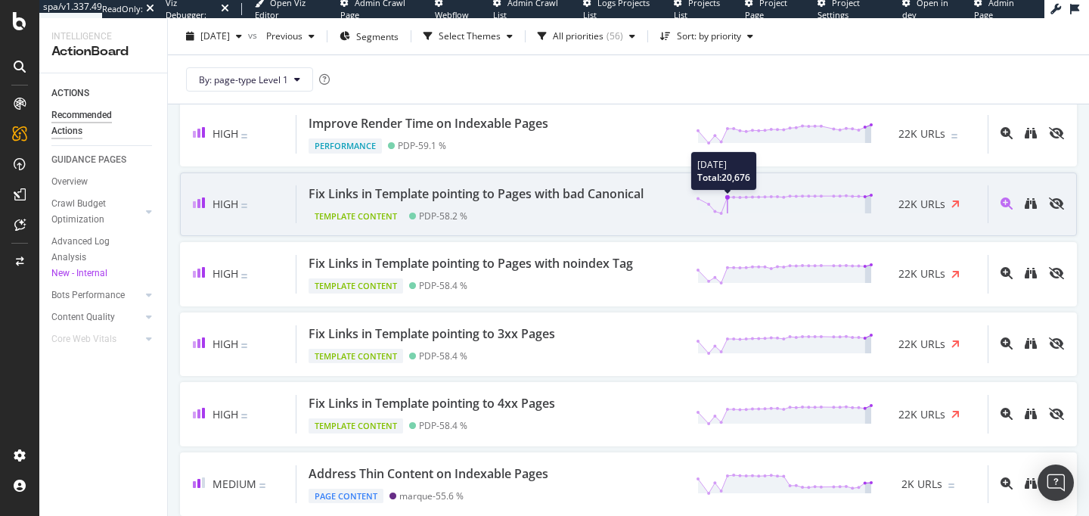
scroll to position [677, 0]
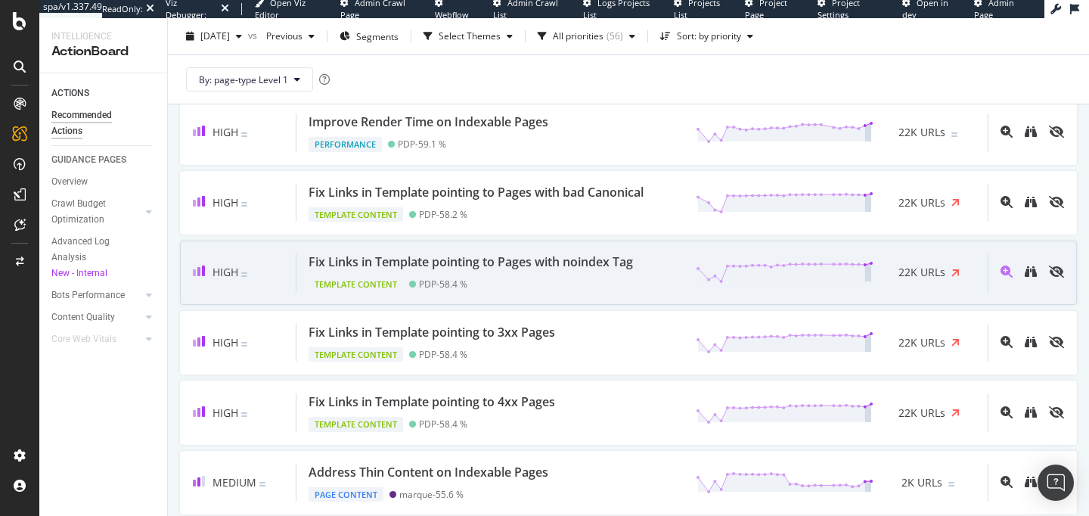
click at [611, 274] on div "Template Content PDP - 58.4 %" at bounding box center [474, 281] width 330 height 21
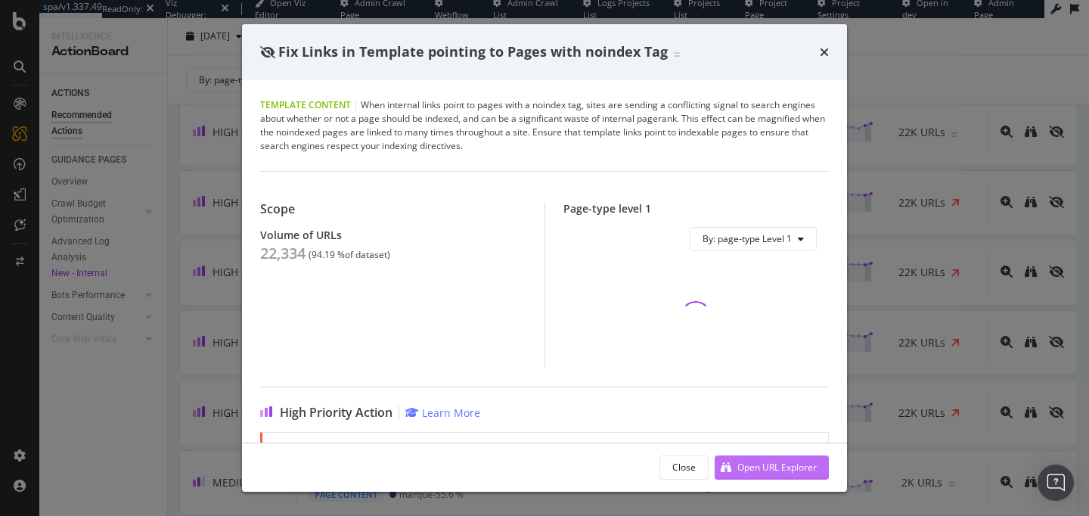
click at [751, 465] on div "Open URL Explorer" at bounding box center [776, 466] width 79 height 13
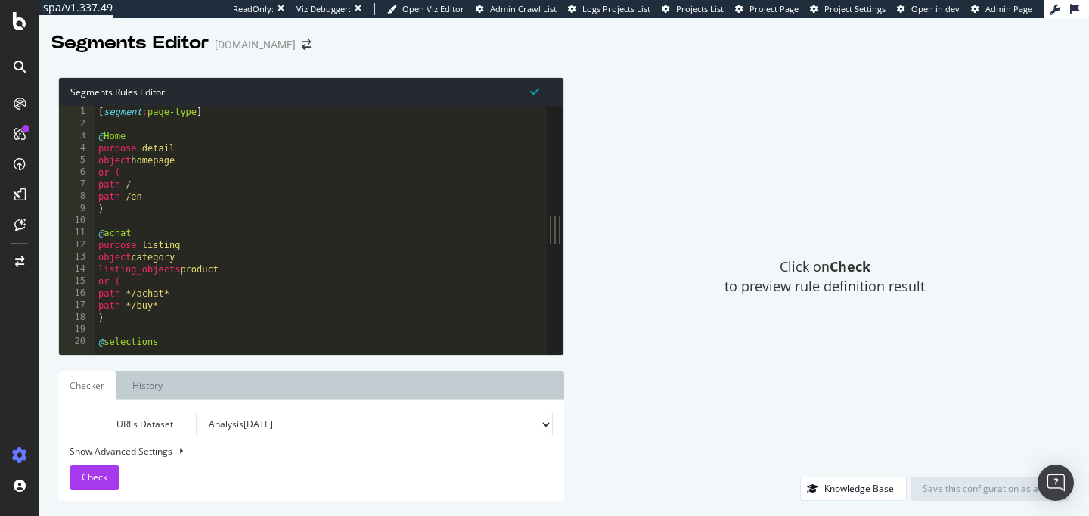
drag, startPoint x: 360, startPoint y: 215, endPoint x: 577, endPoint y: 225, distance: 217.2
click at [577, 225] on div "Segments Rules Editor 1 2 3 4 5 6 7 8 9 10 11 12 13 14 15 16 17 18 19 20 [ segm…" at bounding box center [564, 289] width 1050 height 454
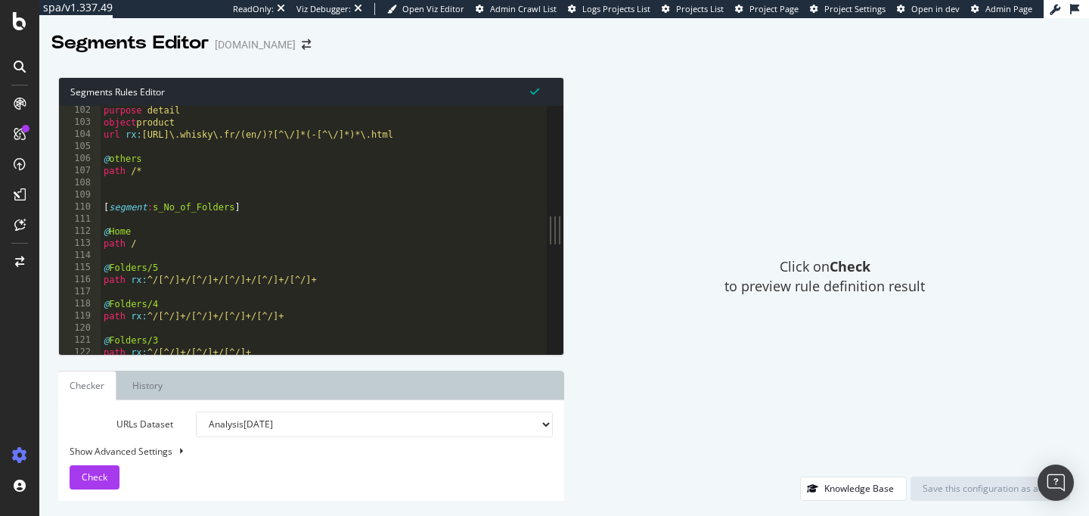
scroll to position [1223, 0]
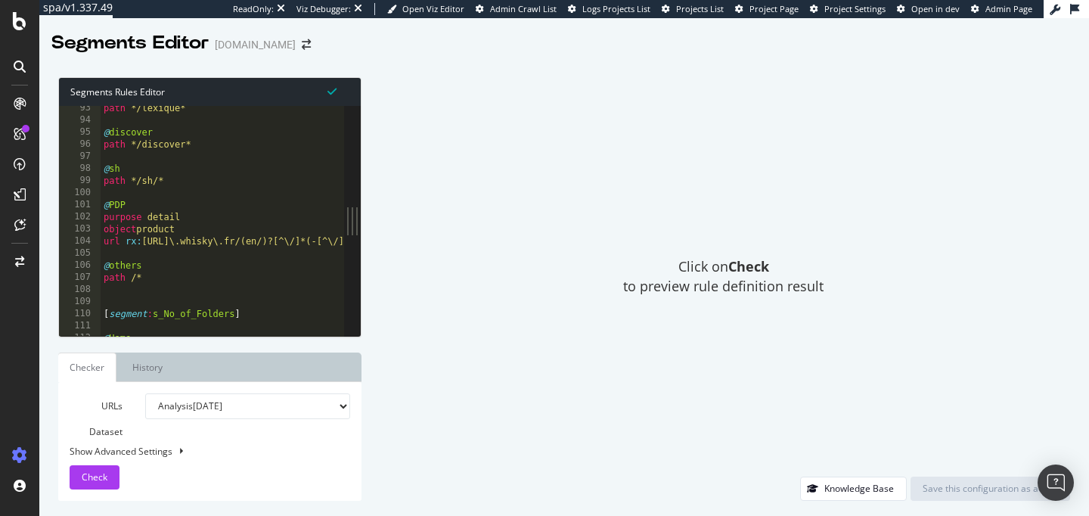
scroll to position [1152, 0]
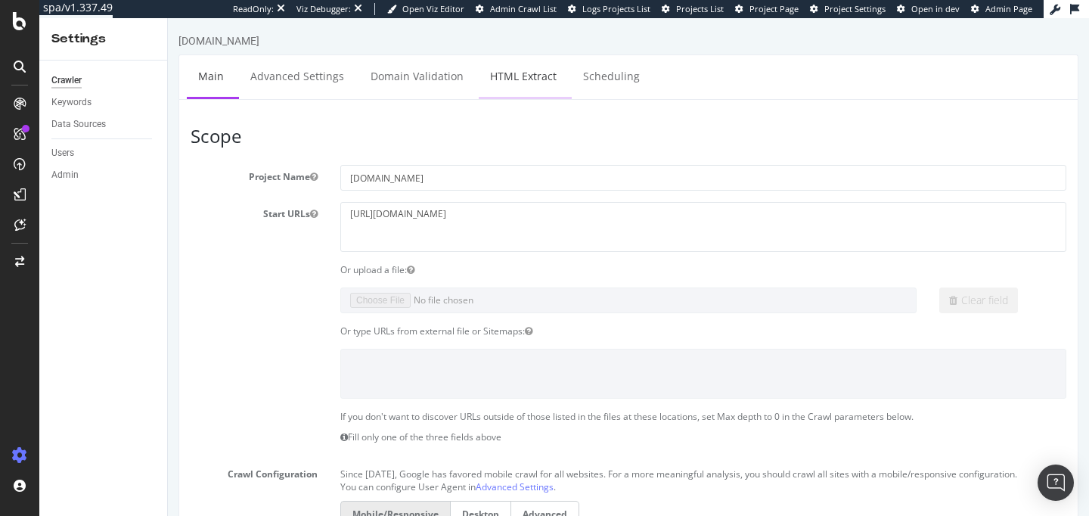
click at [490, 88] on link "HTML Extract" at bounding box center [523, 76] width 89 height 42
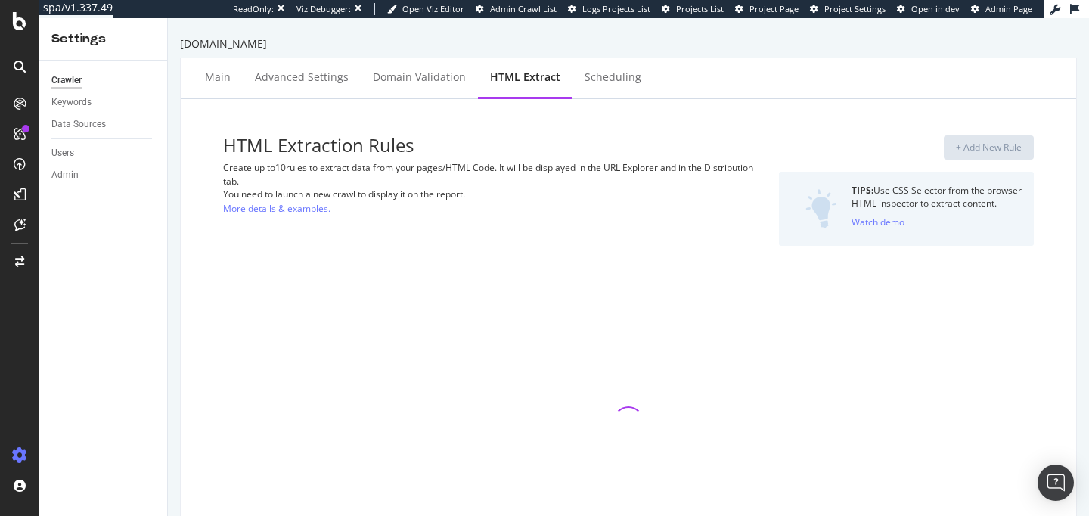
select select "count"
select select "exist"
select select "count"
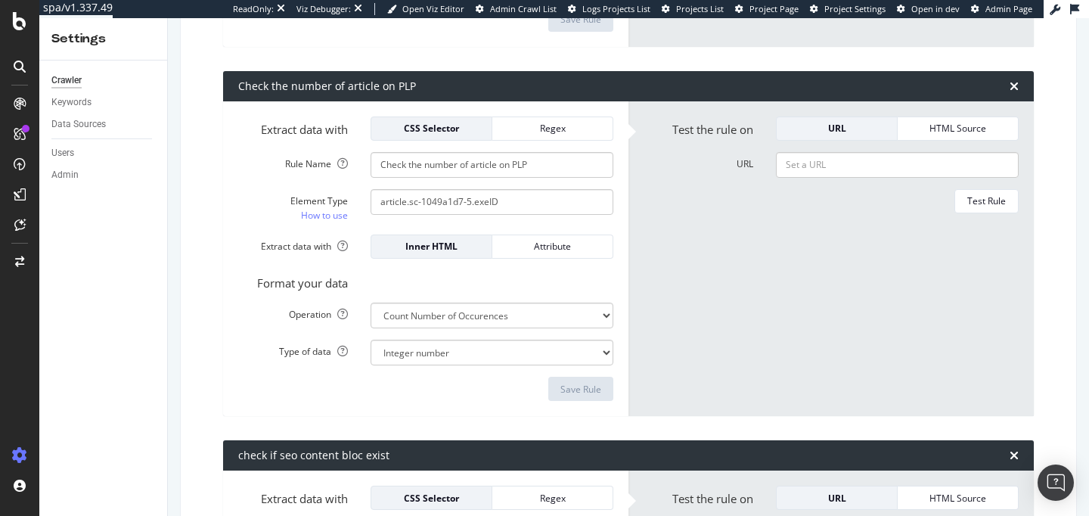
scroll to position [572, 0]
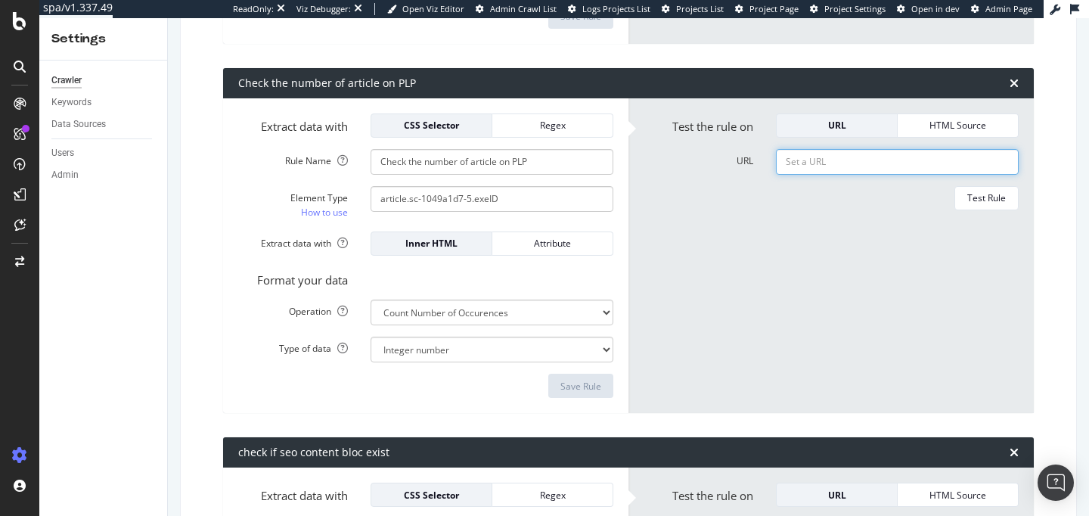
click at [809, 165] on input "URL" at bounding box center [897, 162] width 243 height 26
paste input "[URL][DOMAIN_NAME]"
type input "[URL][DOMAIN_NAME]"
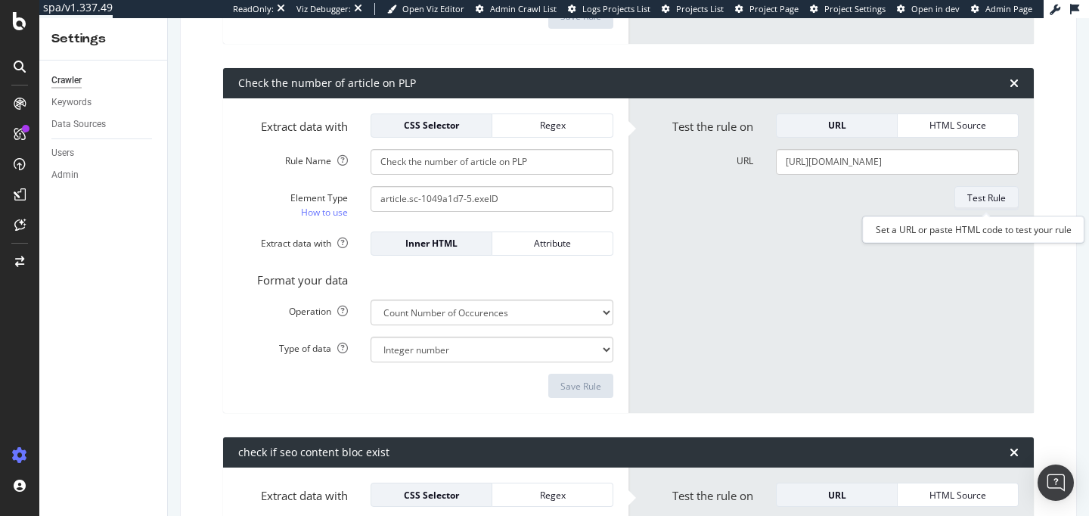
click at [991, 203] on div "Test Rule" at bounding box center [986, 197] width 39 height 13
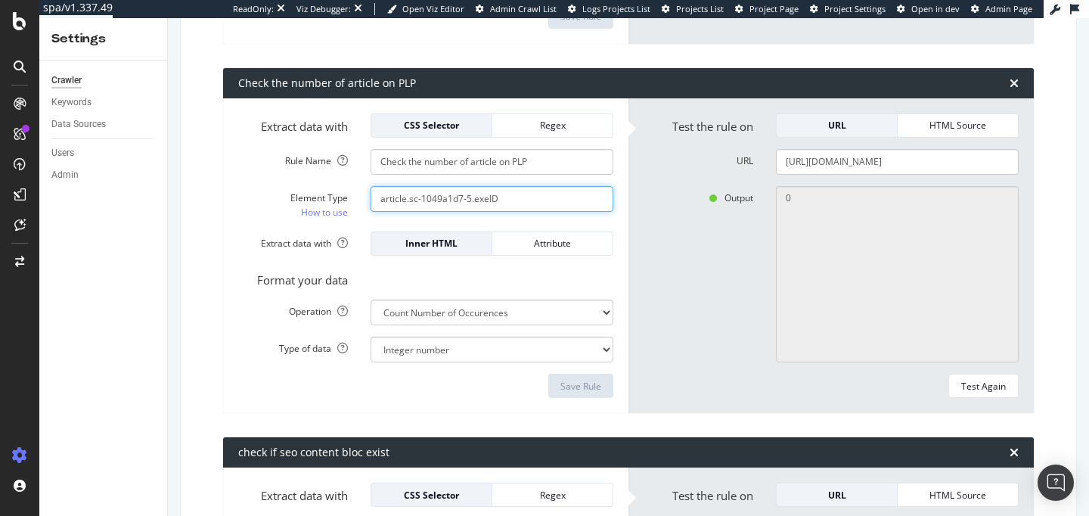
drag, startPoint x: 513, startPoint y: 194, endPoint x: 291, endPoint y: 185, distance: 221.7
click at [291, 186] on div "Element Type How to use article.sc-1049a1d7-5.exeID" at bounding box center [426, 203] width 398 height 34
paste input "#main > section > div.sc-d46cf625-0.bLeBbe.u-container.is-fluid > div.sc-a5786a…"
type input "#main > section > div.sc-d46cf625-0.bLeBbe.u-container.is-fluid > div.sc-a5786a…"
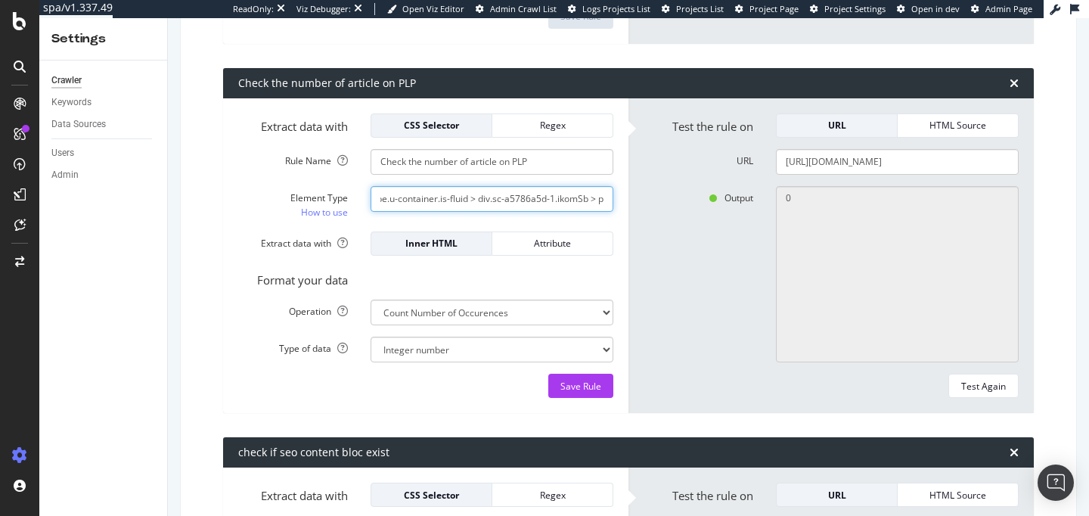
drag, startPoint x: 377, startPoint y: 197, endPoint x: 746, endPoint y: 223, distance: 369.1
click at [746, 223] on div "Extract data with CSS Selector Regex Rule Name Check the number of article on P…" at bounding box center [628, 255] width 811 height 315
paste input "#main > section > div.sc-d46cf625-0.bLeBbe.u-container.is-fluid > div.sc-a9cae9…"
type input "#main > section > div.sc-d46cf625-0.bLeBbe.u-container.is-fluid > div.sc-a9cae9…"
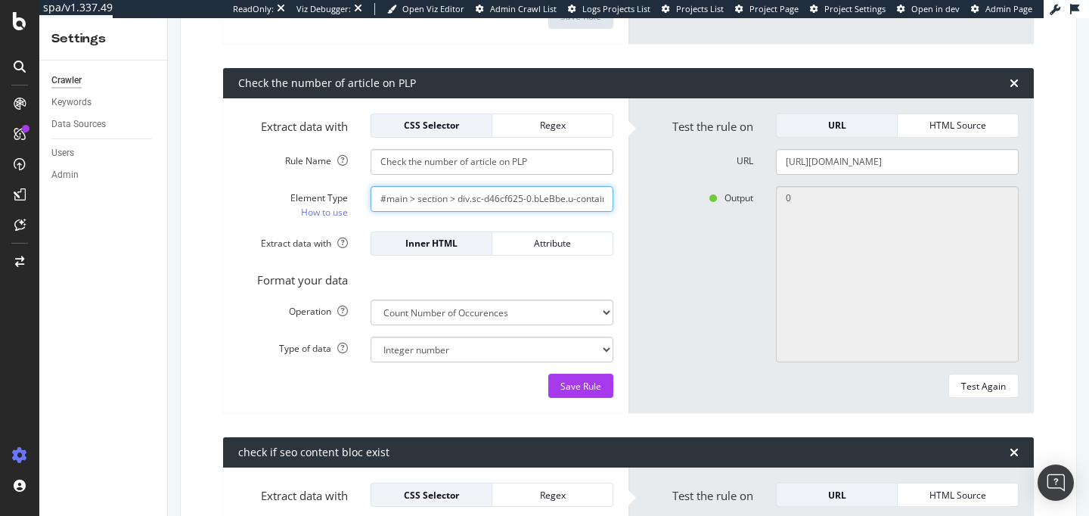
scroll to position [0, 259]
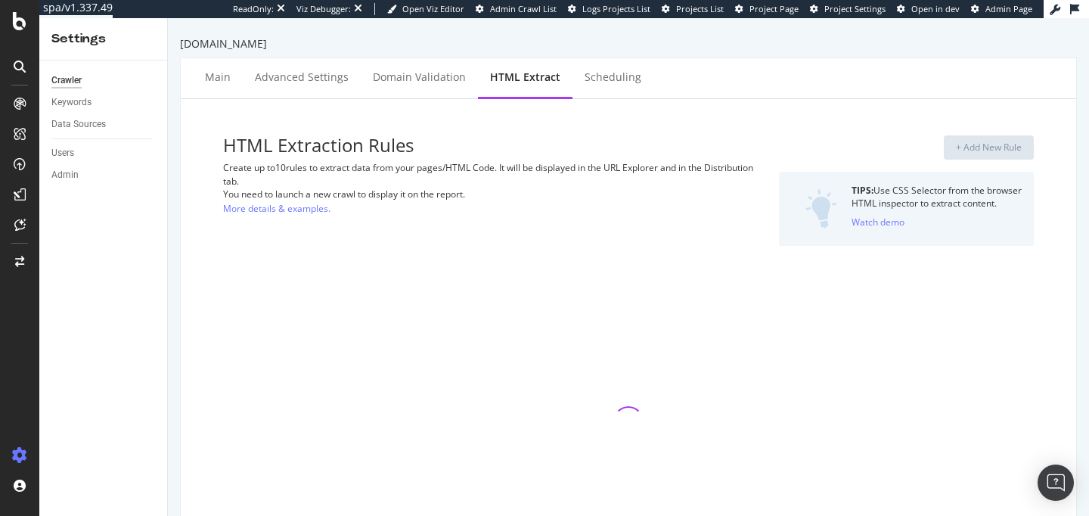
select select "count"
select select "exist"
select select "count"
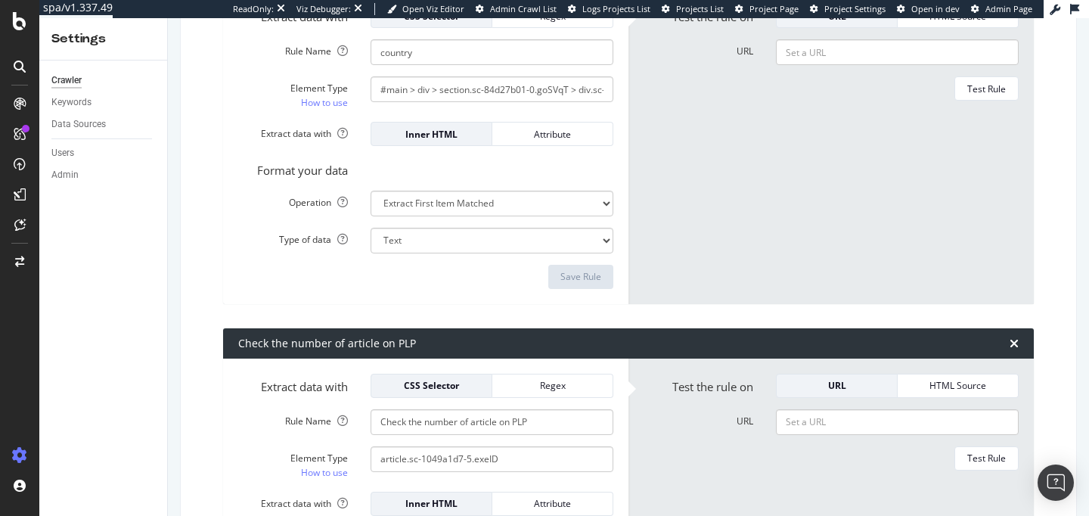
scroll to position [550, 0]
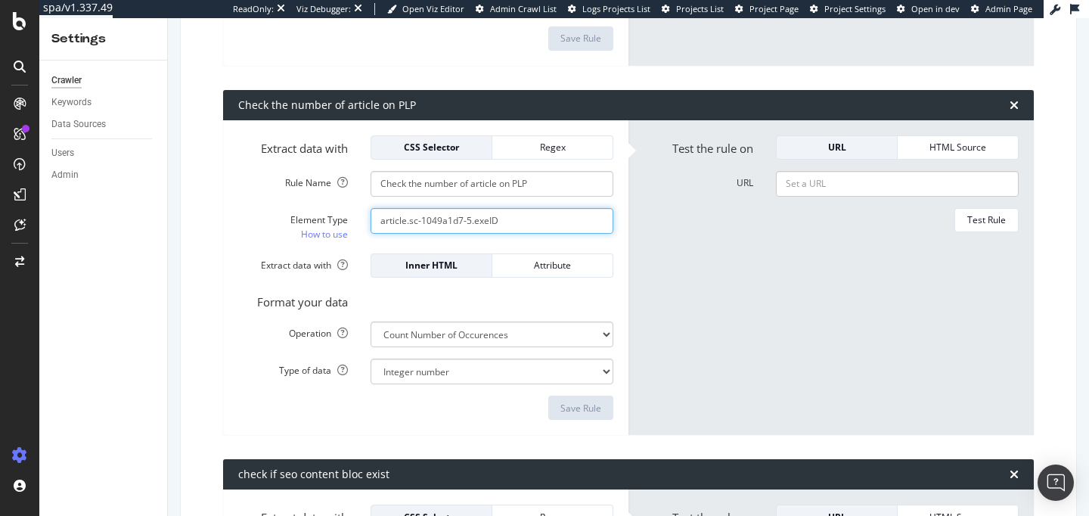
drag, startPoint x: 410, startPoint y: 222, endPoint x: 581, endPoint y: 228, distance: 171.7
click at [581, 228] on input "article.sc-1049a1d7-5.exeID" at bounding box center [492, 221] width 243 height 26
paste input "285e9fe9-5 hEwSOO"
type input "article.sc-285e9fe9-5 hEwSOO"
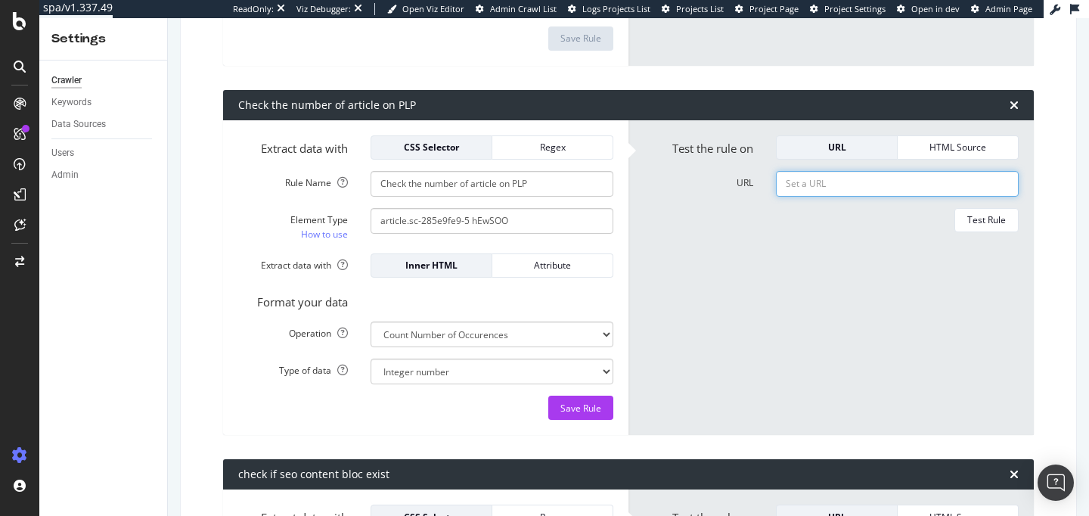
click at [798, 184] on input "URL" at bounding box center [897, 184] width 243 height 26
paste input "[URL][DOMAIN_NAME]"
type input "[URL][DOMAIN_NAME]"
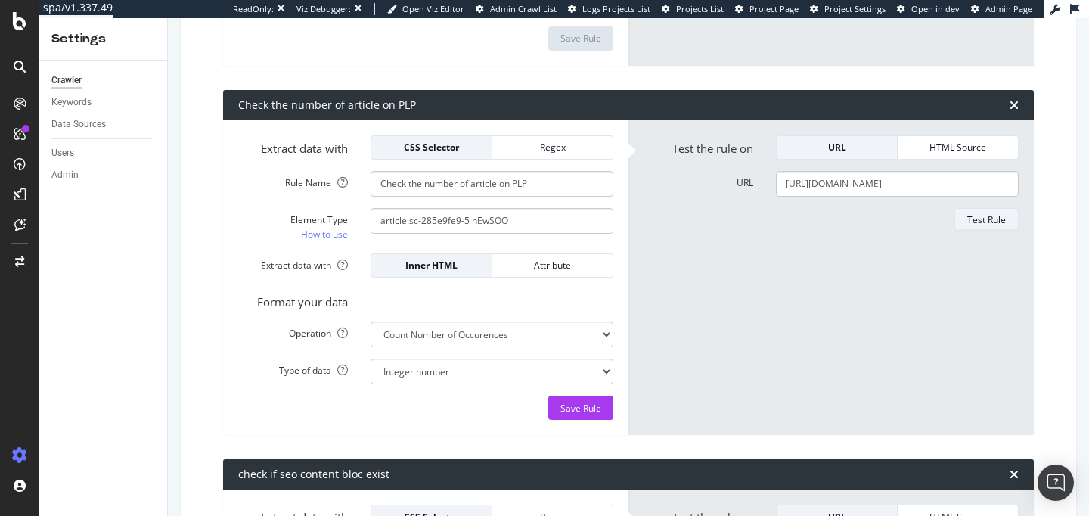
scroll to position [0, 0]
click at [989, 224] on div "Test Rule" at bounding box center [986, 219] width 39 height 13
drag, startPoint x: 516, startPoint y: 221, endPoint x: 256, endPoint y: 213, distance: 259.5
click at [256, 213] on div "Element Type How to use article.sc-285e9fe9-5 hEwSOO" at bounding box center [426, 225] width 398 height 34
paste input "#main > section > div.sc-d46cf625-0.bLeBbe.u-container.is-fluid > div.sc-a5786a…"
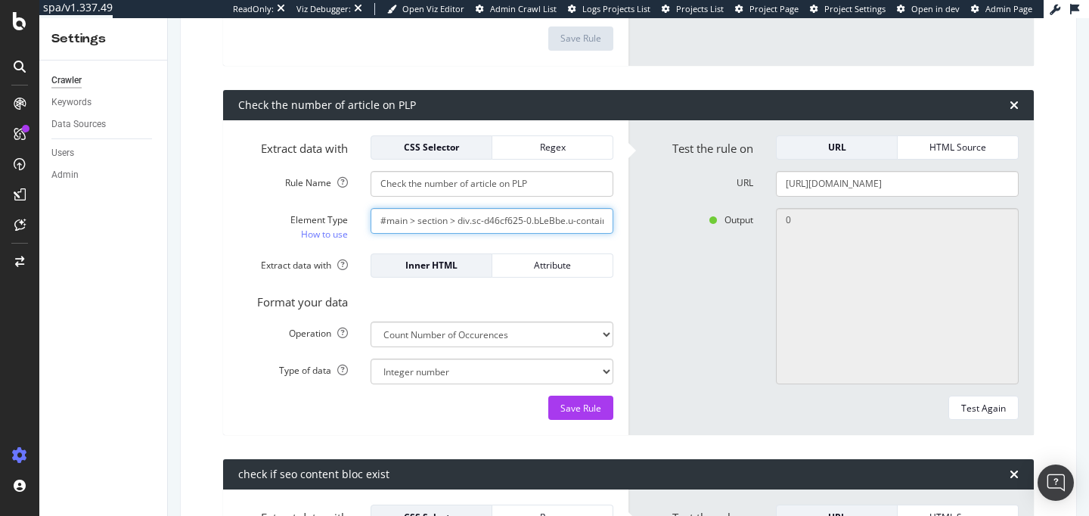
drag, startPoint x: 479, startPoint y: 224, endPoint x: 147, endPoint y: 222, distance: 331.9
click at [147, 222] on div "Settings Crawler Keywords Data Sources Users Admin LMDW-whisky.fr Main Advanced…" at bounding box center [564, 267] width 1050 height 498
type input "div.sc-a5786a5d-1.ikomSb > p"
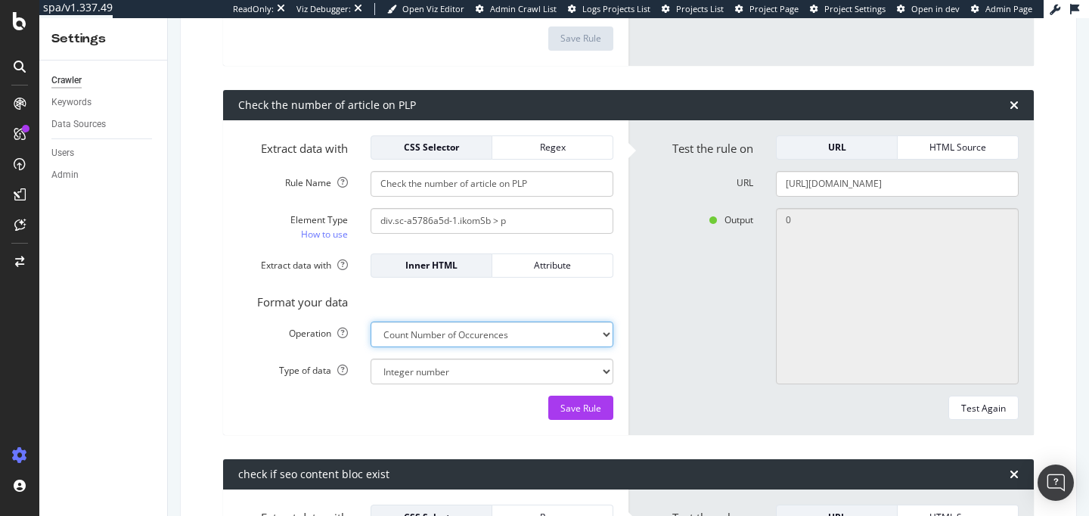
click at [439, 331] on select "Extract First Item Matched Extract First 3 Items Matched Count Number of Occure…" at bounding box center [492, 334] width 243 height 26
select select "first"
click at [371, 321] on select "Extract First Item Matched Extract First 3 Items Matched Count Number of Occure…" at bounding box center [492, 334] width 243 height 26
select select "s"
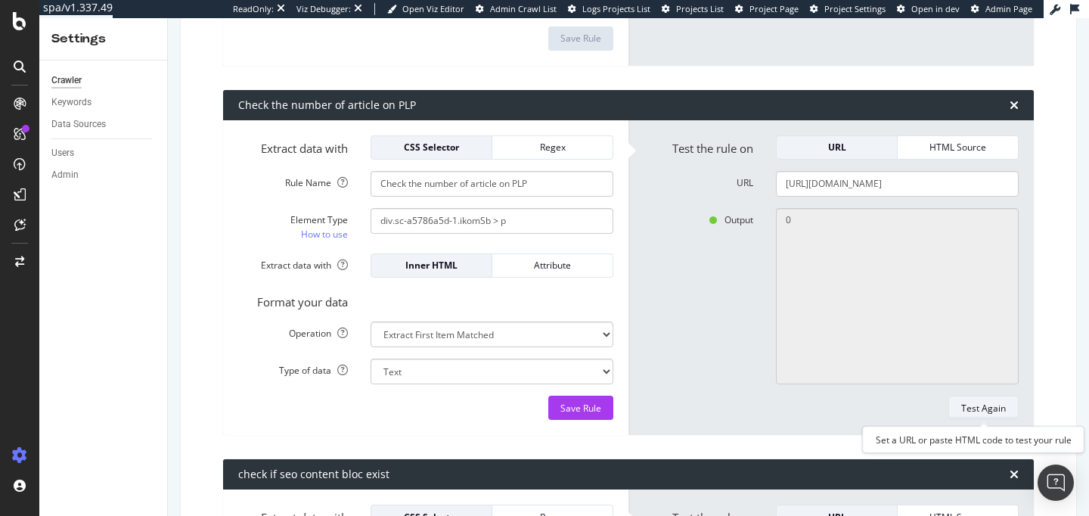
click at [963, 408] on div "Test Again" at bounding box center [983, 408] width 45 height 13
type textarea "No results matched this rule"
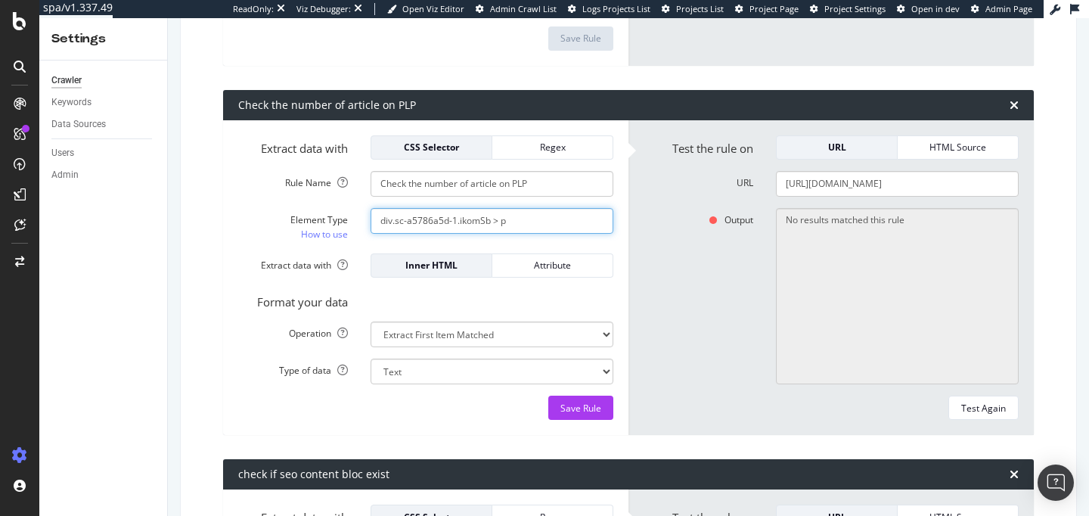
drag, startPoint x: 491, startPoint y: 222, endPoint x: 536, endPoint y: 222, distance: 45.4
click at [536, 222] on input "div.sc-a5786a5d-1.ikomSb > p" at bounding box center [492, 221] width 243 height 26
type input "div.sc-a5786a5d-1.ikomSb"
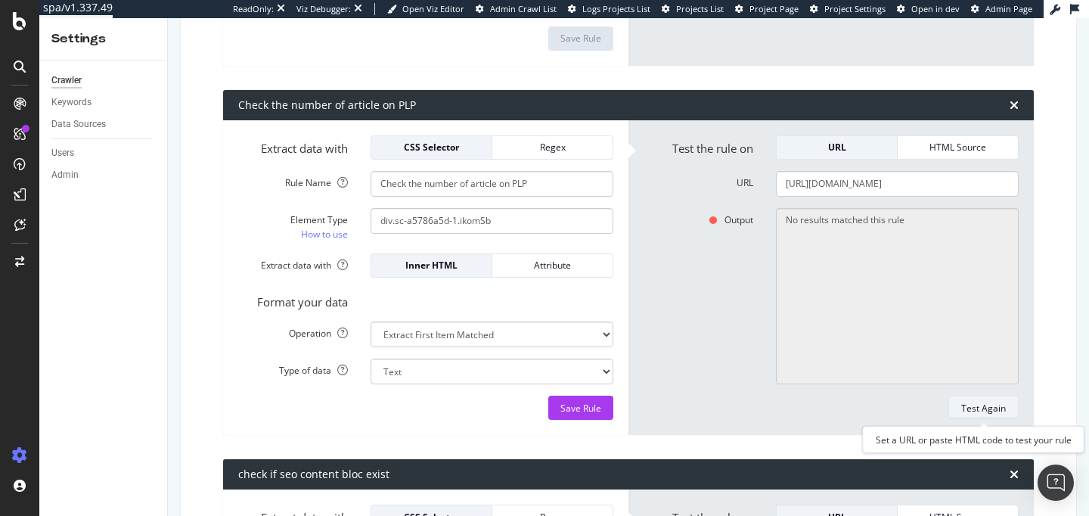
click at [980, 408] on div "Test Again" at bounding box center [983, 408] width 45 height 13
type textarea "Trier par Marques Types de produit Tous les filtres"
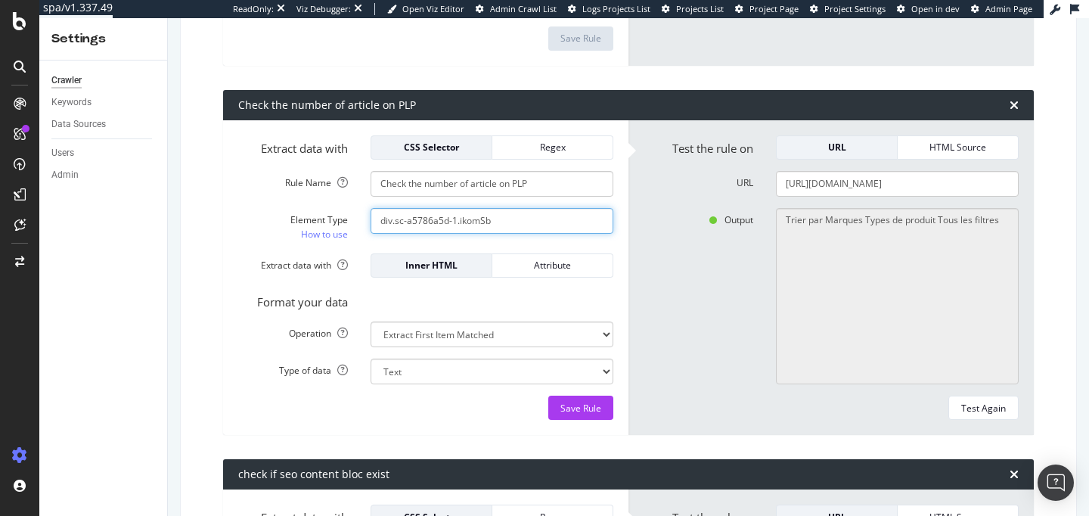
drag, startPoint x: 393, startPoint y: 222, endPoint x: 343, endPoint y: 222, distance: 49.9
click at [343, 222] on div "Element Type How to use div.sc-a5786a5d-1.ikomSb" at bounding box center [426, 225] width 398 height 34
type input "p.sc-a5786a5d-1.ikomSb"
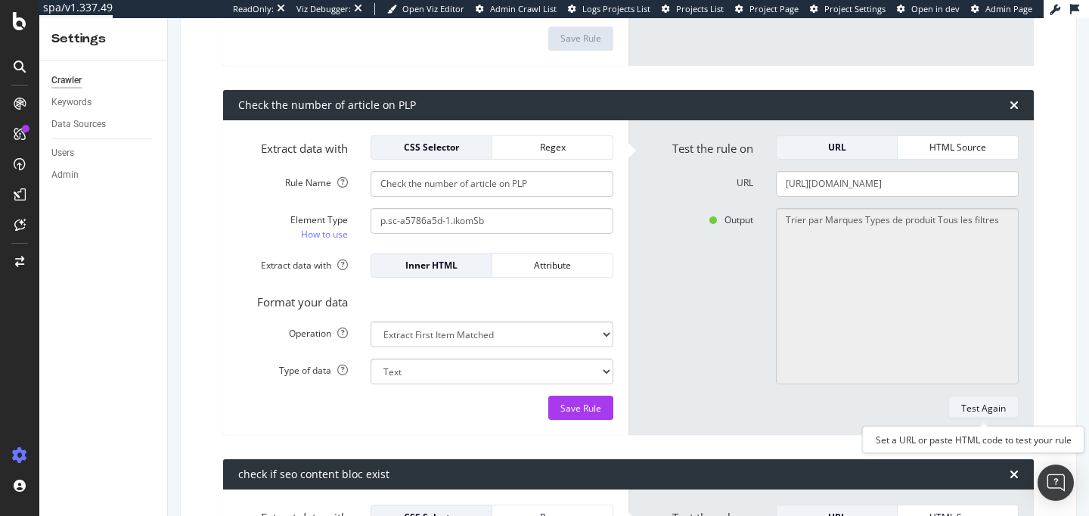
click at [978, 405] on div "Test Again" at bounding box center [983, 408] width 45 height 13
type textarea "No results matched this rule"
click at [978, 418] on button "Test Again" at bounding box center [983, 407] width 70 height 24
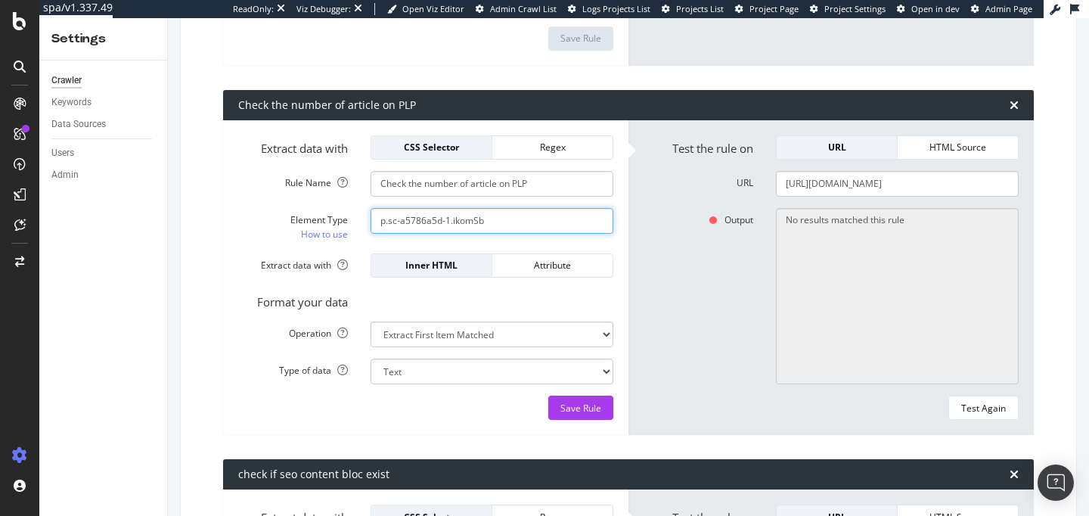
drag, startPoint x: 513, startPoint y: 213, endPoint x: 288, endPoint y: 196, distance: 225.2
click at [288, 196] on form "Extract data with CSS Selector Regex Rule Name Check the number of article on P…" at bounding box center [425, 277] width 375 height 285
drag, startPoint x: 485, startPoint y: 224, endPoint x: 329, endPoint y: 212, distance: 157.0
click at [329, 212] on div "Element Type How to use p.sc-a5786a5d-1.ikomSb" at bounding box center [426, 225] width 398 height 34
paste input "#main > section > div.sc-d46cf625-0.bLeBbe.u-container.is-fluid > div.sc-a9cae9…"
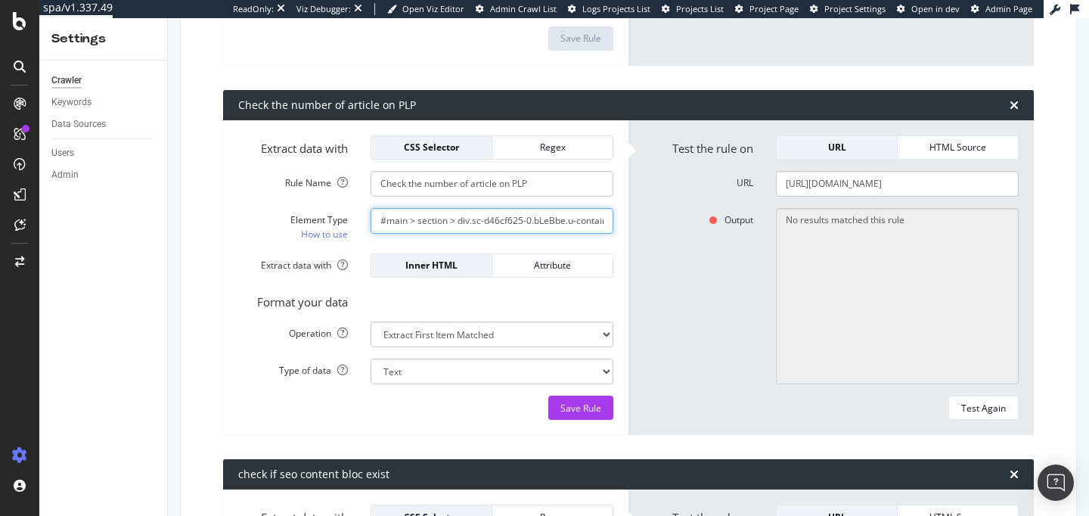
scroll to position [0, 472]
click at [403, 223] on input "#main > section > div.sc-d46cf625-0.bLeBbe.u-container.is-fluid > div.sc-a9cae9…" at bounding box center [492, 221] width 243 height 26
drag, startPoint x: 399, startPoint y: 223, endPoint x: 219, endPoint y: 215, distance: 180.9
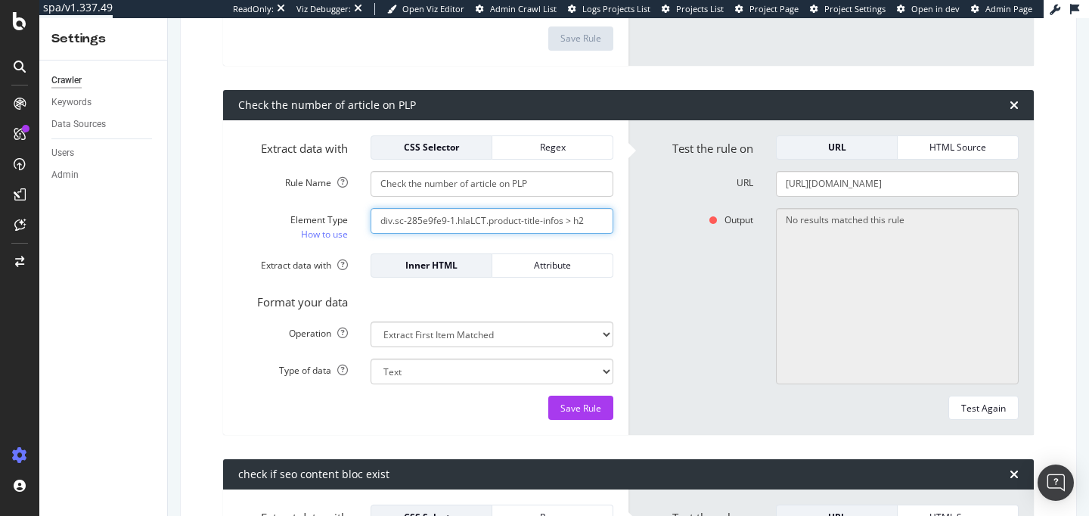
type input "div.sc-285e9fe9-1.hIaLCT.product-title-infos > h2"
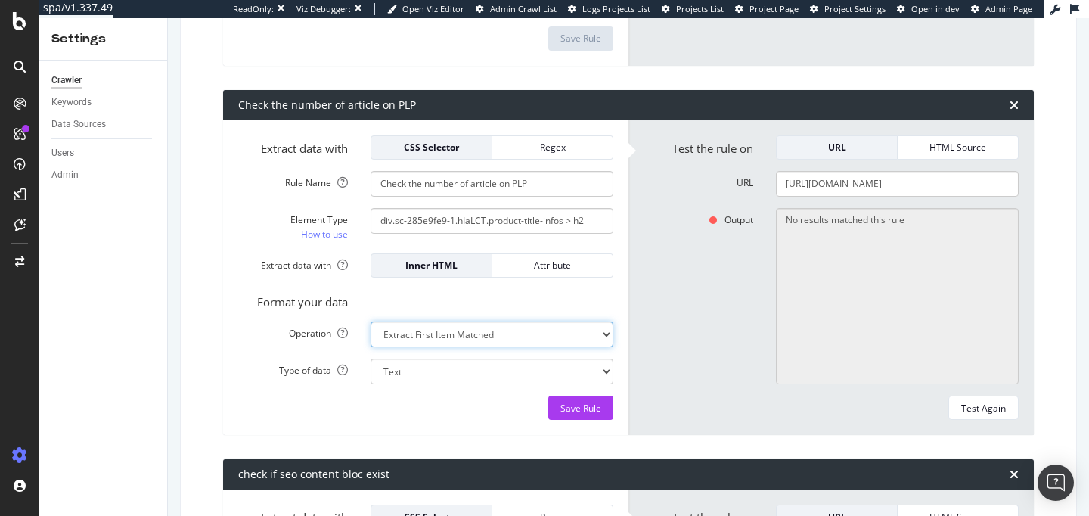
click at [521, 337] on select "Extract First Item Matched Extract First 3 Items Matched Count Number of Occure…" at bounding box center [492, 334] width 243 height 26
select select "count"
click at [371, 321] on select "Extract First Item Matched Extract First 3 Items Matched Count Number of Occure…" at bounding box center [492, 334] width 243 height 26
select select "i"
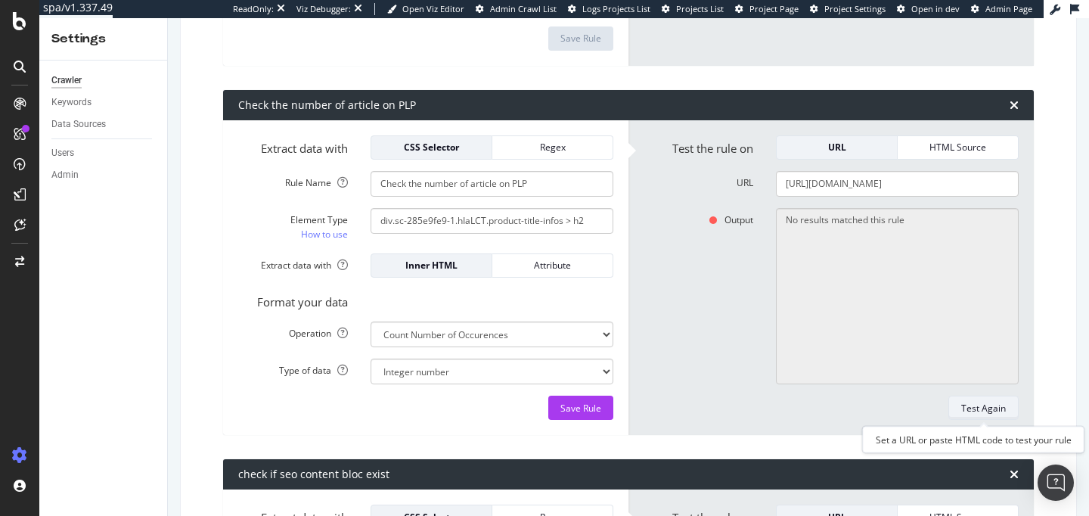
click at [1004, 397] on div "Test Again" at bounding box center [983, 407] width 45 height 21
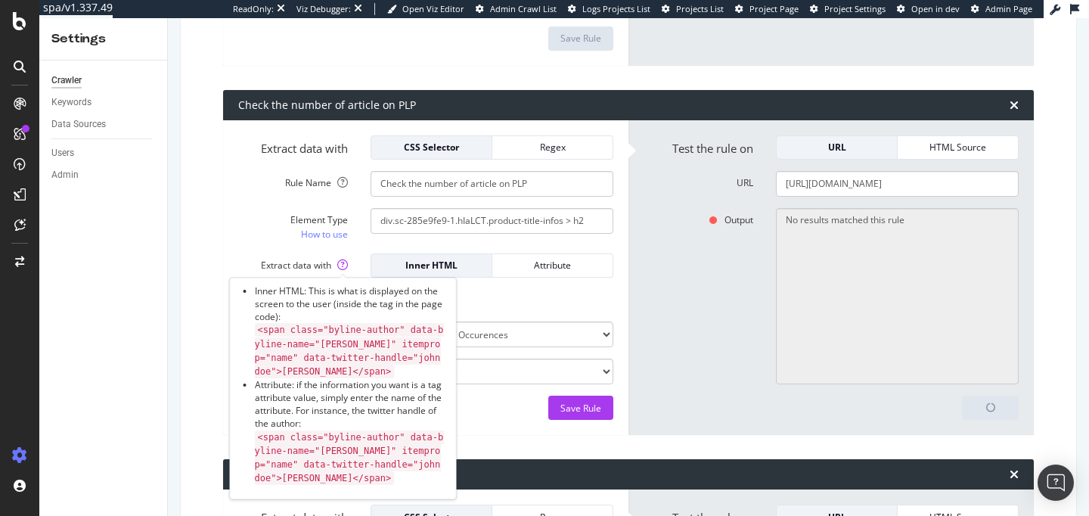
type textarea "10"
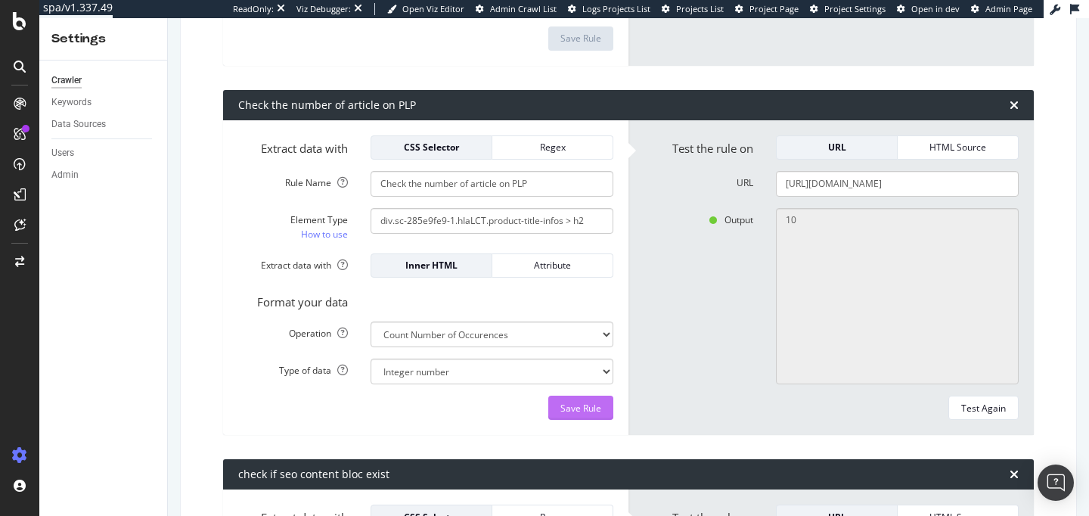
click at [588, 416] on div "Save Rule" at bounding box center [580, 407] width 41 height 23
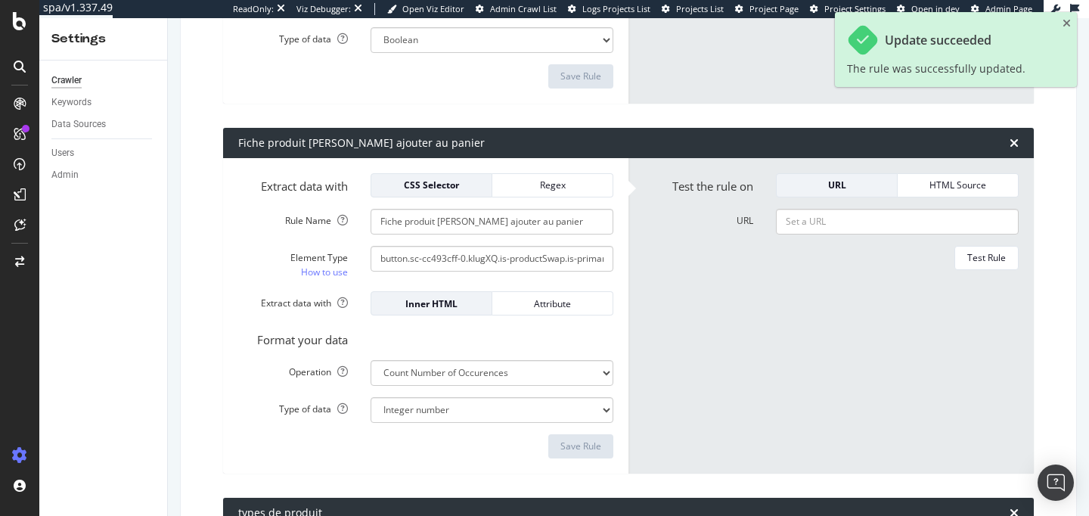
scroll to position [1257, 0]
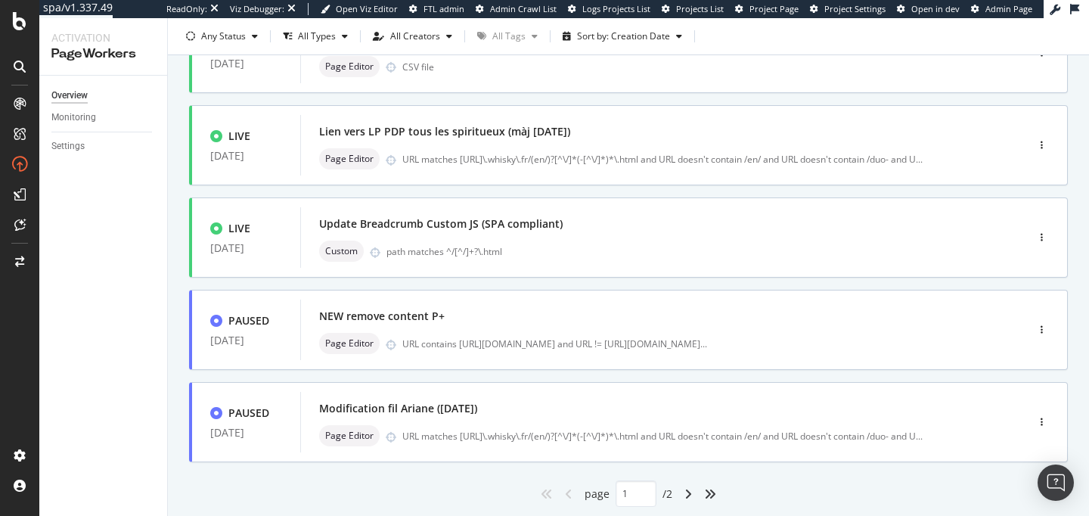
scroll to position [648, 0]
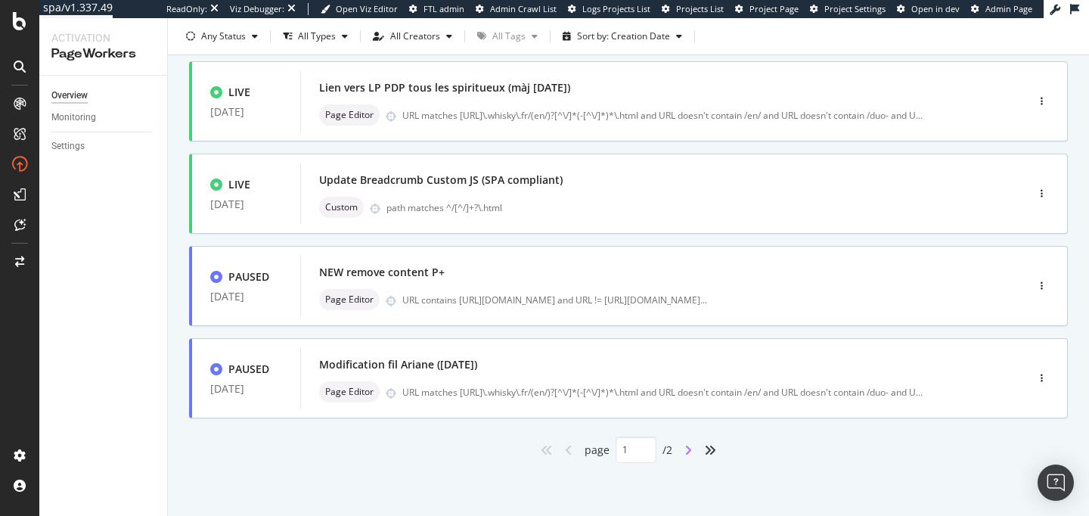
click at [690, 448] on icon "angle-right" at bounding box center [688, 450] width 8 height 12
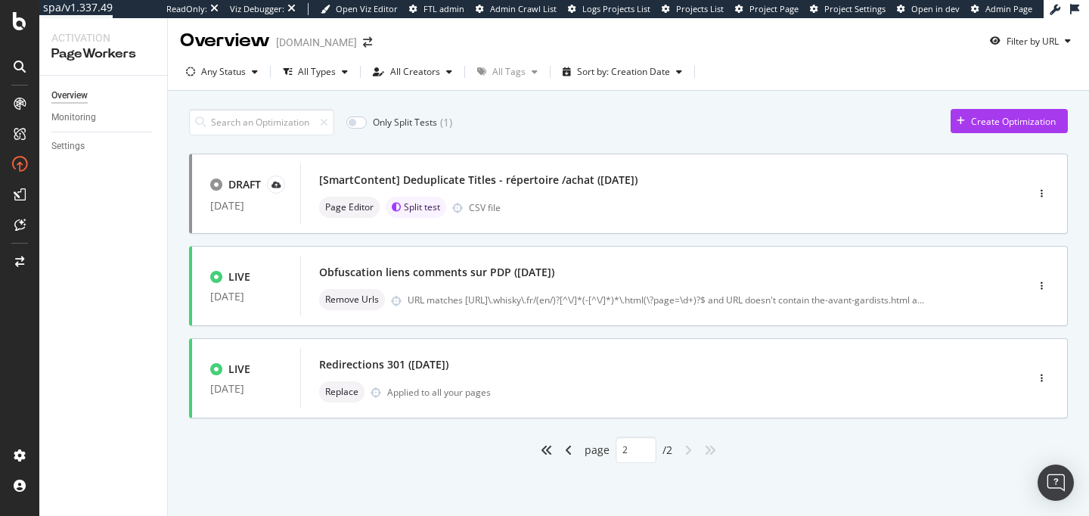
scroll to position [0, 0]
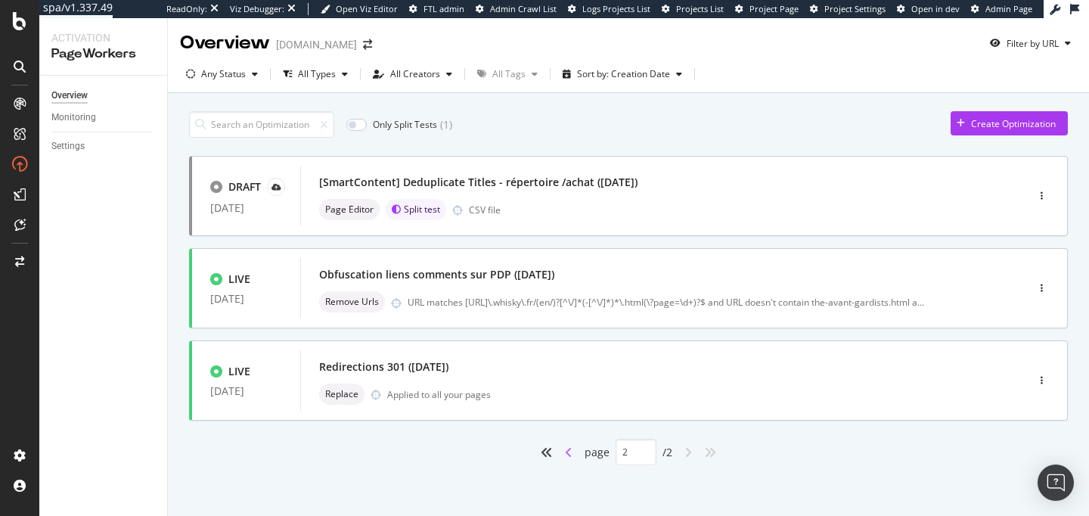
click at [567, 454] on icon "angle-left" at bounding box center [569, 452] width 8 height 12
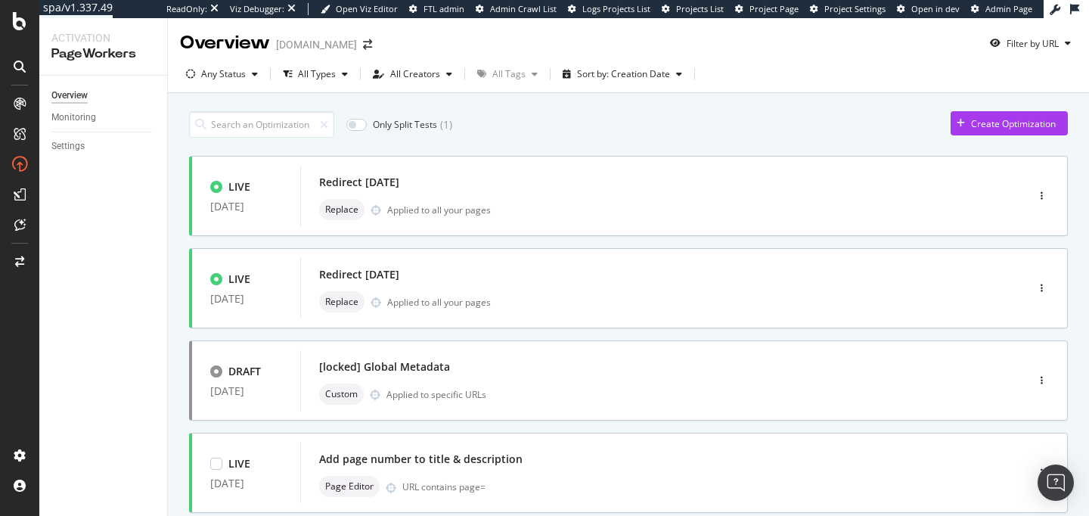
type input "1"
click at [572, 403] on div "Custom Applied to specific URLs" at bounding box center [640, 393] width 643 height 21
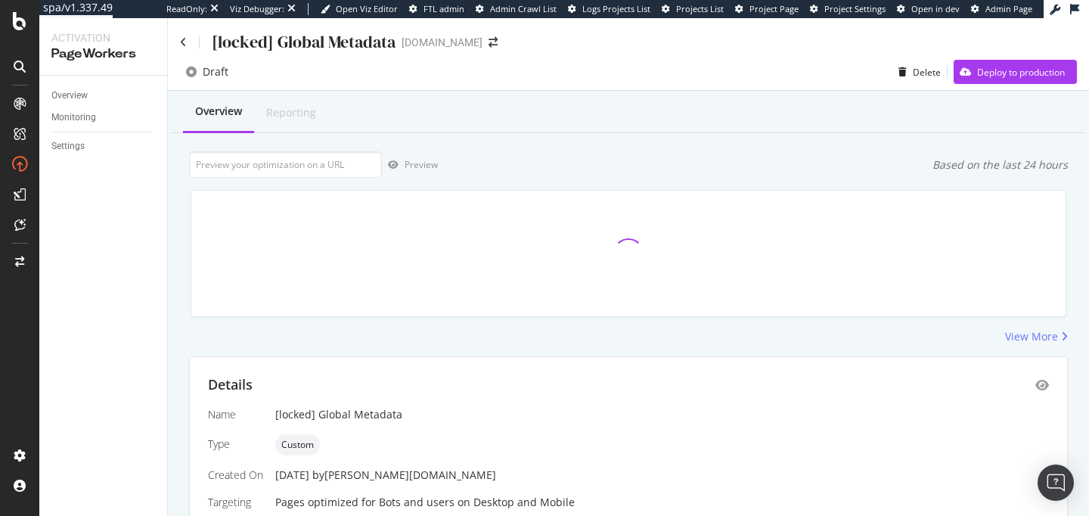
scroll to position [231, 0]
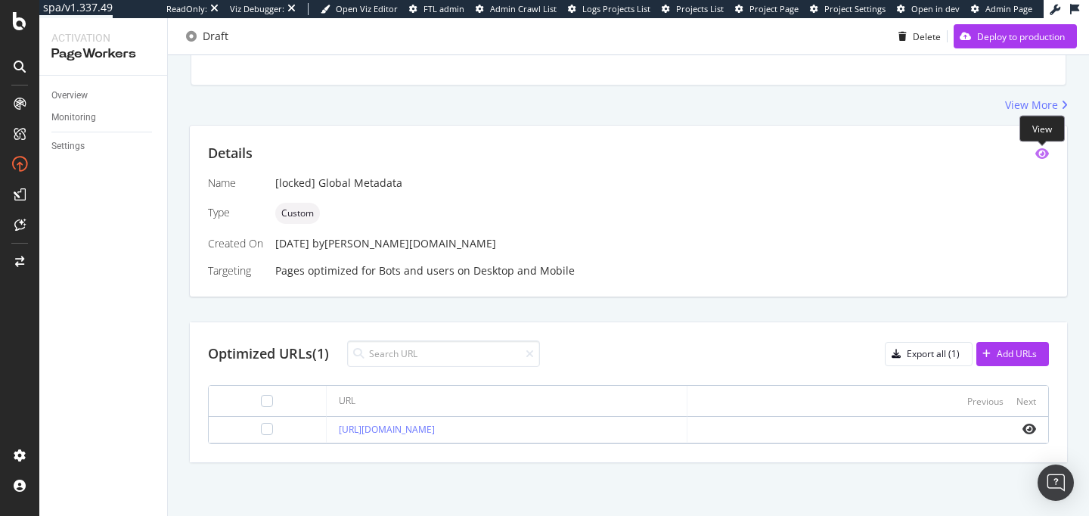
click at [1043, 152] on icon "eye" at bounding box center [1042, 153] width 14 height 12
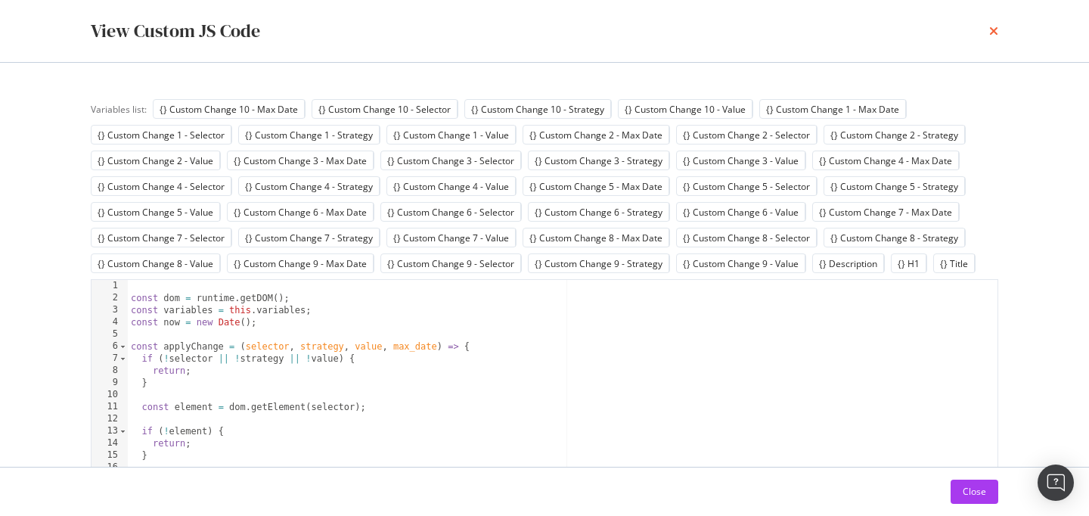
click at [991, 26] on icon "times" at bounding box center [993, 31] width 9 height 12
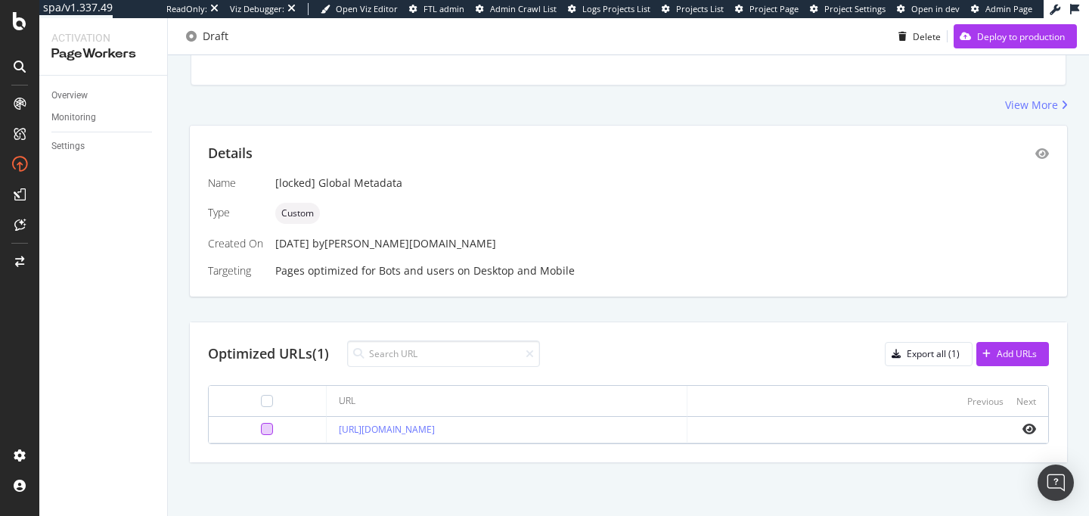
click at [261, 433] on div at bounding box center [267, 429] width 12 height 12
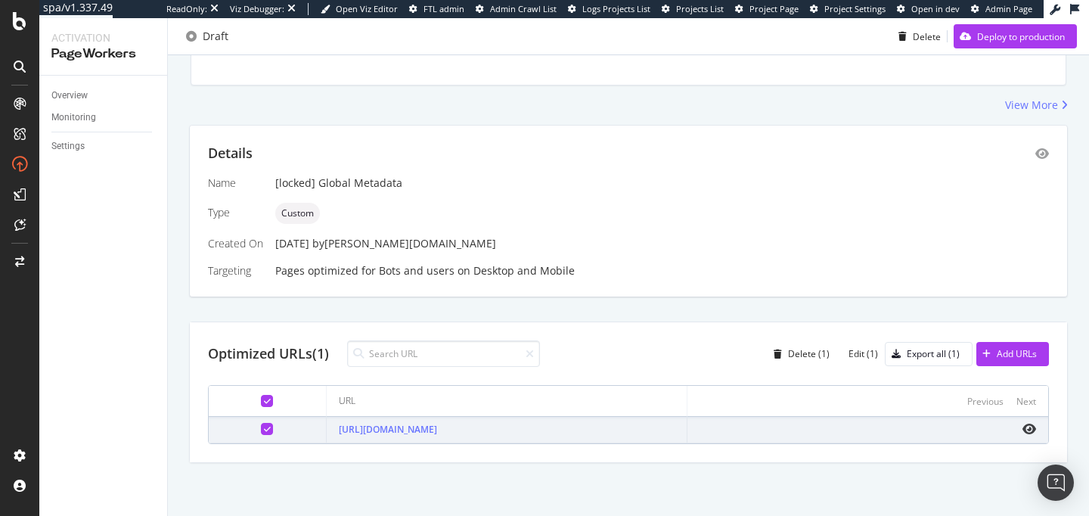
click at [261, 433] on div at bounding box center [267, 429] width 12 height 12
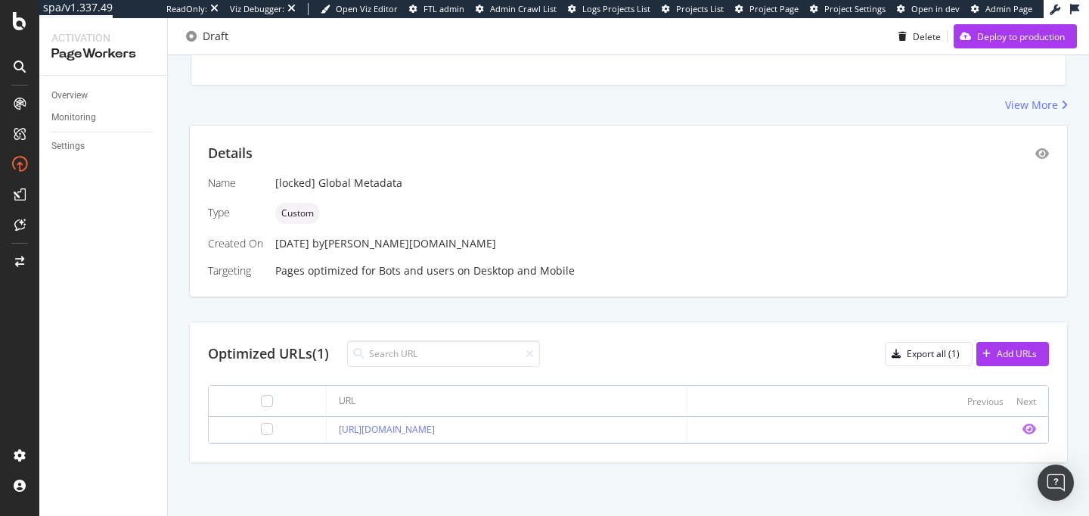
click at [1031, 433] on icon "eye" at bounding box center [1029, 429] width 14 height 12
click at [12, 231] on div at bounding box center [20, 224] width 24 height 24
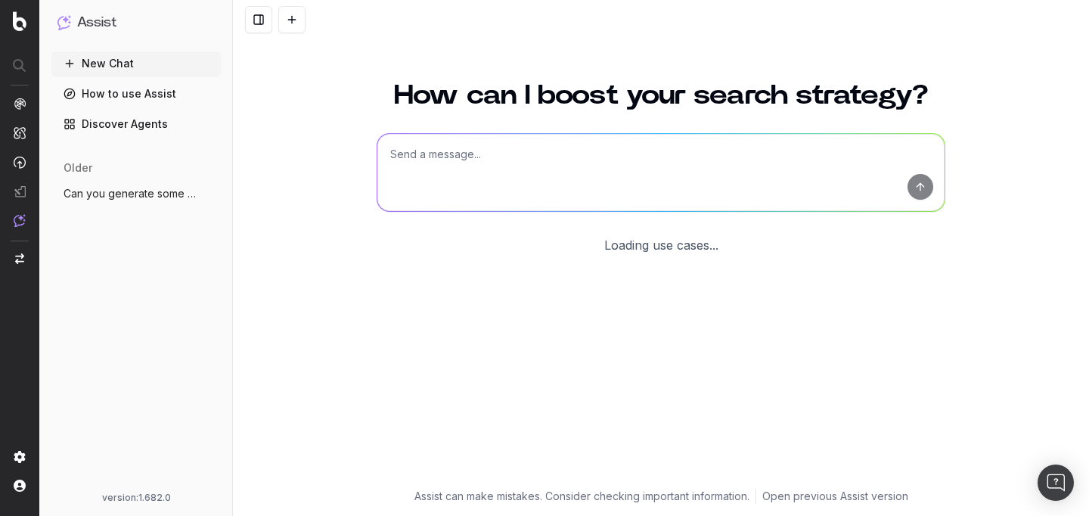
scroll to position [71, 0]
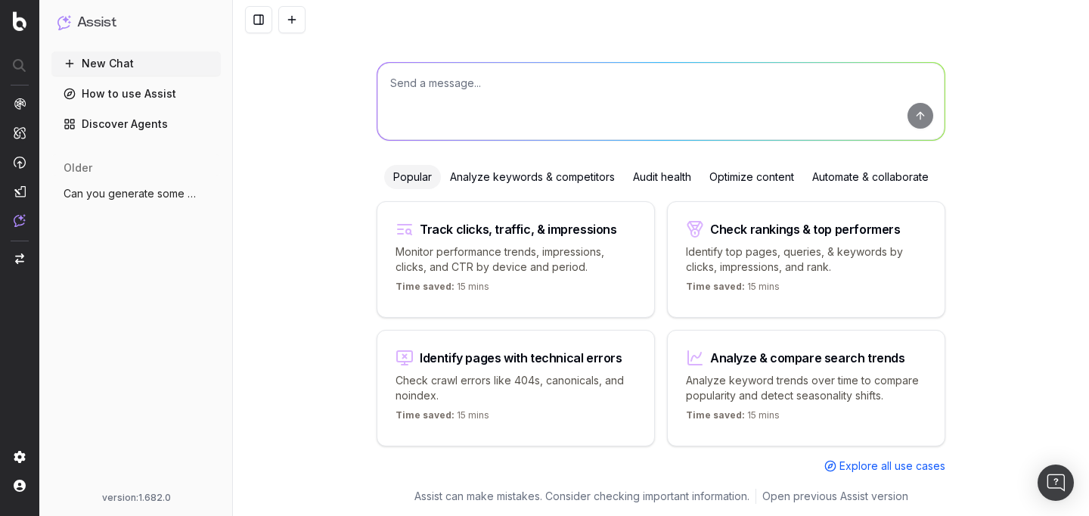
click at [133, 201] on button "Can you generate some FAQ structured dat" at bounding box center [135, 193] width 169 height 24
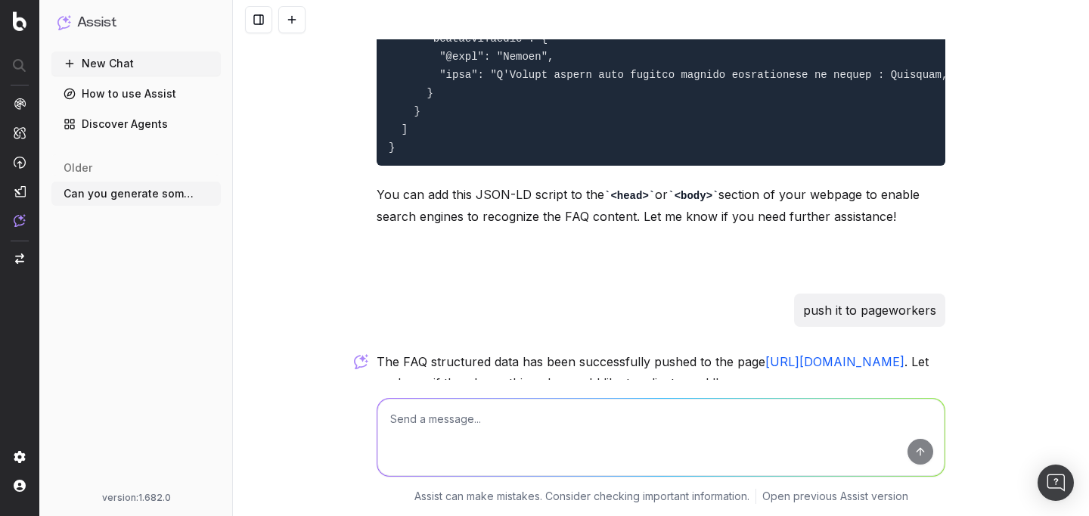
scroll to position [6654, 0]
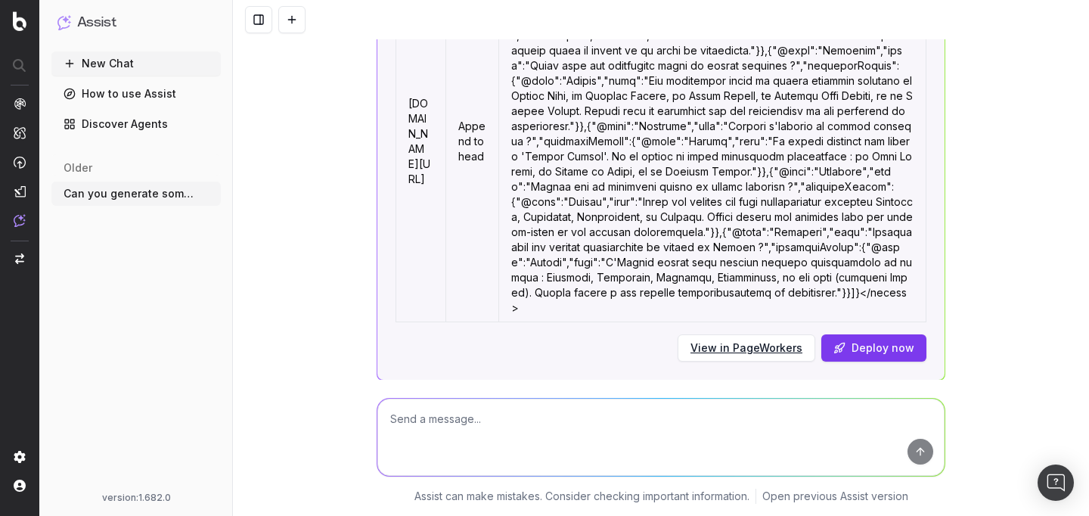
click at [530, 436] on textarea at bounding box center [660, 436] width 567 height 77
paste textarea "LOREMIP DO SITAM CO ADIPISCINGELI SE DOEIUS TE INCID UTLA ET DOLOR MAGNAA ? En …"
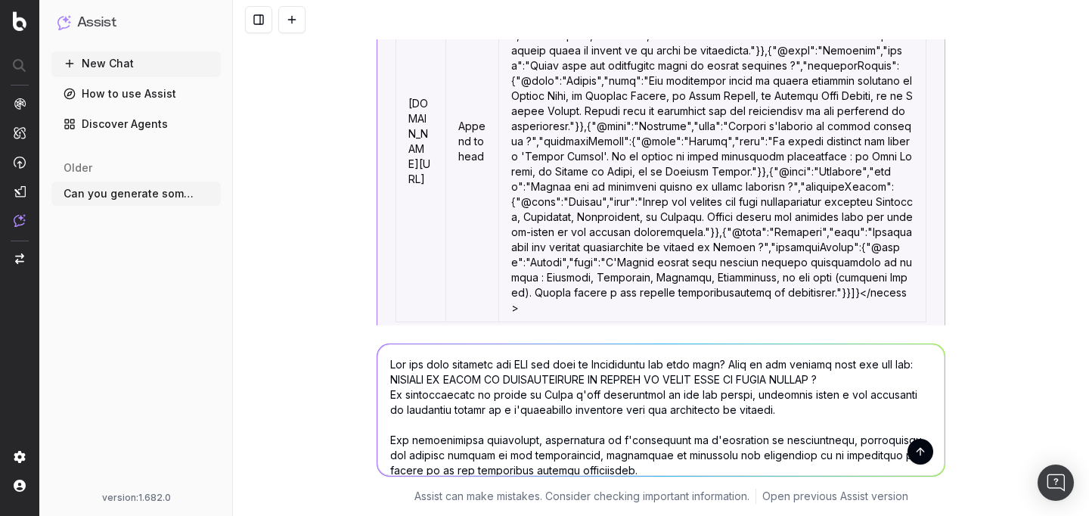
scroll to position [531, 0]
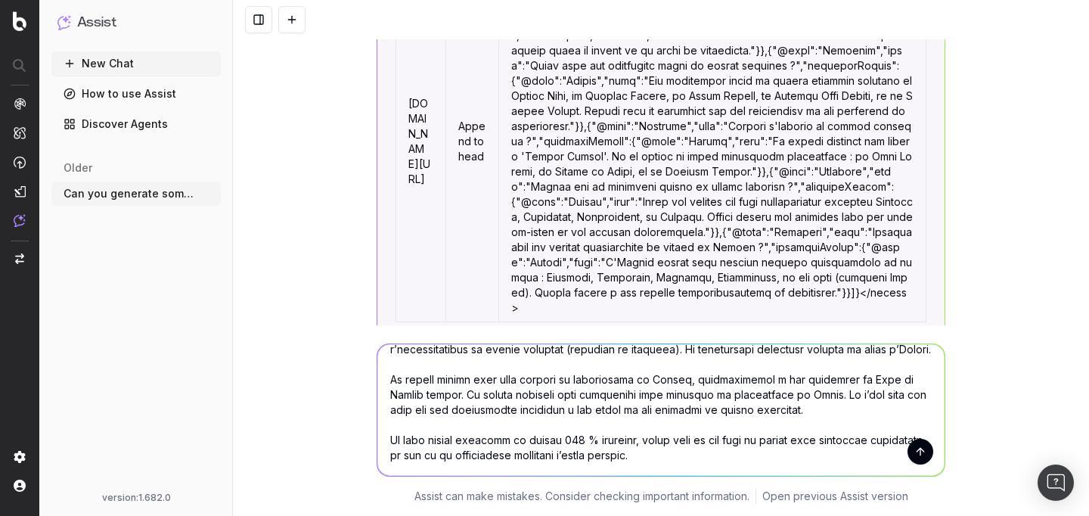
type textarea "Lor ips dolo sitametc adi ELI sed doei te Incididuntu lab etdo magn? Aliq en ad…"
click at [914, 451] on button "submit" at bounding box center [920, 452] width 26 height 26
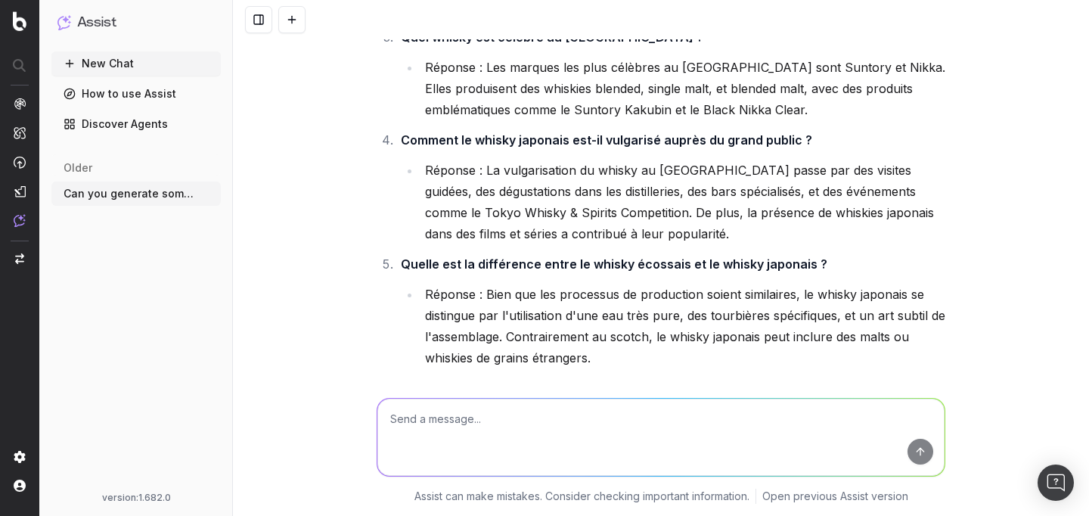
scroll to position [8313, 0]
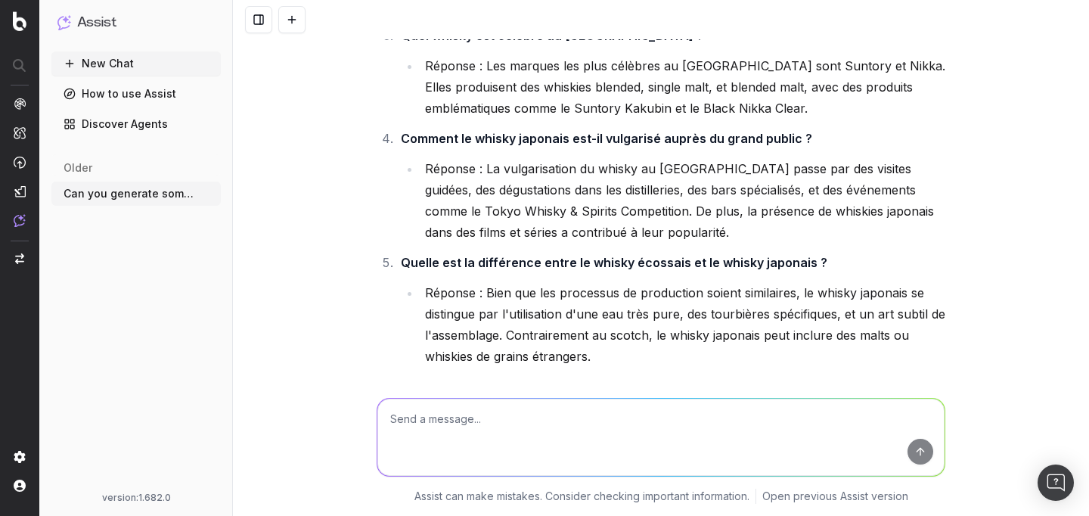
click at [664, 420] on textarea at bounding box center [660, 436] width 567 height 77
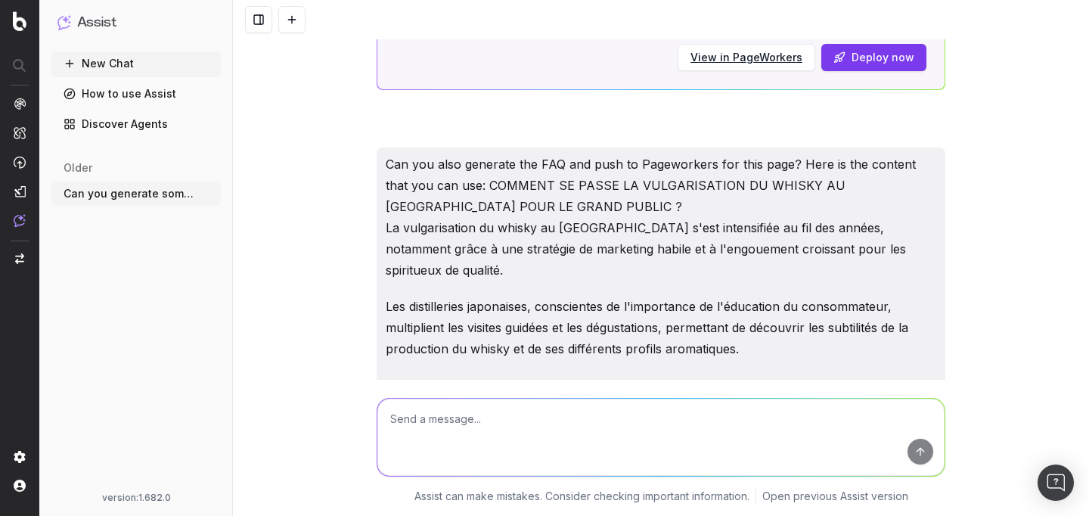
scroll to position [6933, 0]
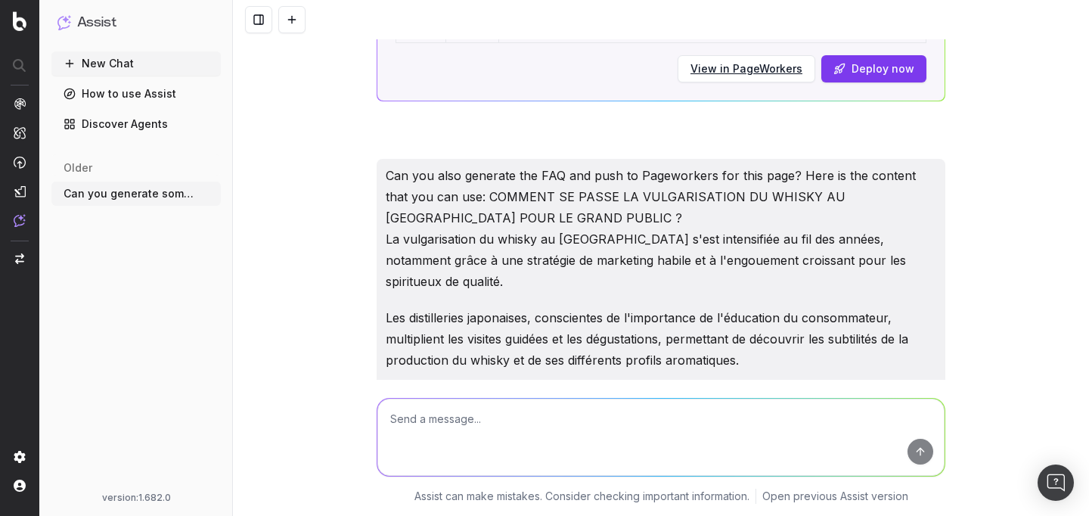
click at [481, 419] on textarea at bounding box center [660, 436] width 567 height 77
paste textarea "[URL][DOMAIN_NAME]"
type textarea "here is the url [URL][DOMAIN_NAME]"
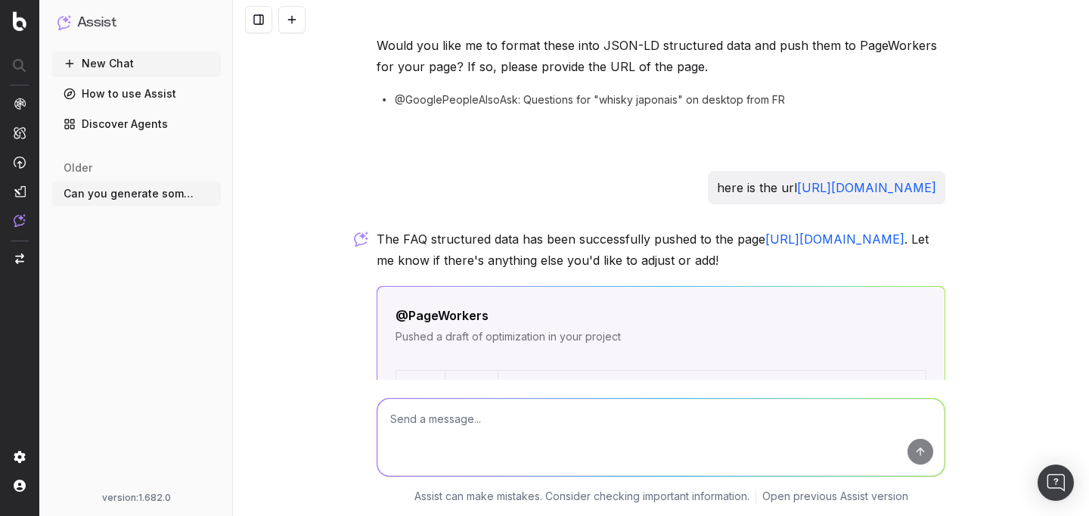
scroll to position [9133, 0]
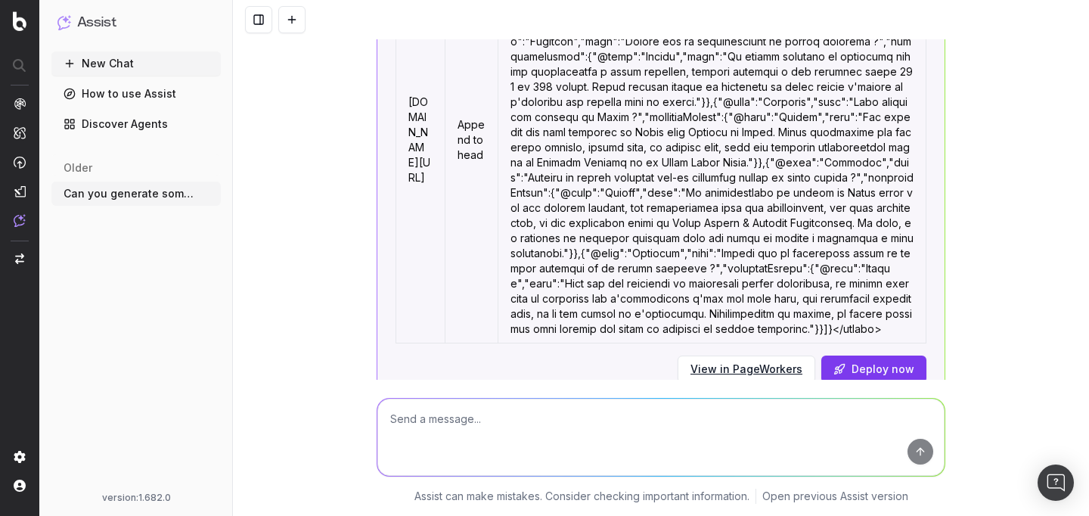
click at [774, 355] on button "View in PageWorkers" at bounding box center [746, 368] width 138 height 27
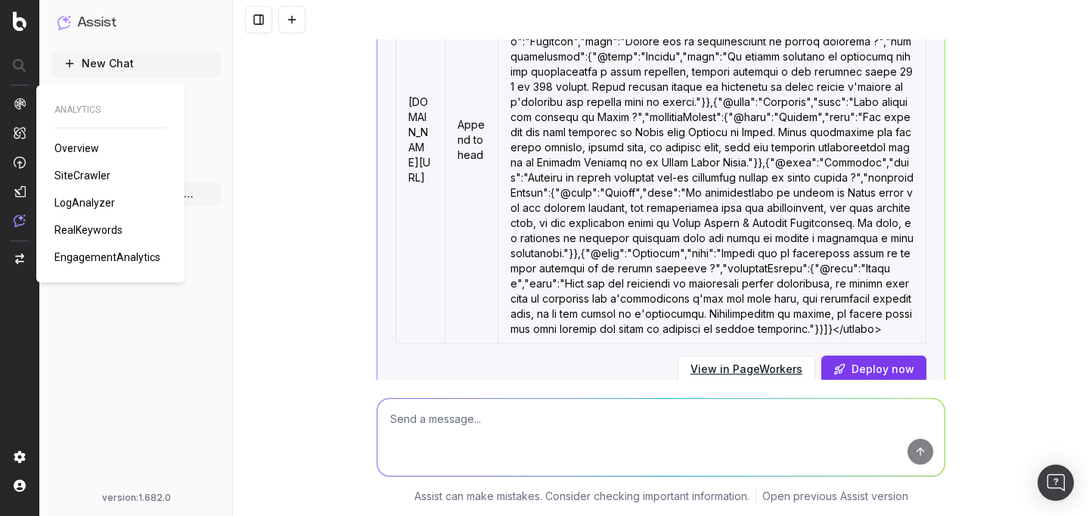
click at [87, 231] on span "RealKeywords" at bounding box center [88, 230] width 68 height 12
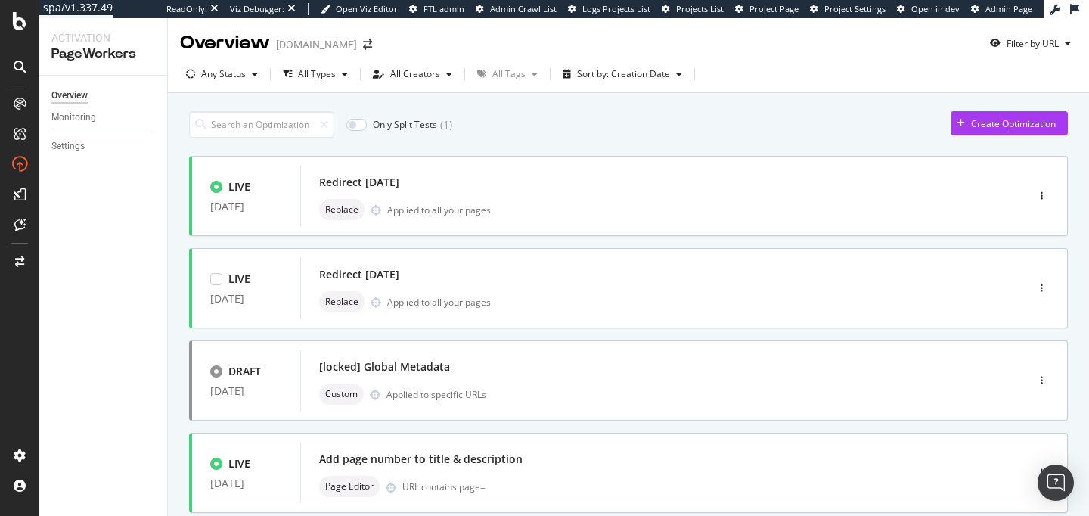
click at [526, 279] on div "Redirect [DATE]" at bounding box center [640, 274] width 643 height 21
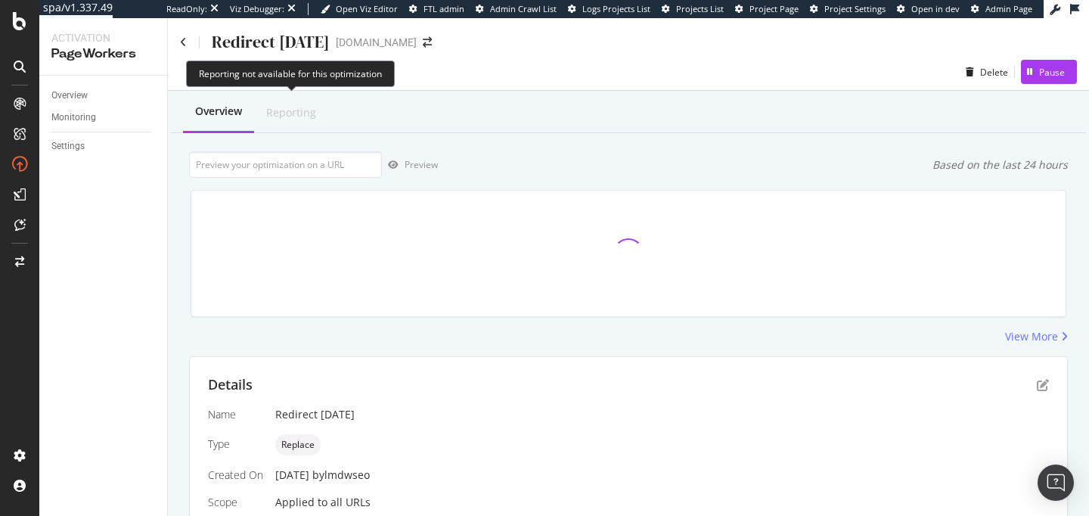
scroll to position [345, 0]
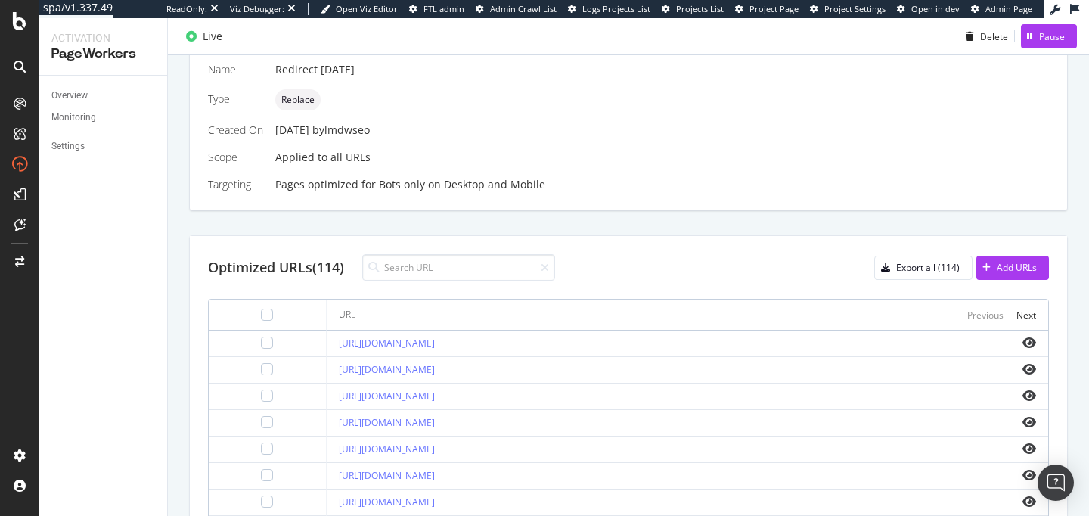
click at [186, 46] on div at bounding box center [191, 36] width 23 height 23
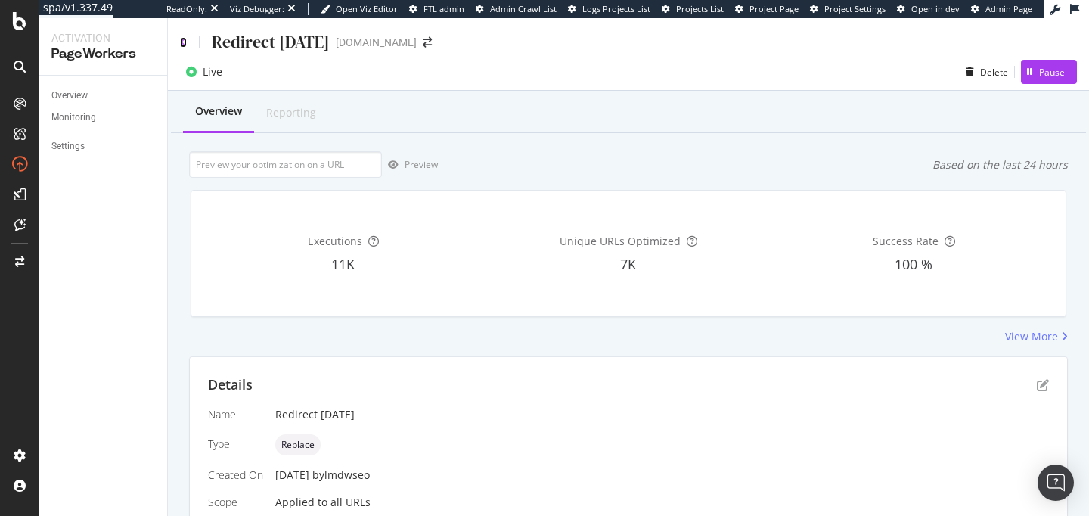
click at [186, 47] on icon at bounding box center [183, 42] width 7 height 11
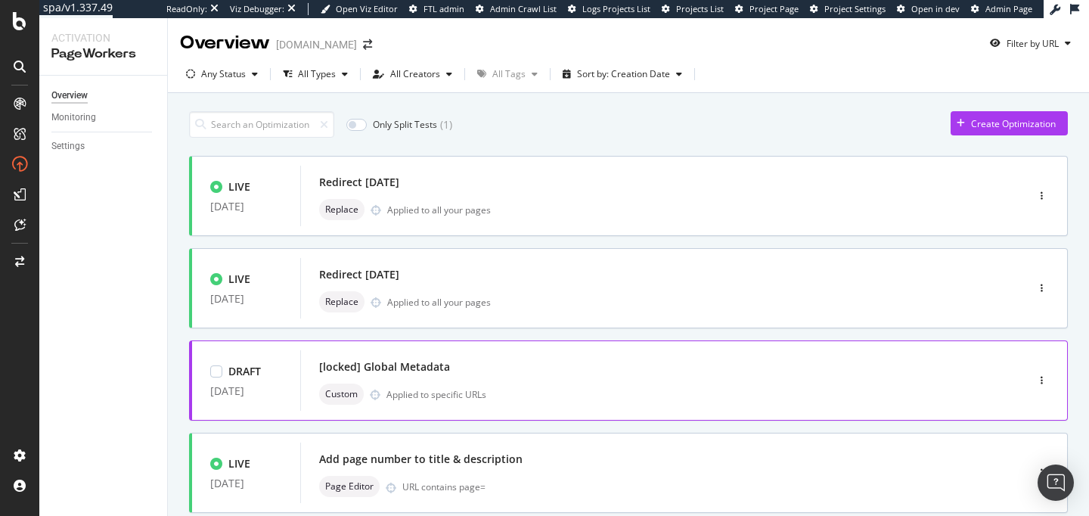
click at [545, 393] on div "Custom Applied to specific URLs" at bounding box center [640, 393] width 643 height 21
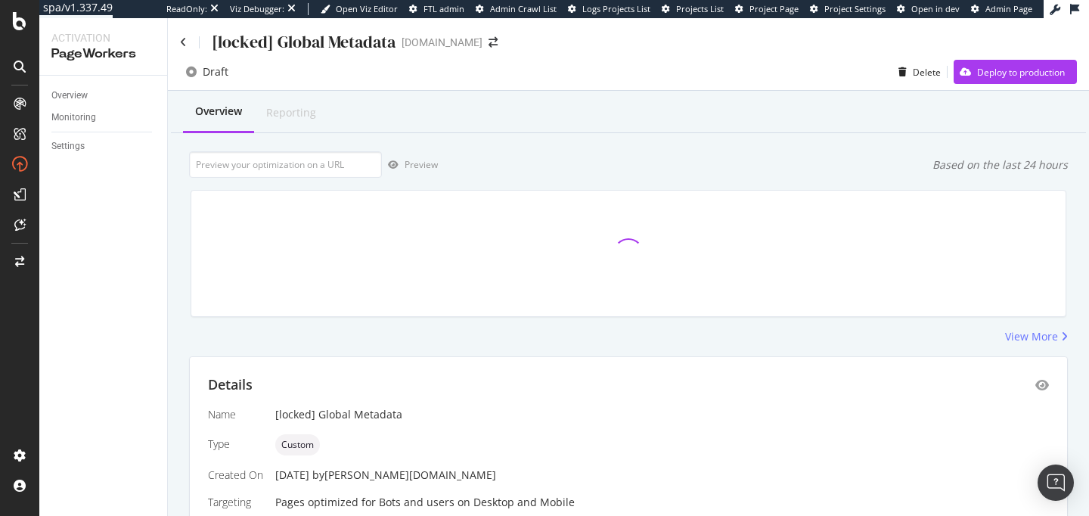
scroll to position [258, 0]
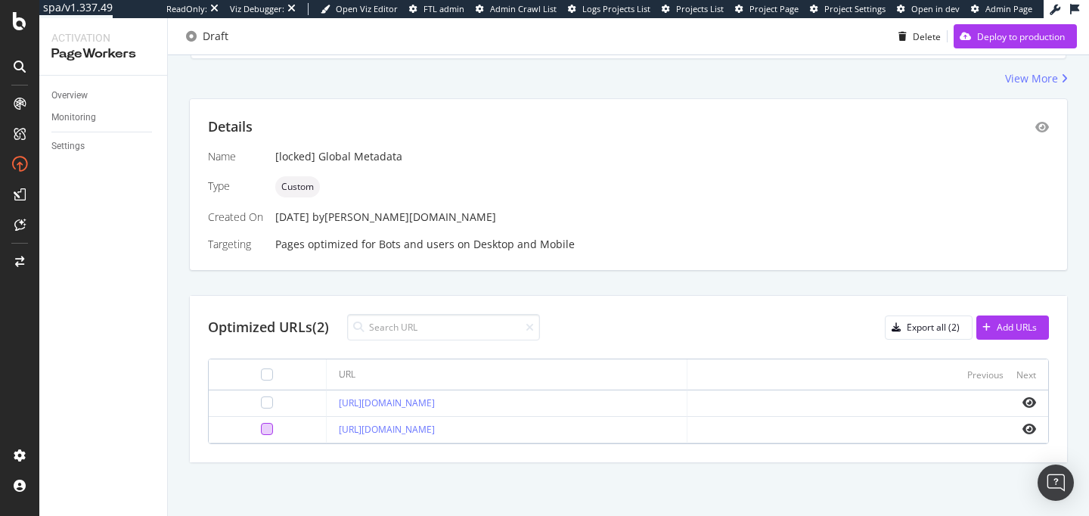
click at [262, 430] on div at bounding box center [267, 429] width 12 height 12
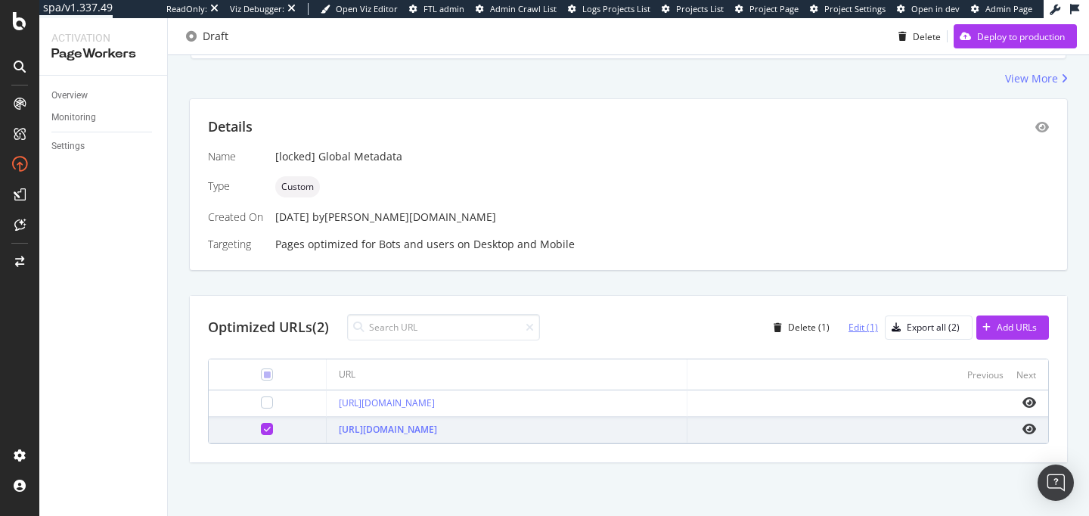
click at [856, 330] on div "Edit (1)" at bounding box center [862, 327] width 29 height 13
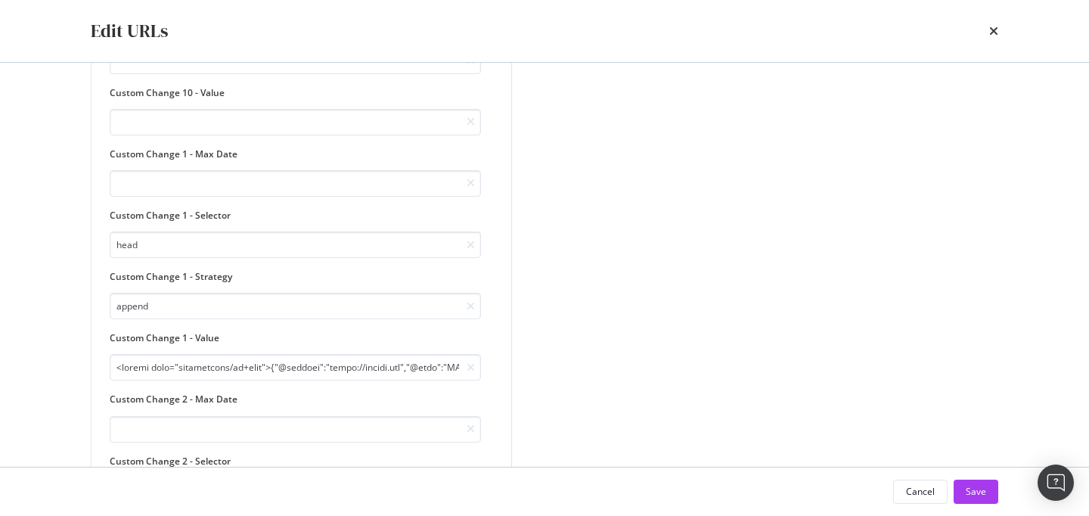
scroll to position [281, 0]
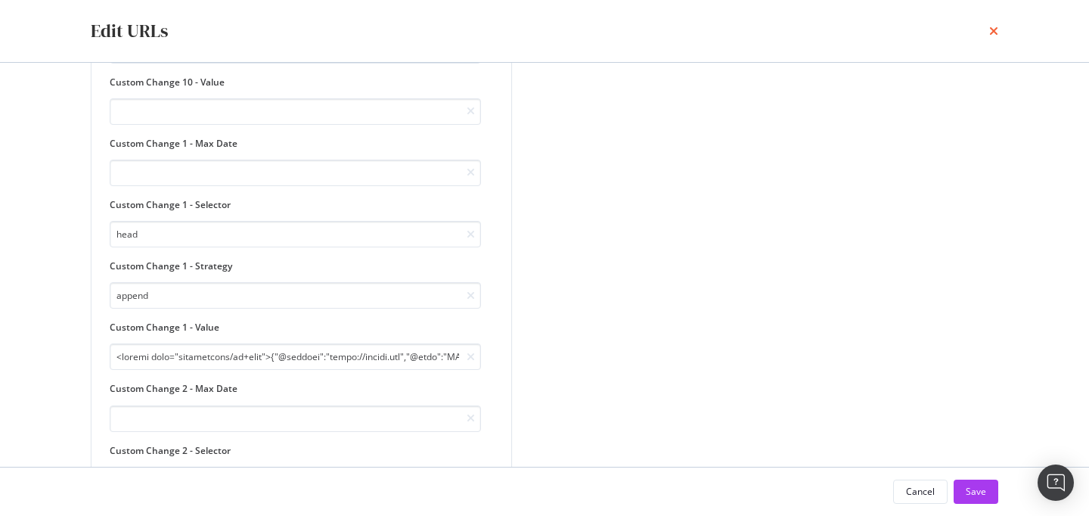
click at [993, 33] on icon "times" at bounding box center [993, 31] width 9 height 12
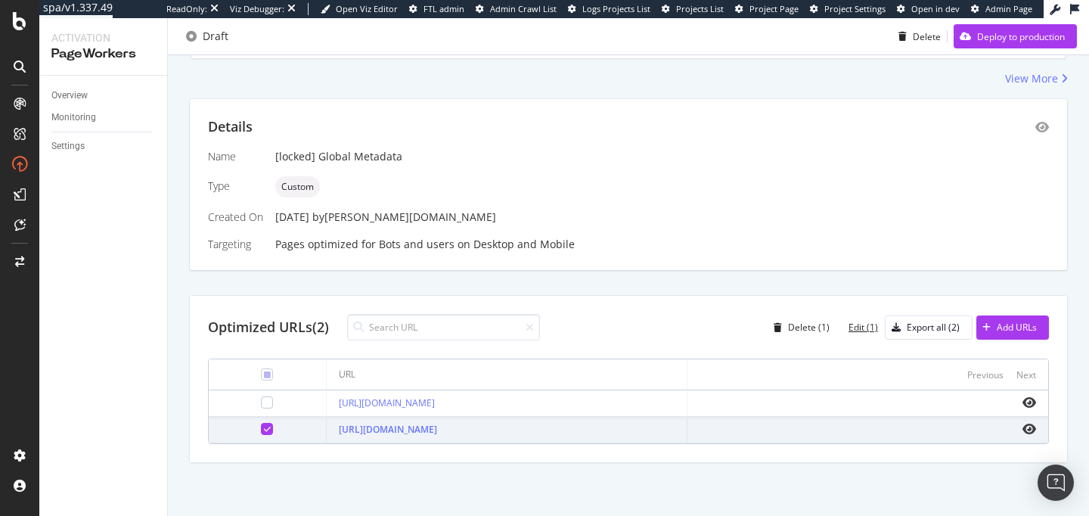
scroll to position [0, 0]
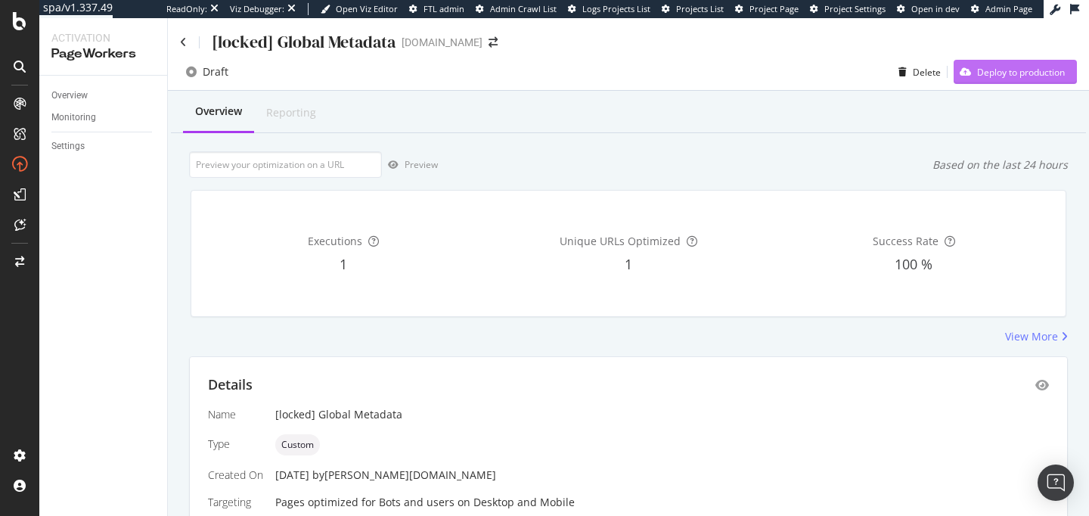
click at [960, 82] on div "Deploy to production" at bounding box center [1008, 71] width 111 height 23
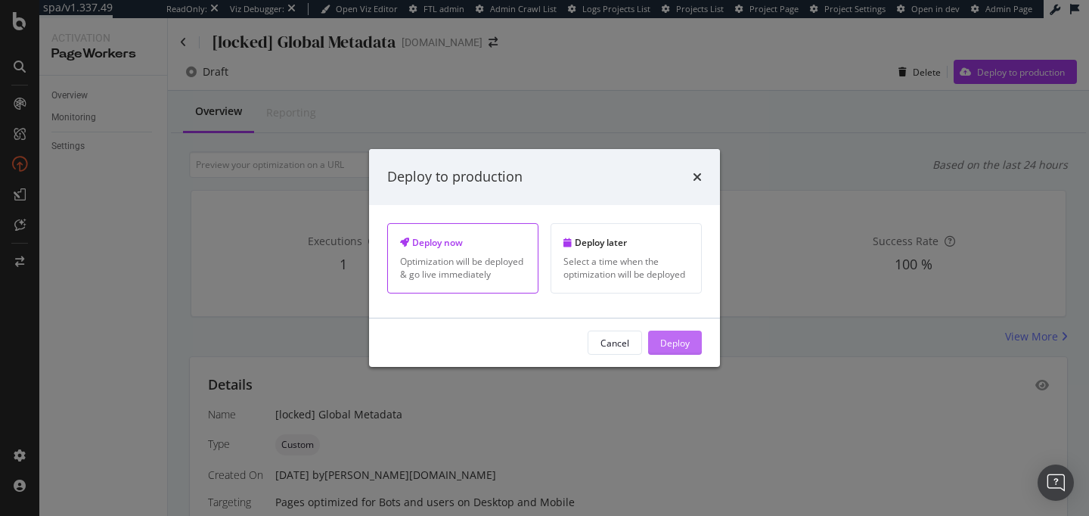
click at [684, 343] on div "Deploy" at bounding box center [674, 342] width 29 height 13
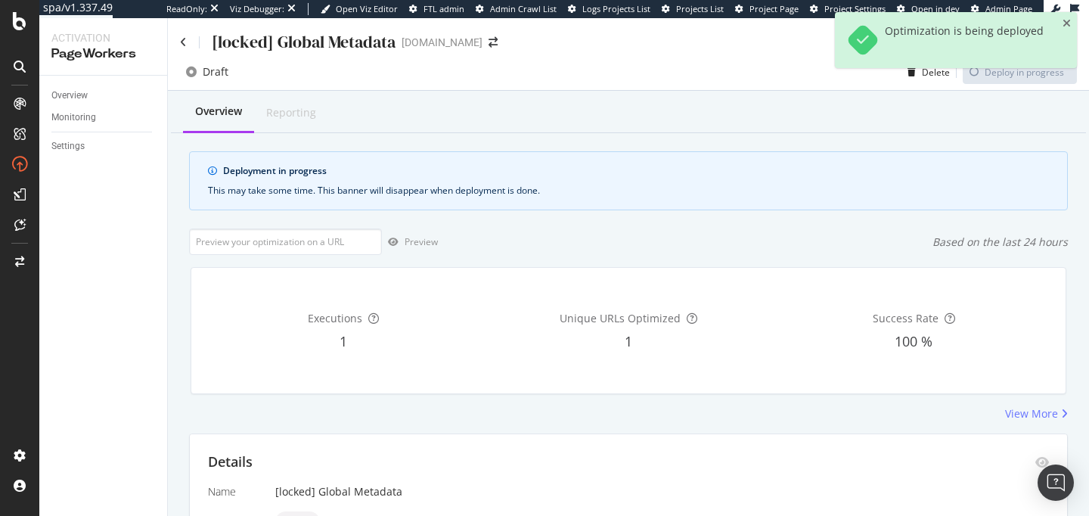
click at [721, 104] on div "Overview Reporting" at bounding box center [628, 112] width 915 height 41
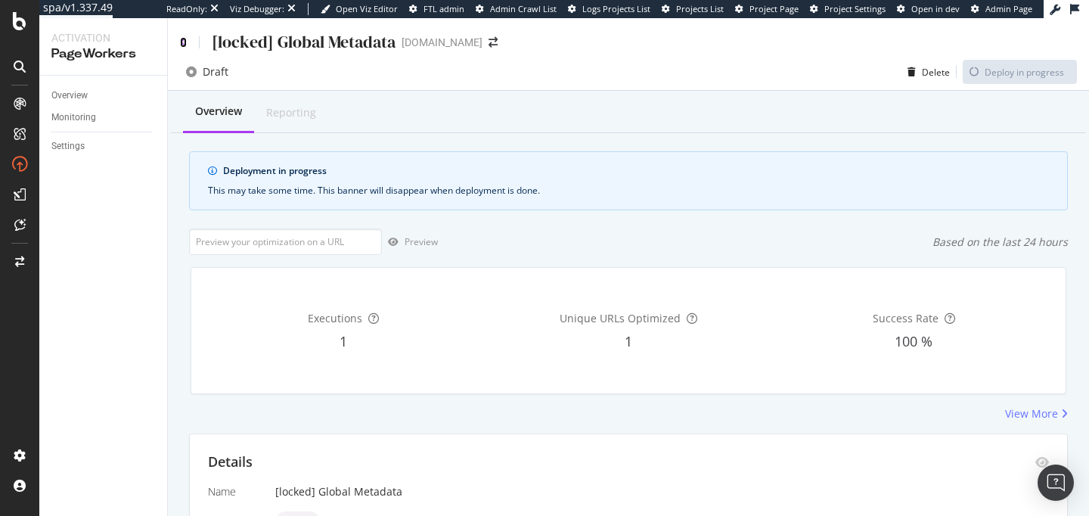
click at [184, 42] on icon at bounding box center [183, 42] width 7 height 11
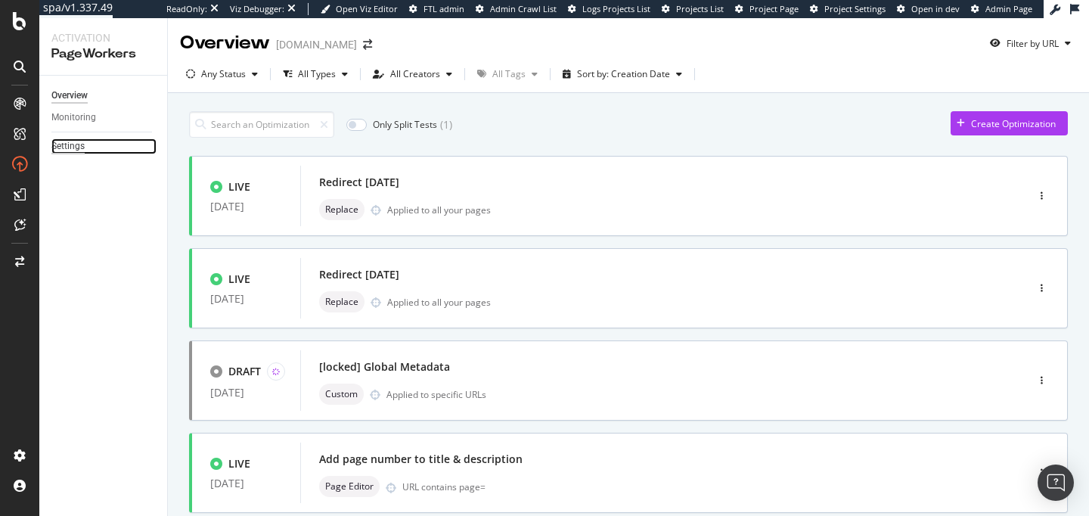
click at [73, 144] on div "Settings" at bounding box center [67, 146] width 33 height 16
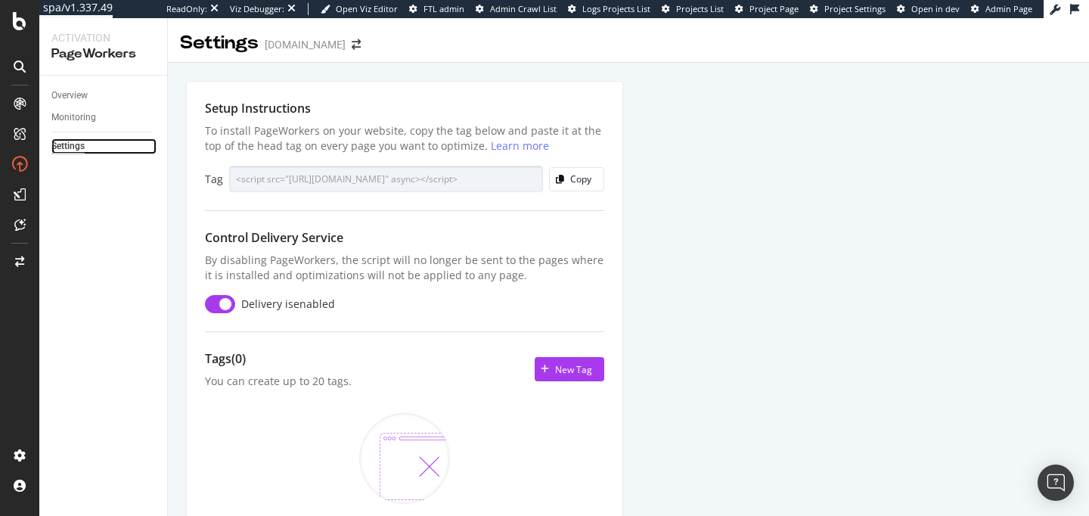
scroll to position [117, 0]
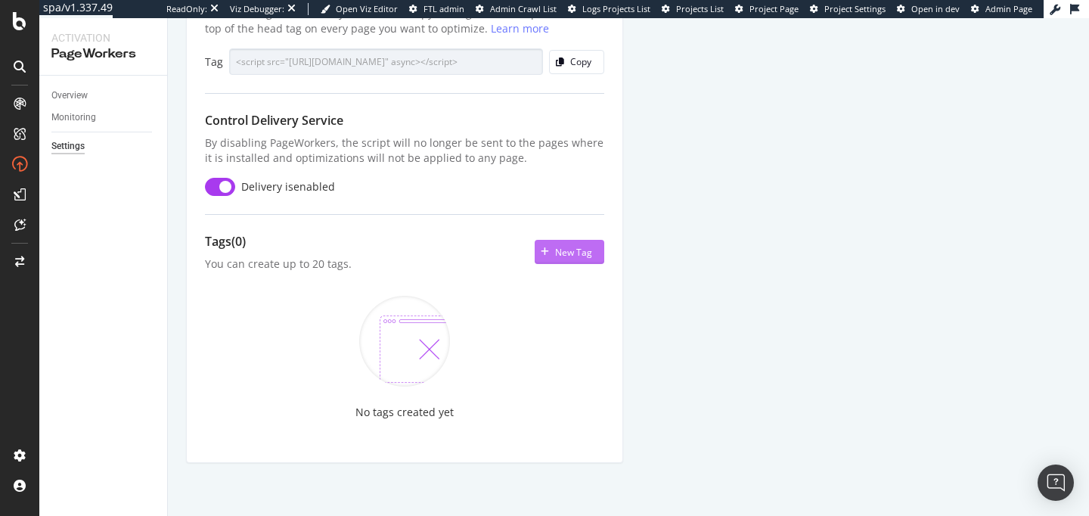
click at [594, 256] on button "New Tag" at bounding box center [570, 252] width 70 height 24
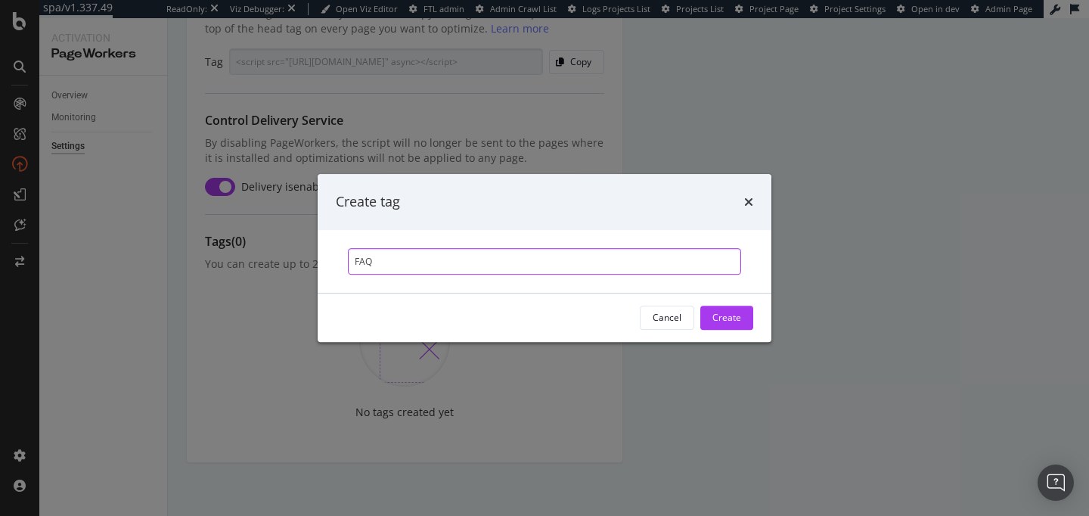
paste input "structured data"
type input "FAQ structured data"
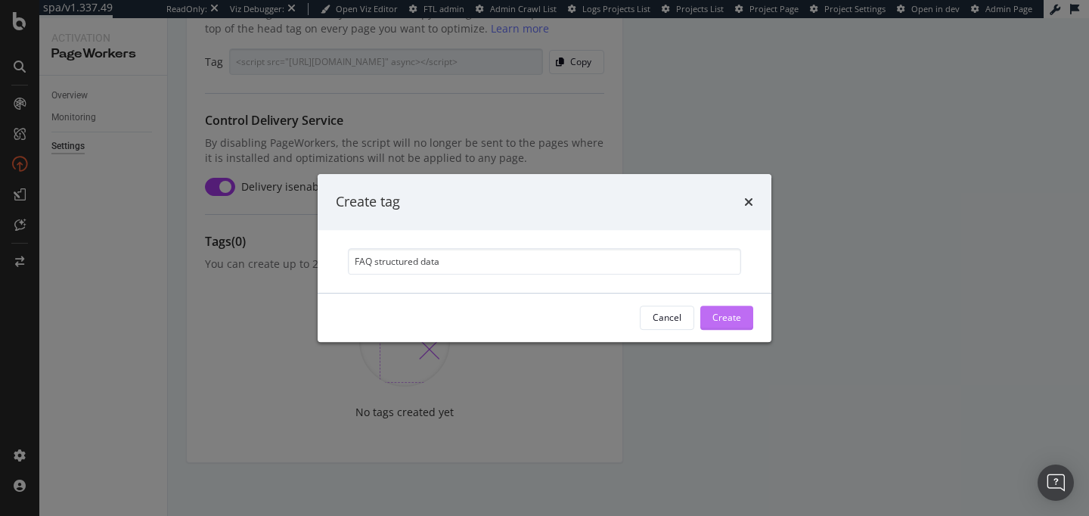
click at [718, 322] on div "Create" at bounding box center [726, 317] width 29 height 13
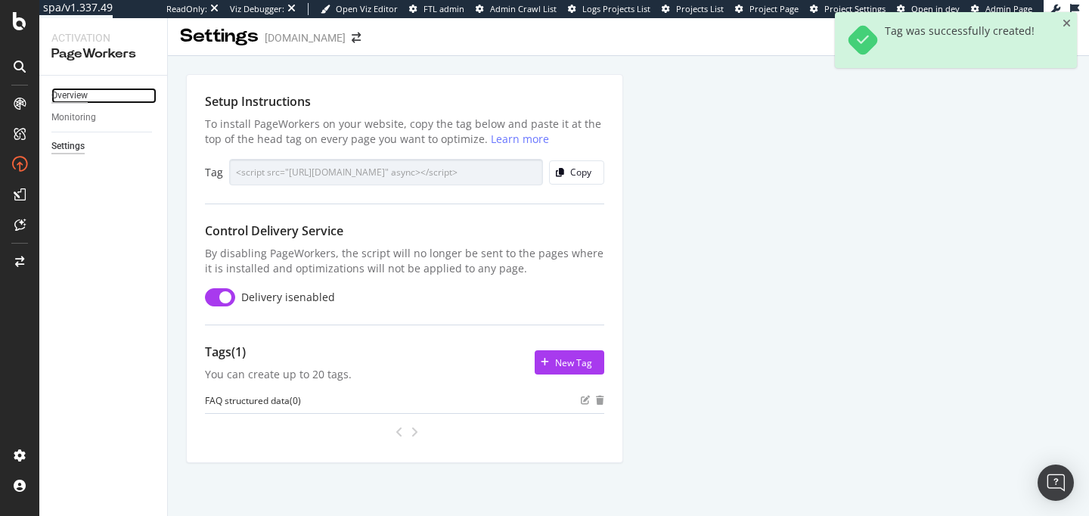
click at [76, 95] on div "Overview" at bounding box center [69, 96] width 36 height 16
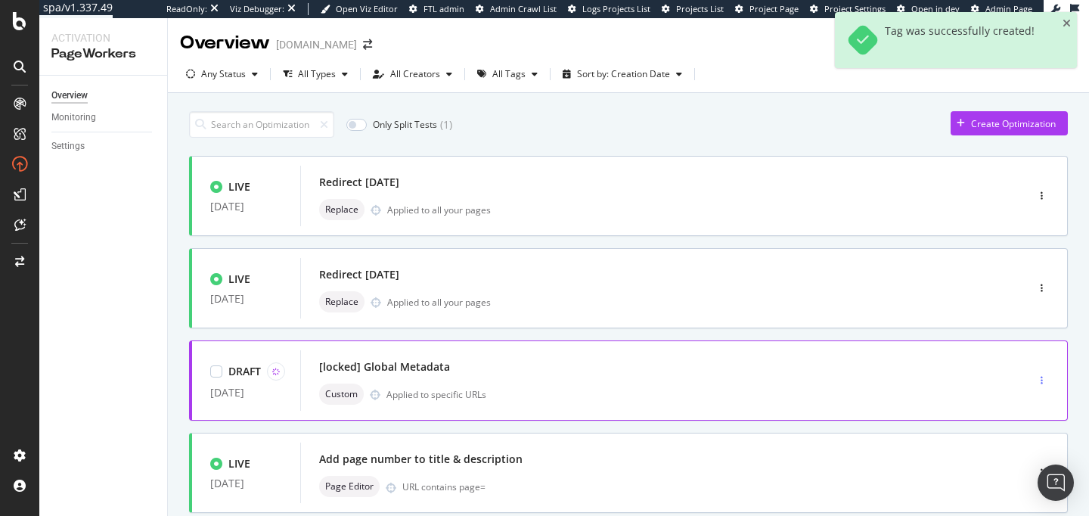
click at [1038, 387] on div "button" at bounding box center [1041, 380] width 14 height 23
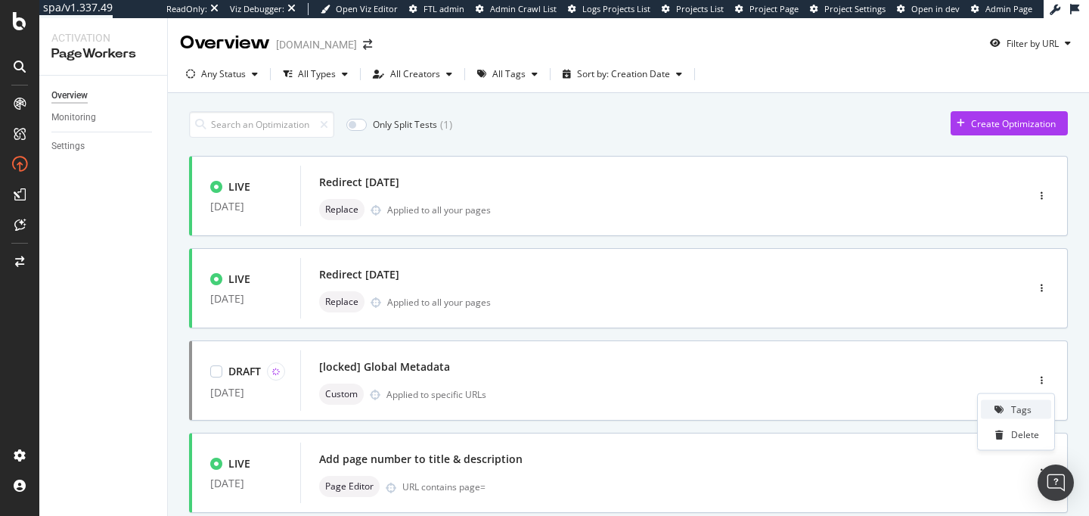
click at [1025, 409] on div "Tags" at bounding box center [1021, 409] width 20 height 13
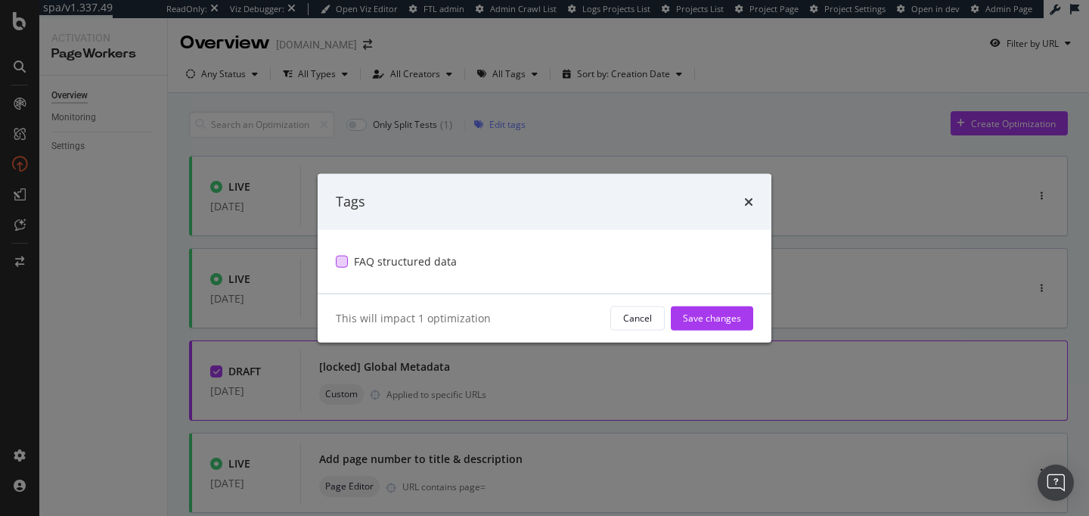
click at [413, 267] on span "FAQ structured data" at bounding box center [405, 260] width 103 height 15
click at [699, 324] on div "Save changes" at bounding box center [712, 317] width 58 height 23
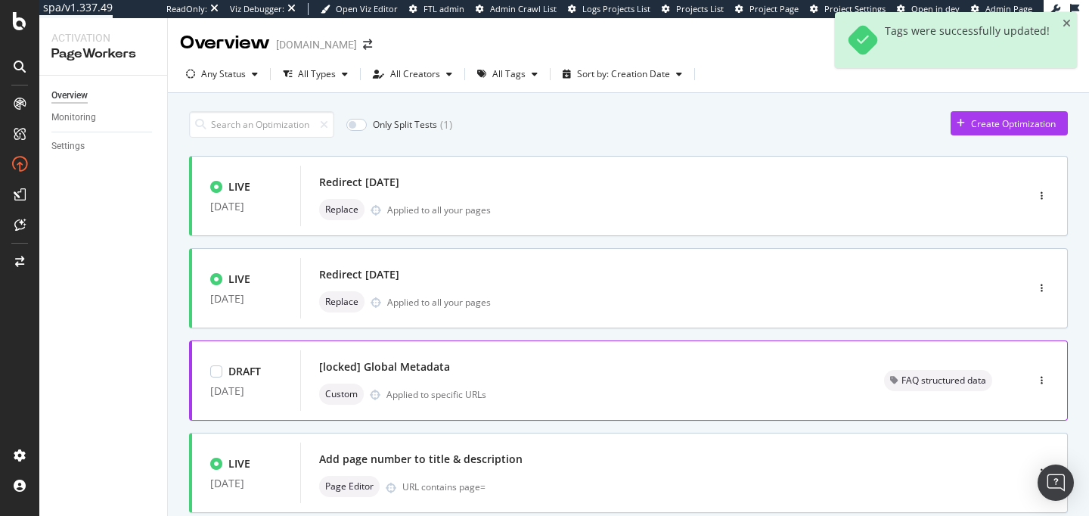
click at [515, 408] on div "[locked] Global Metadata Custom Applied to specific URLs" at bounding box center [583, 380] width 566 height 60
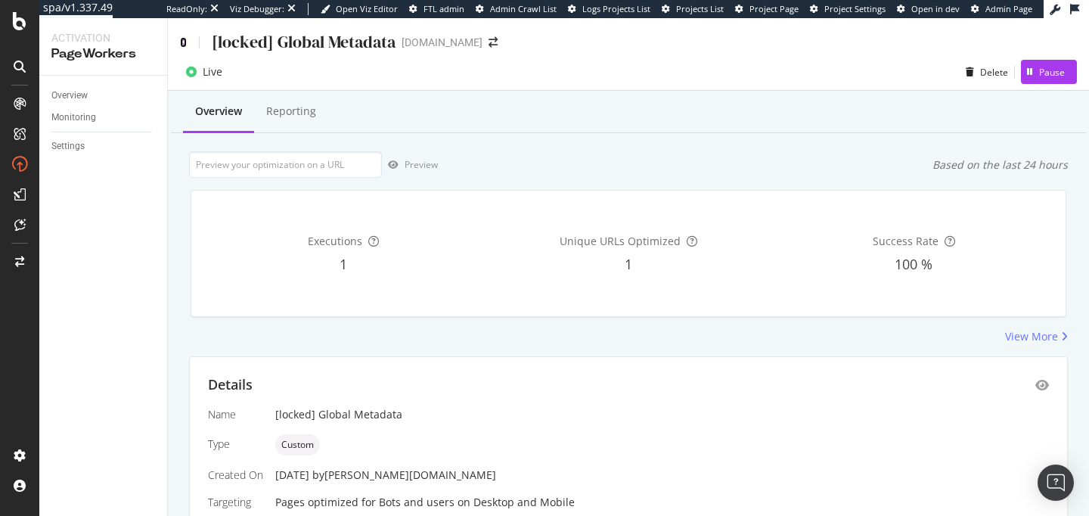
click at [180, 43] on icon at bounding box center [183, 42] width 7 height 11
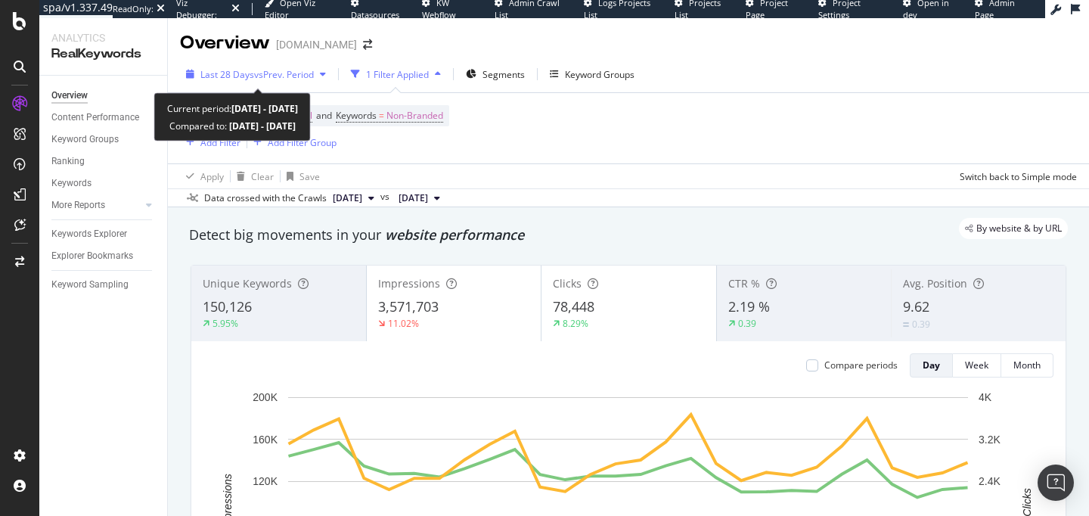
click at [298, 76] on span "vs Prev. Period" at bounding box center [284, 74] width 60 height 13
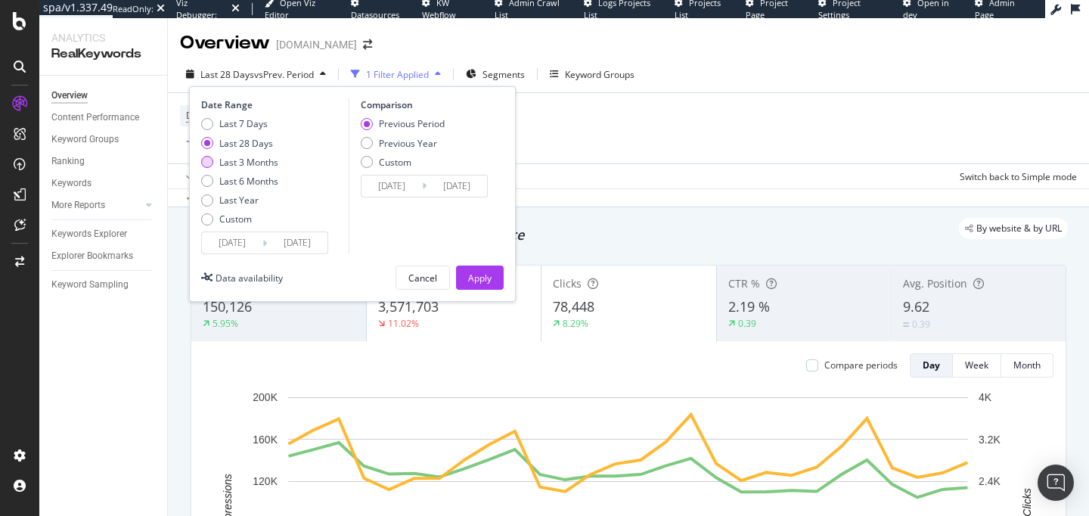
click at [246, 165] on div "Last 3 Months" at bounding box center [248, 162] width 59 height 13
type input "[DATE]"
click at [372, 146] on div "Previous Year" at bounding box center [403, 143] width 84 height 13
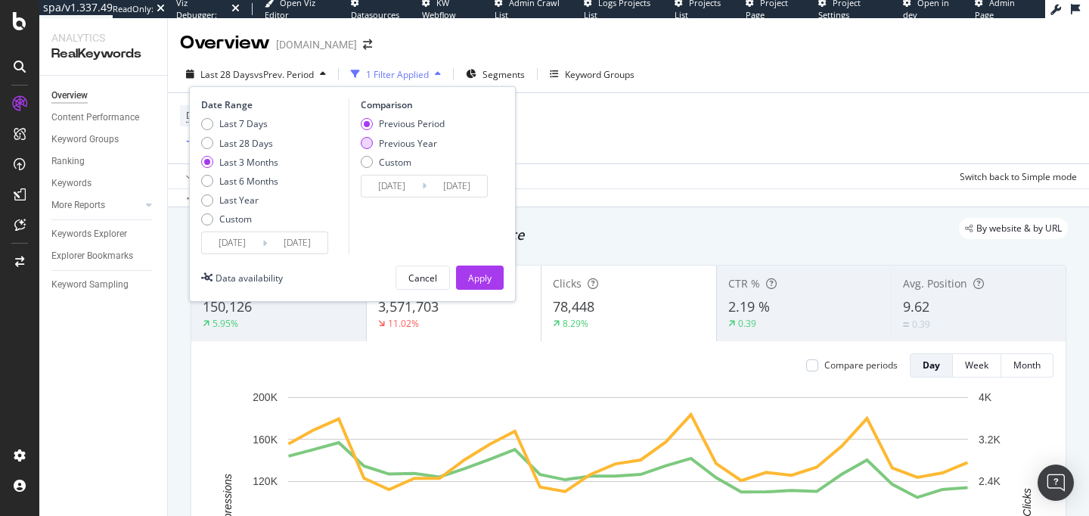
type input "2024/06/26"
type input "2024/09/25"
click at [500, 266] on button "Apply" at bounding box center [480, 277] width 48 height 24
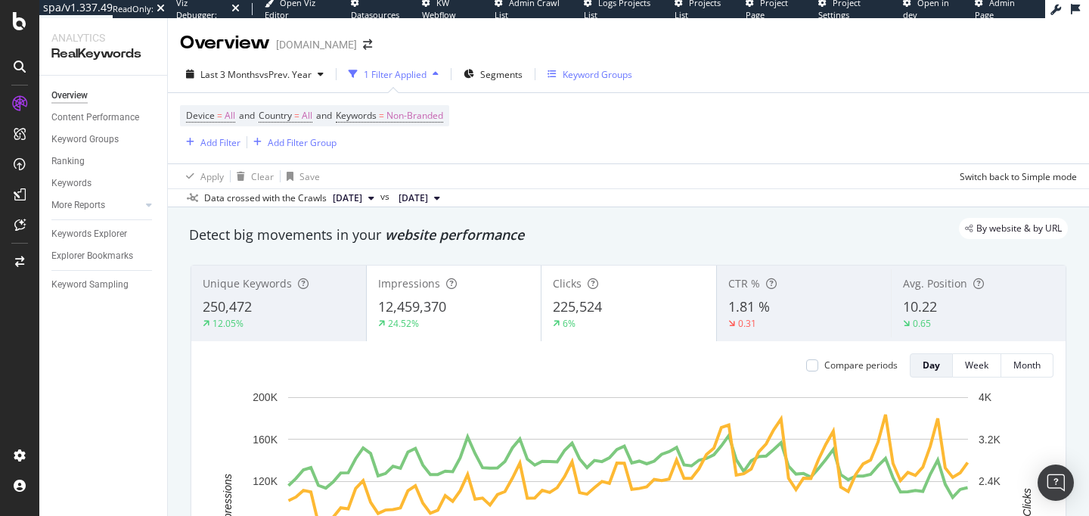
click at [586, 77] on div "Keyword Groups" at bounding box center [598, 74] width 70 height 13
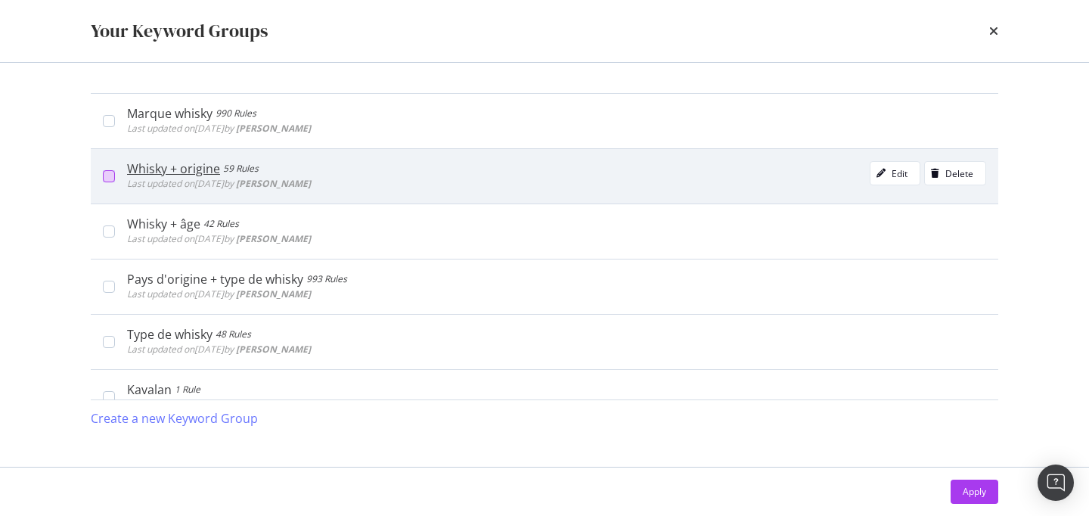
click at [113, 178] on div "modal" at bounding box center [109, 176] width 12 height 12
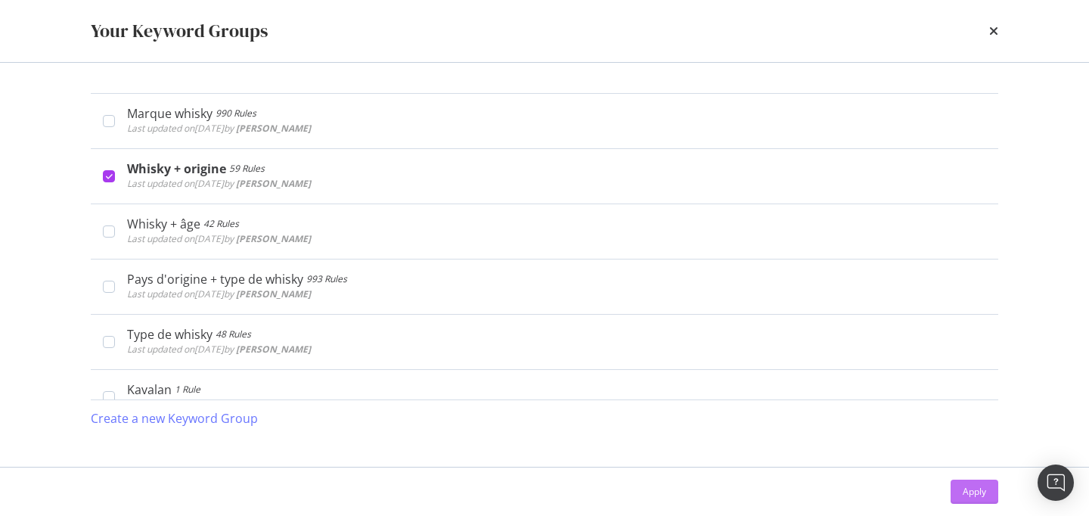
click at [967, 488] on div "Apply" at bounding box center [974, 491] width 23 height 13
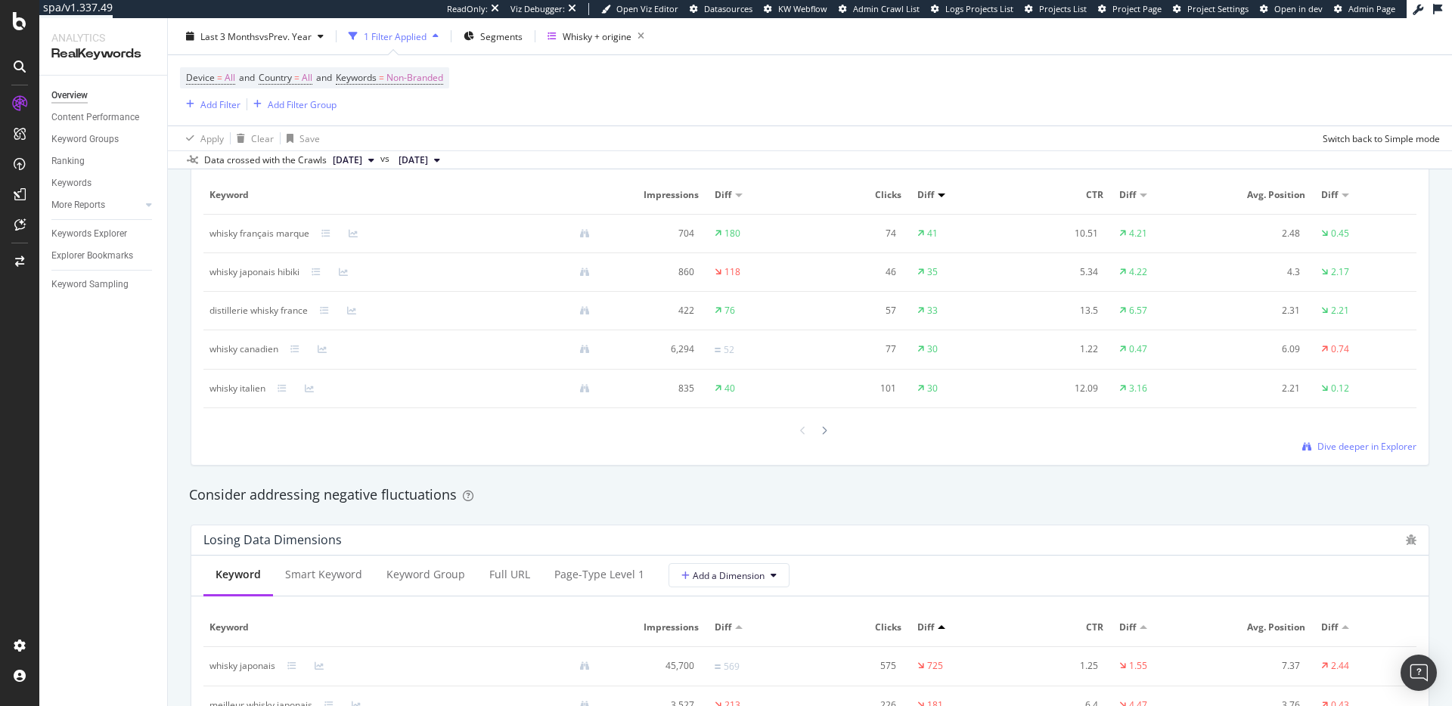
scroll to position [1416, 0]
